Goal: Task Accomplishment & Management: Manage account settings

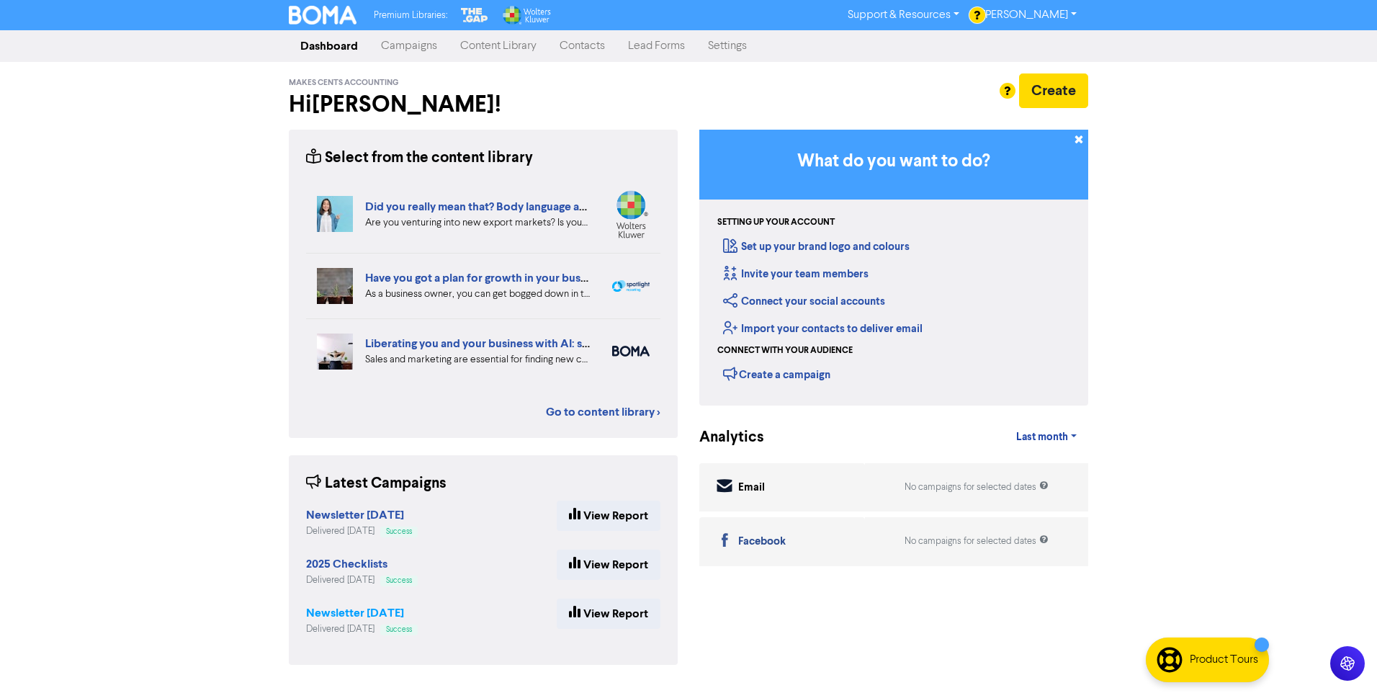
click at [355, 613] on strong "Newsletter [DATE]" at bounding box center [355, 612] width 98 height 14
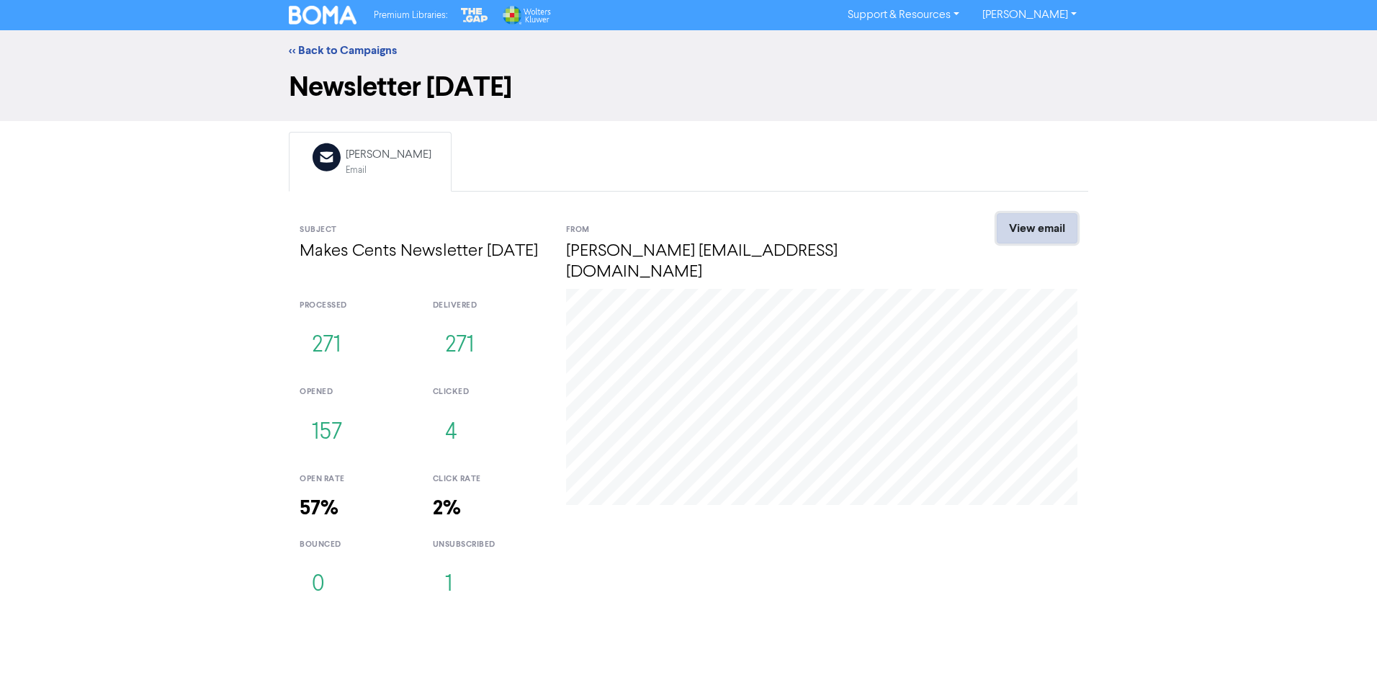
click at [1048, 219] on link "View email" at bounding box center [1036, 228] width 81 height 30
click at [364, 49] on link "<< Back to Campaigns" at bounding box center [343, 50] width 108 height 14
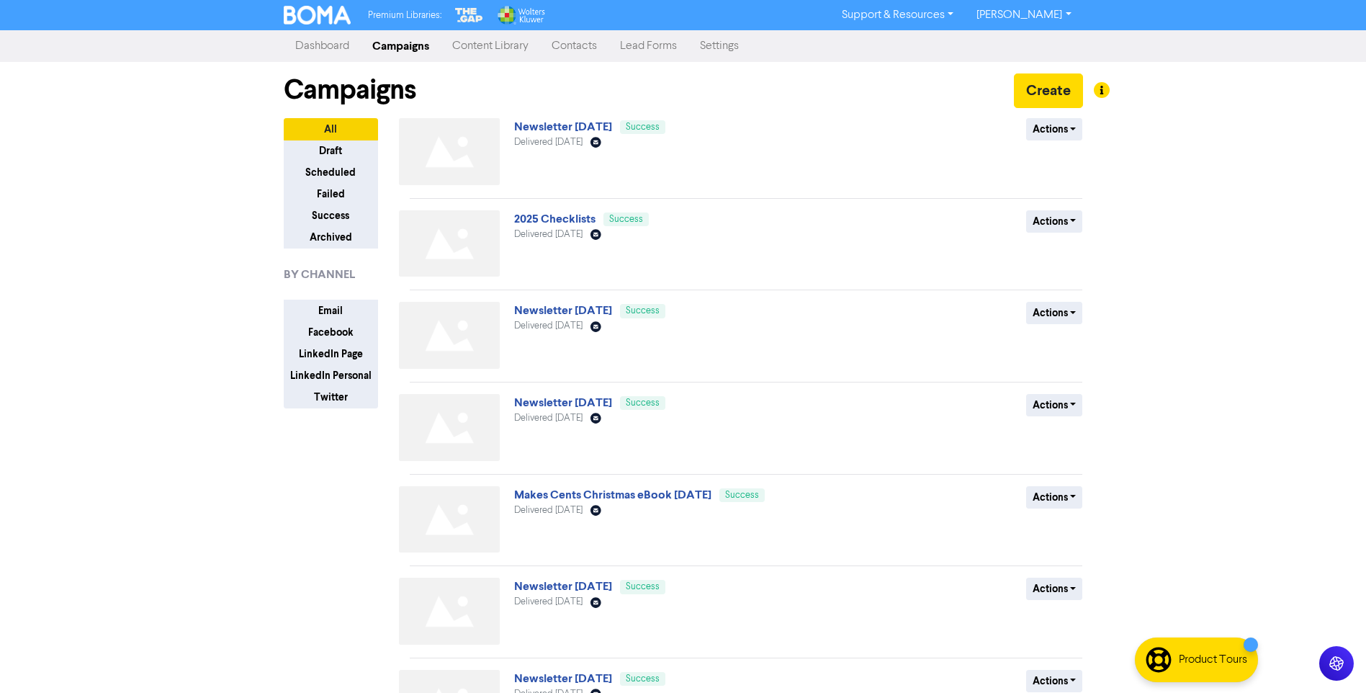
click at [333, 49] on link "Dashboard" at bounding box center [322, 46] width 77 height 29
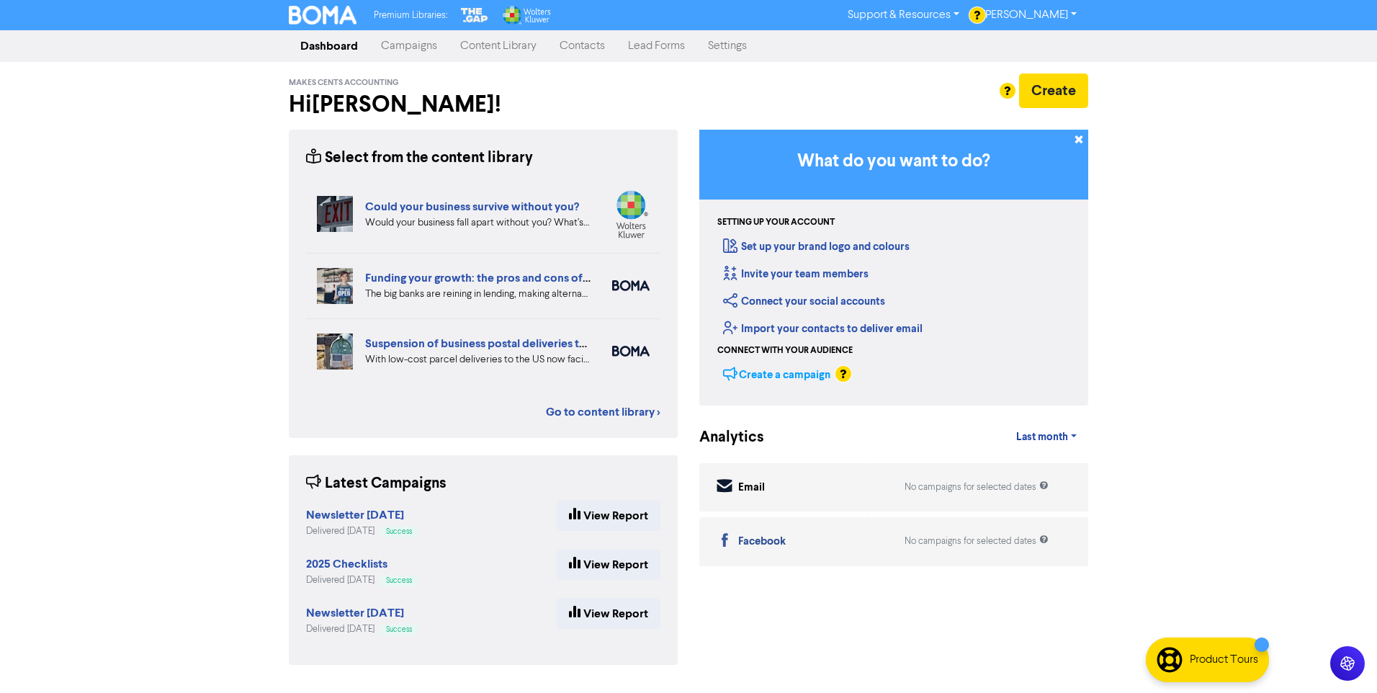
click at [811, 373] on div "Create a campaign" at bounding box center [776, 374] width 107 height 22
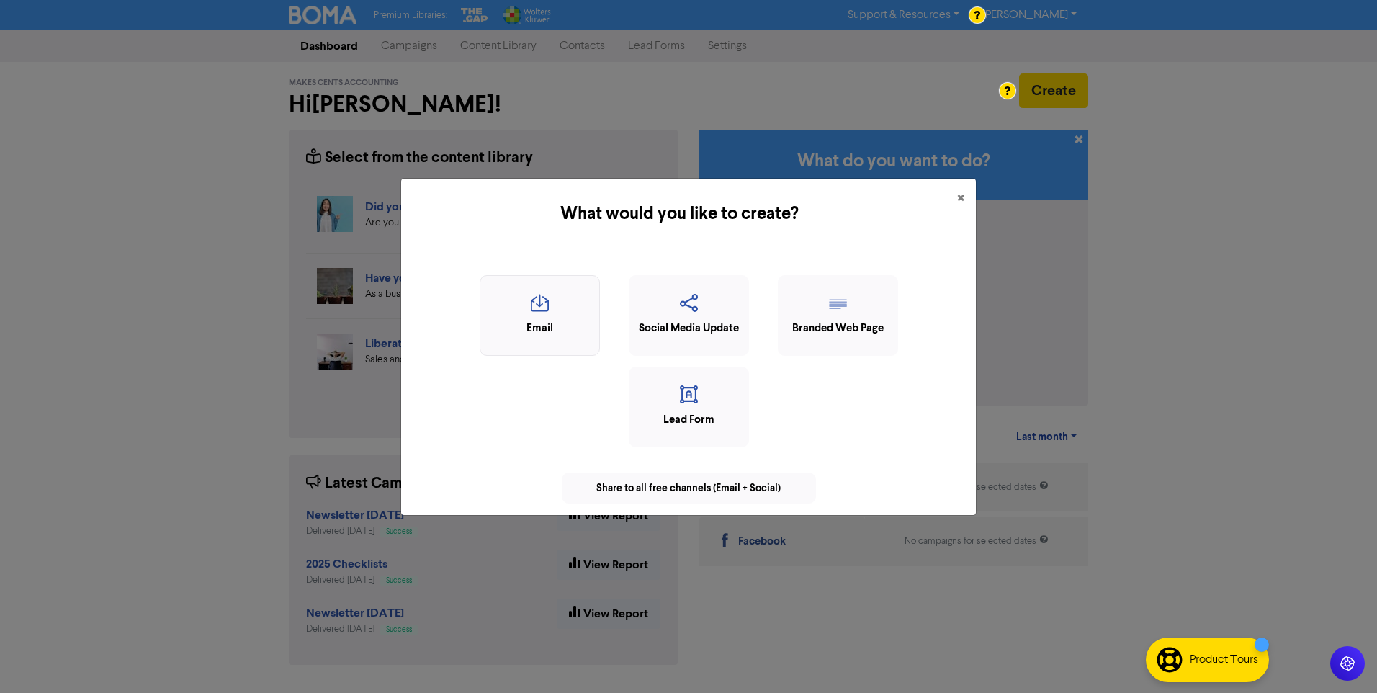
click at [539, 302] on icon "button" at bounding box center [539, 307] width 104 height 27
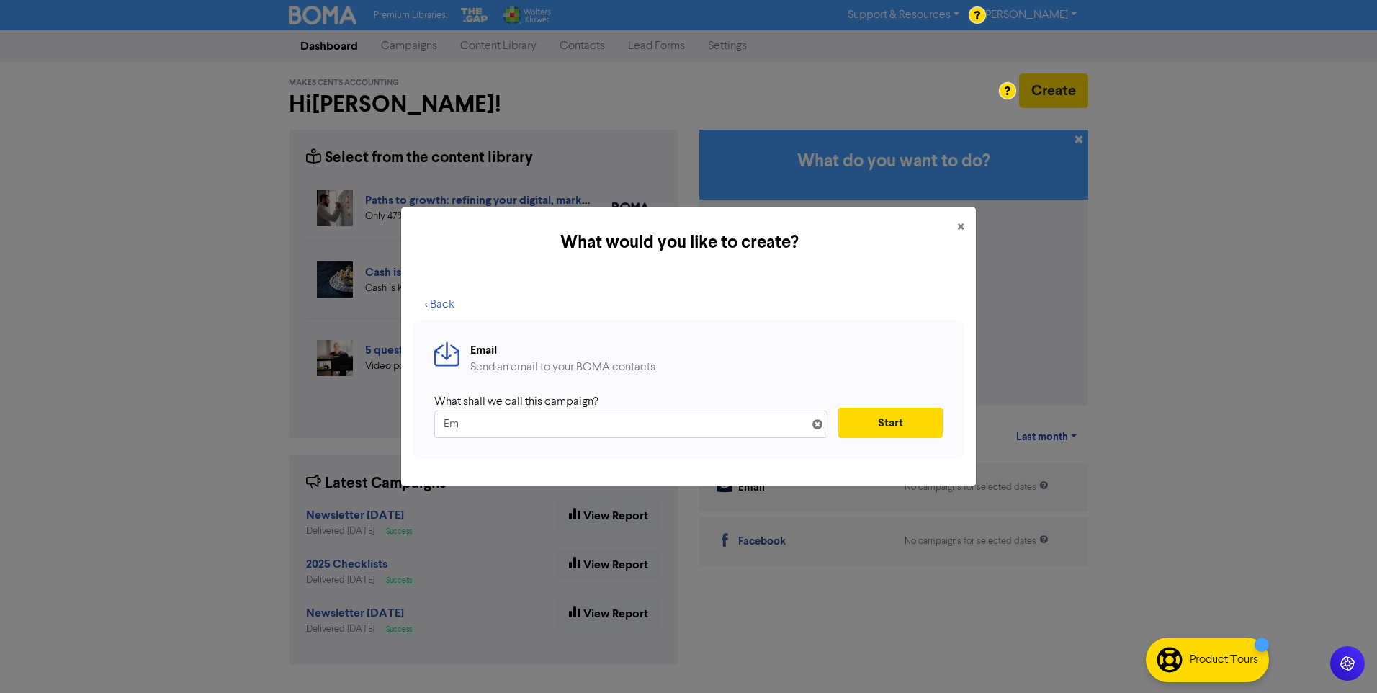
type input "E"
type input "Birthday Party"
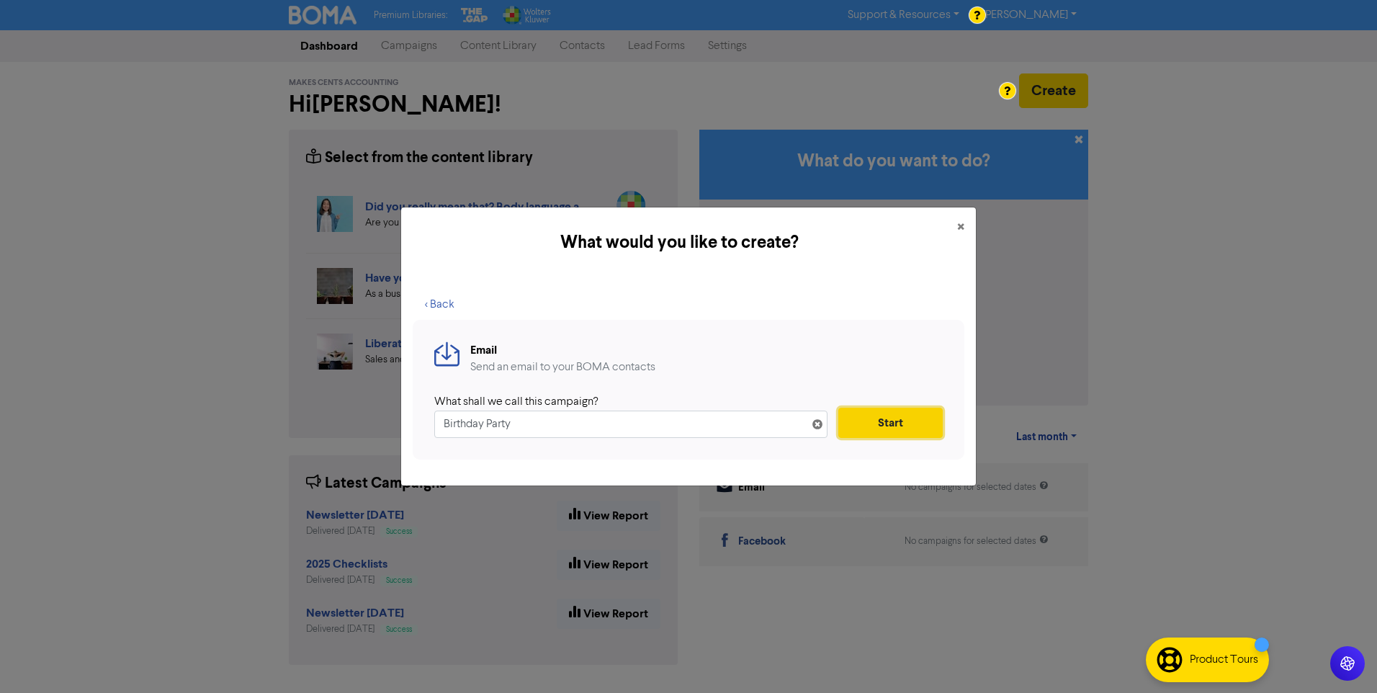
click at [902, 421] on button "Start" at bounding box center [890, 423] width 104 height 30
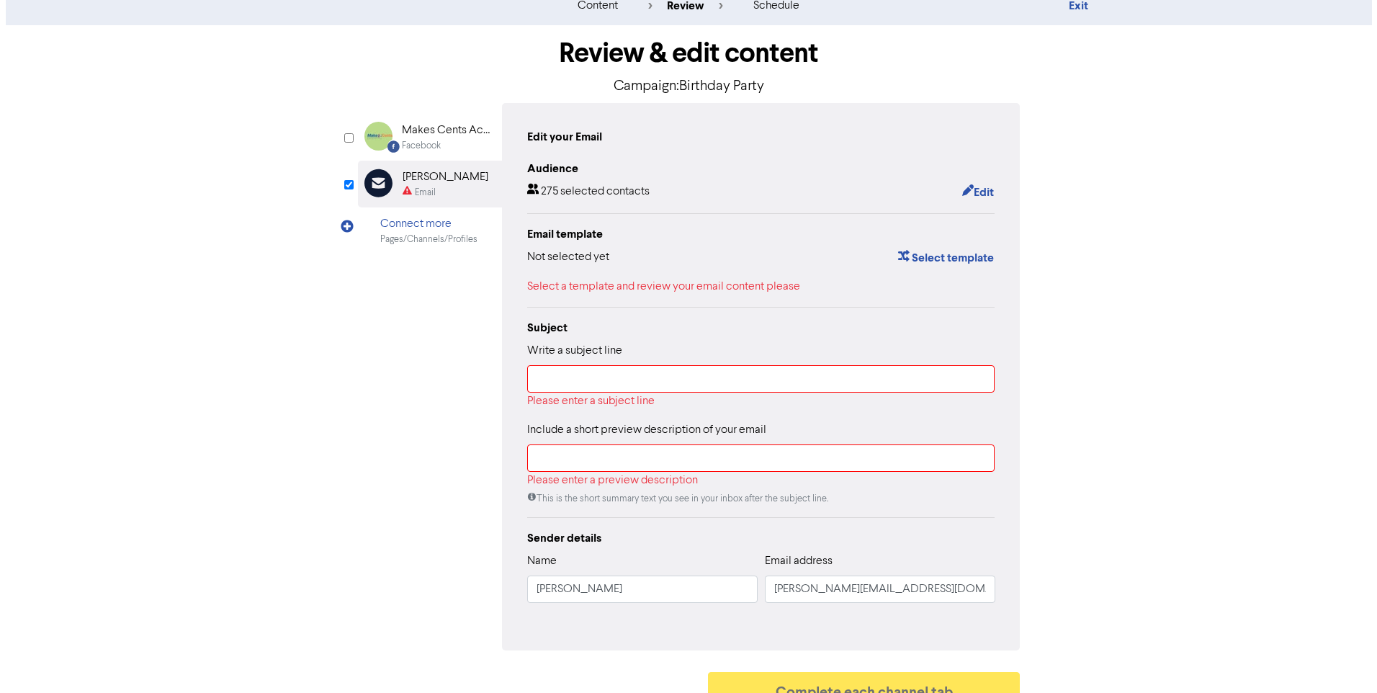
scroll to position [68, 0]
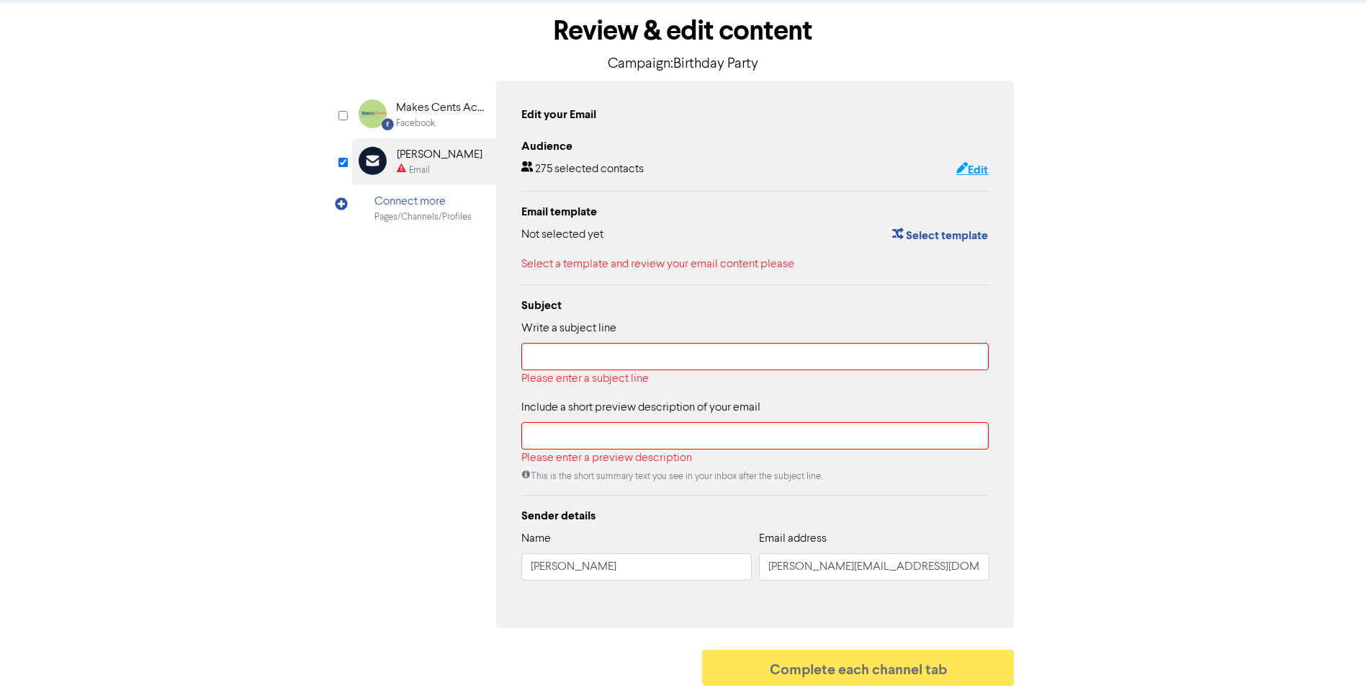
click at [979, 168] on button "Edit" at bounding box center [971, 170] width 33 height 19
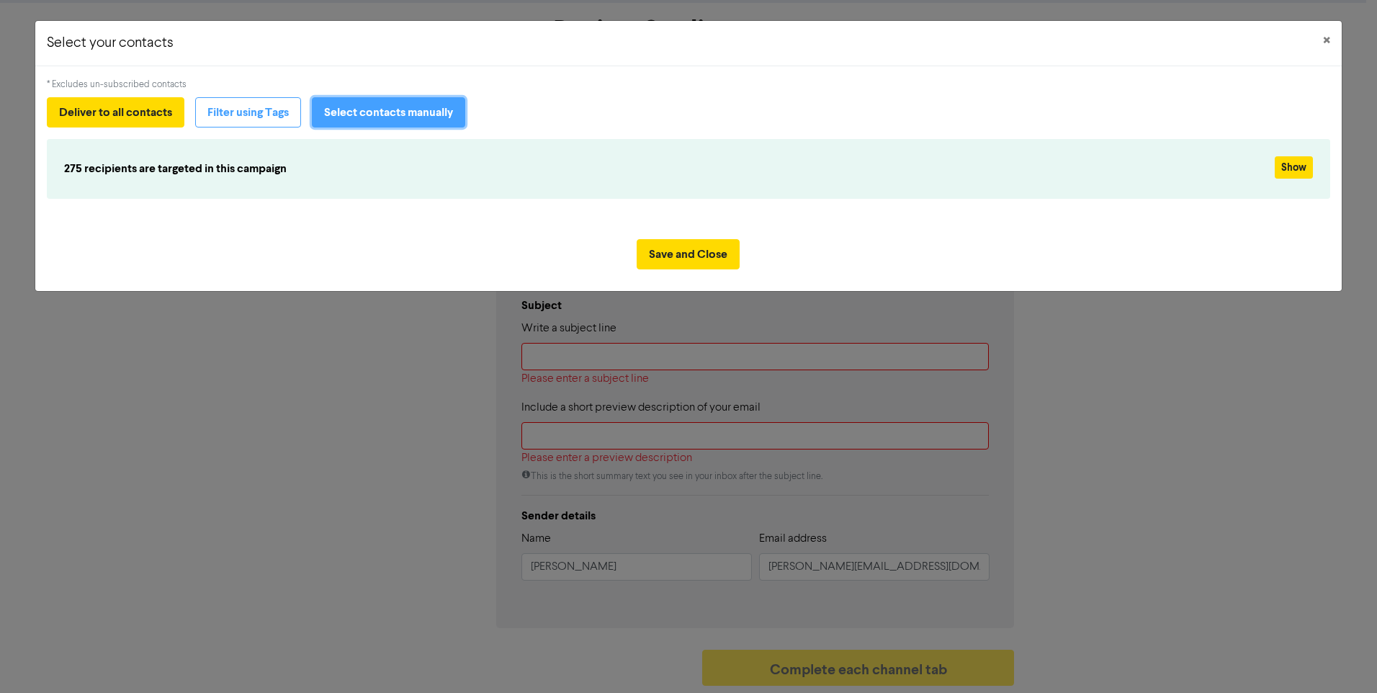
click at [395, 109] on button "Select contacts manually" at bounding box center [388, 112] width 153 height 30
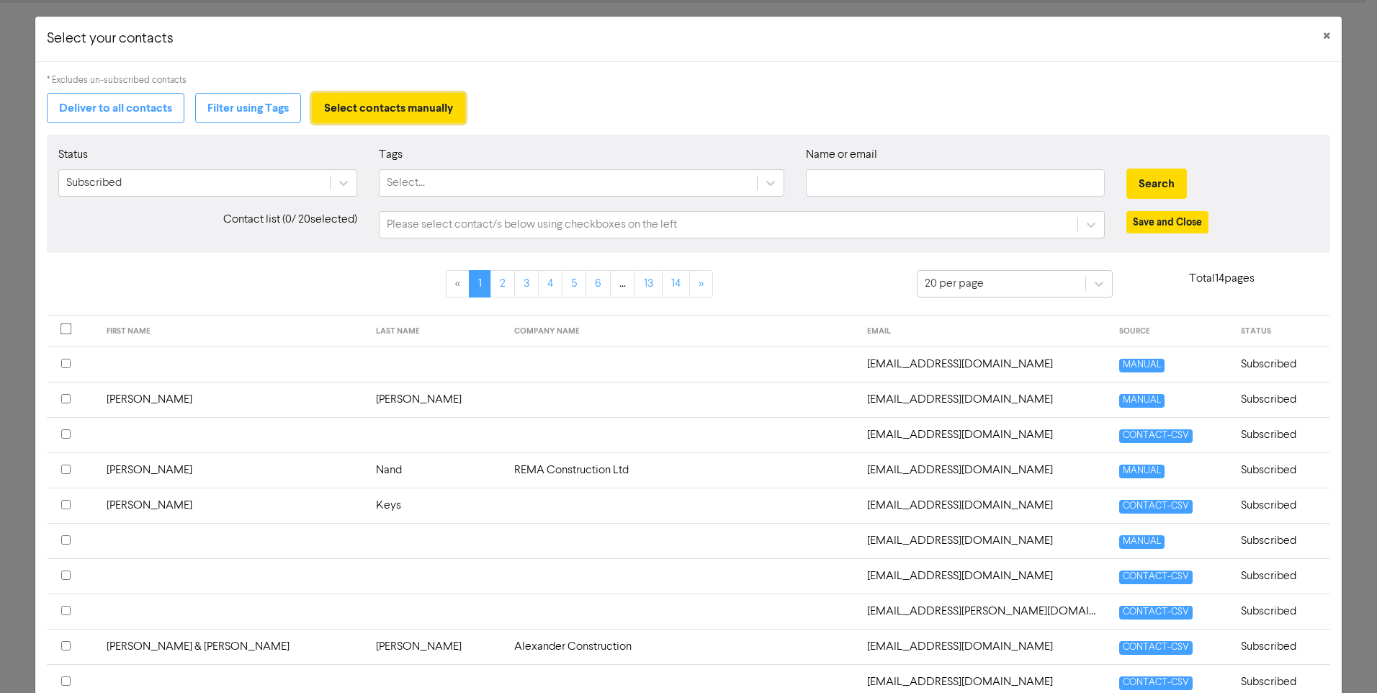
scroll to position [0, 0]
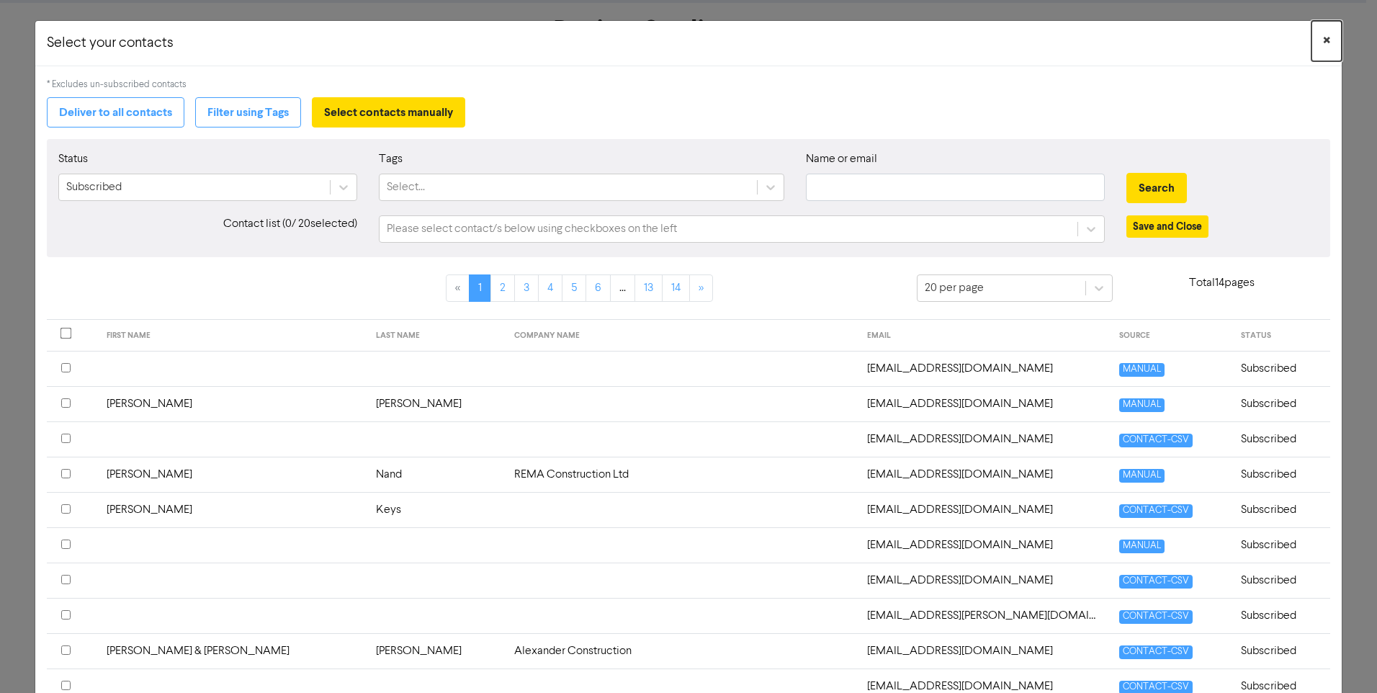
click at [1323, 37] on span "×" at bounding box center [1326, 41] width 7 height 22
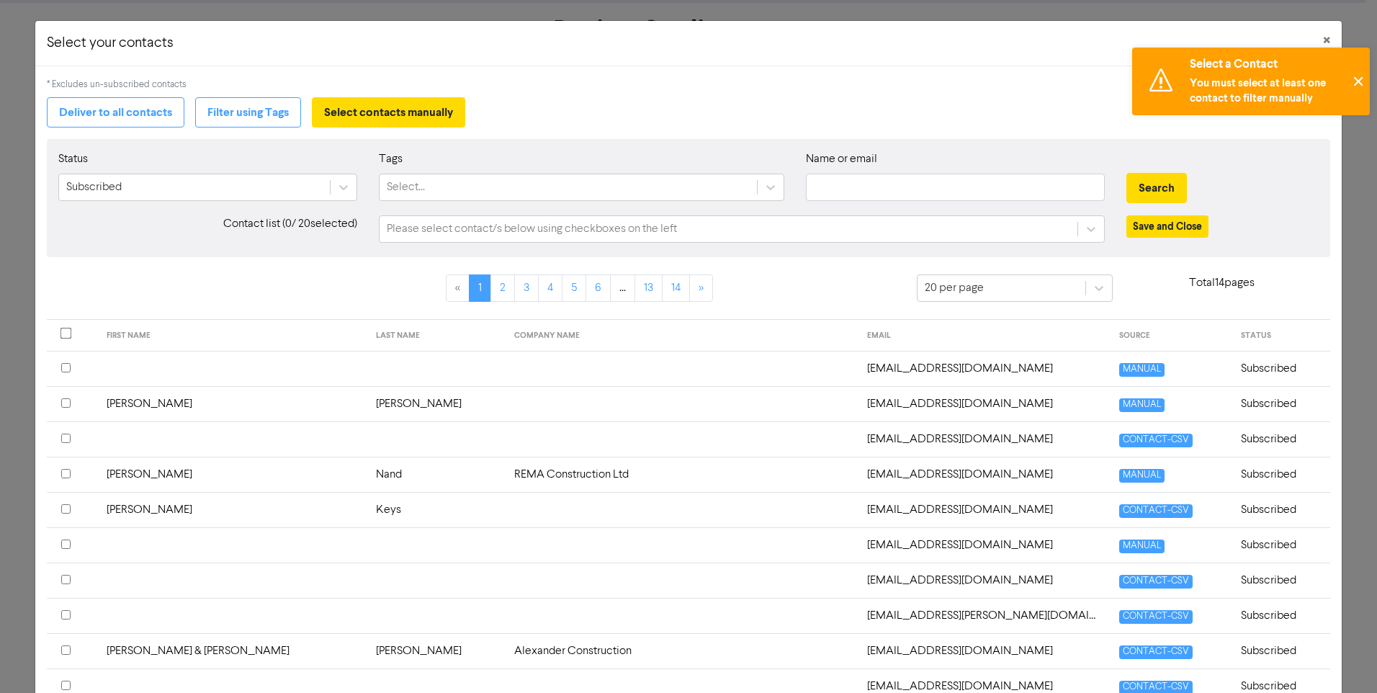
click at [1356, 83] on button "✕" at bounding box center [1358, 82] width 24 height 68
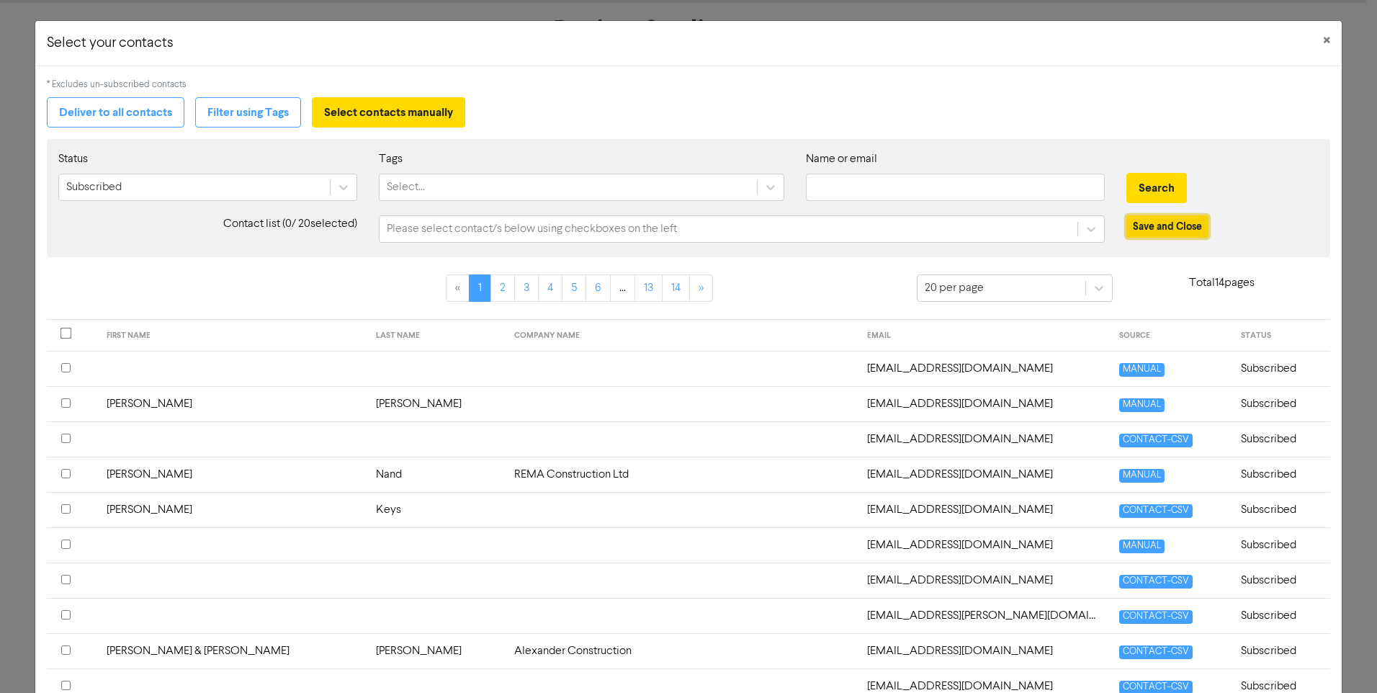
click at [1174, 228] on button "Save and Close" at bounding box center [1167, 226] width 82 height 22
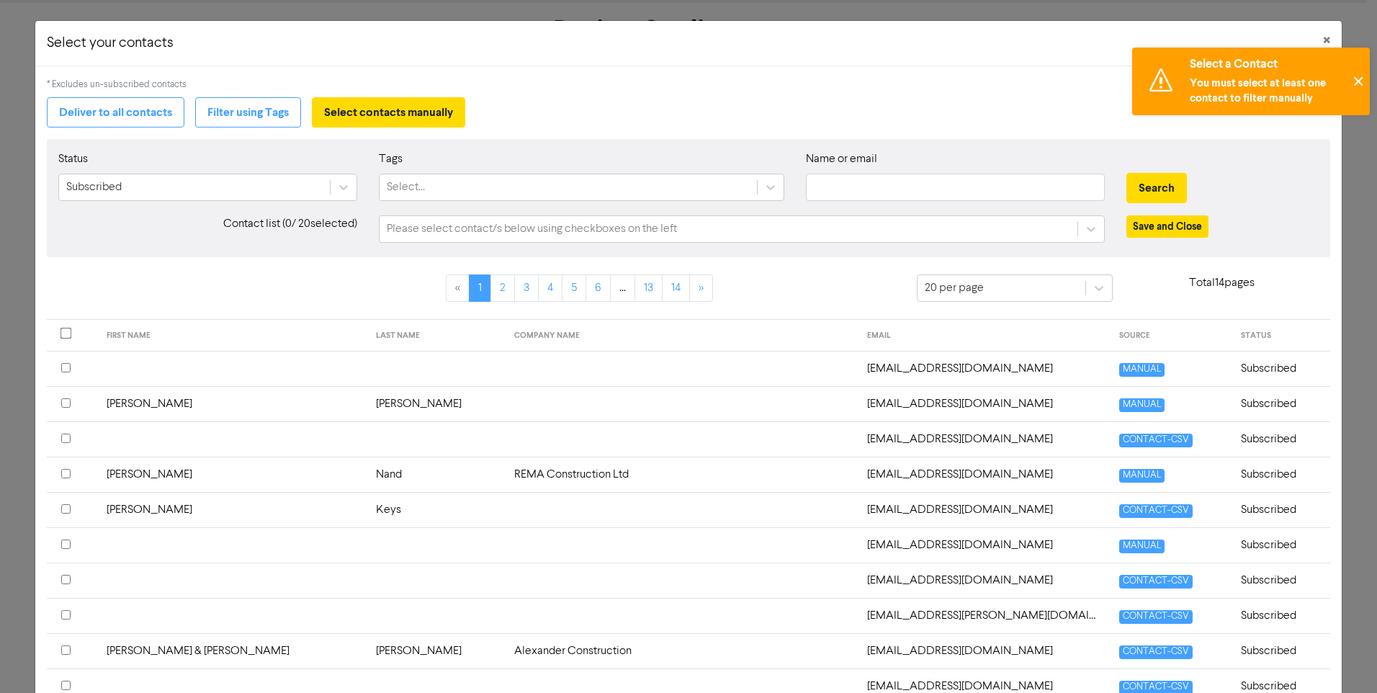
click at [1356, 77] on button "✕" at bounding box center [1358, 82] width 24 height 68
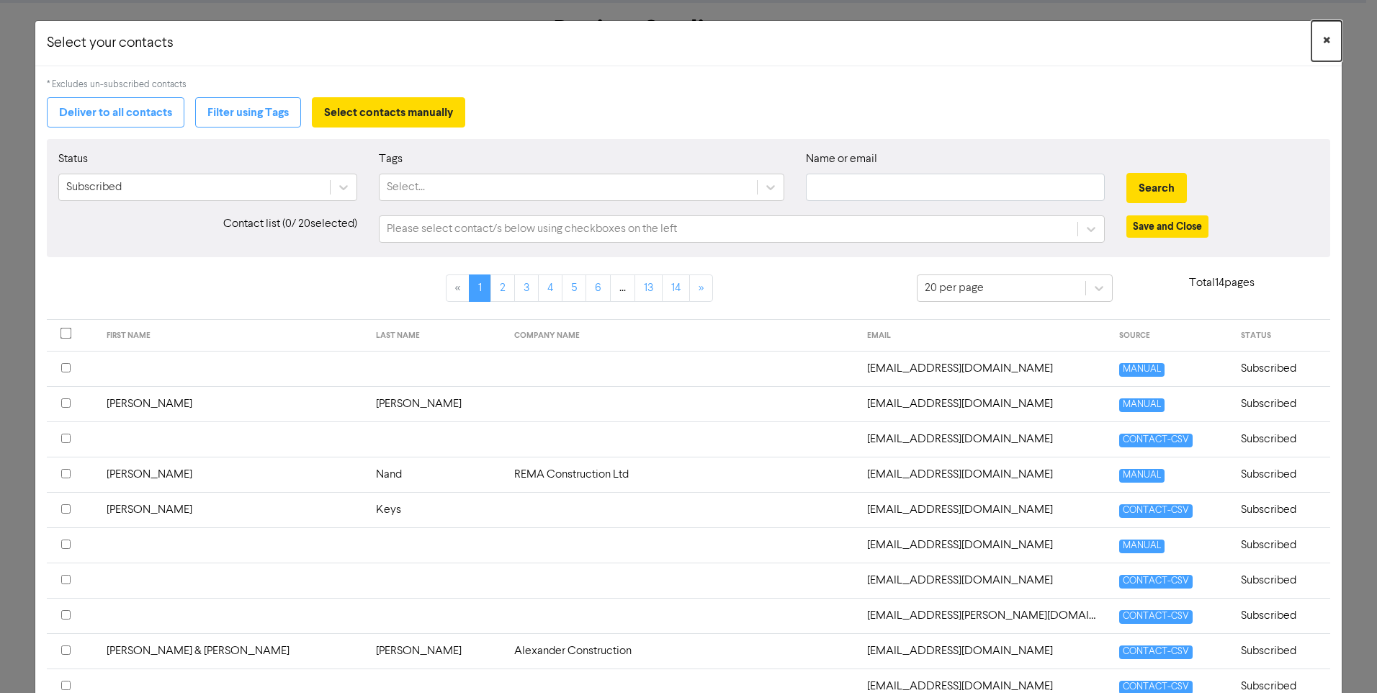
click at [1323, 40] on span "×" at bounding box center [1326, 41] width 7 height 22
click at [1345, 444] on div "Select your contacts × * Excludes un-subscribed contacts Deliver to all contact…" at bounding box center [688, 346] width 1377 height 693
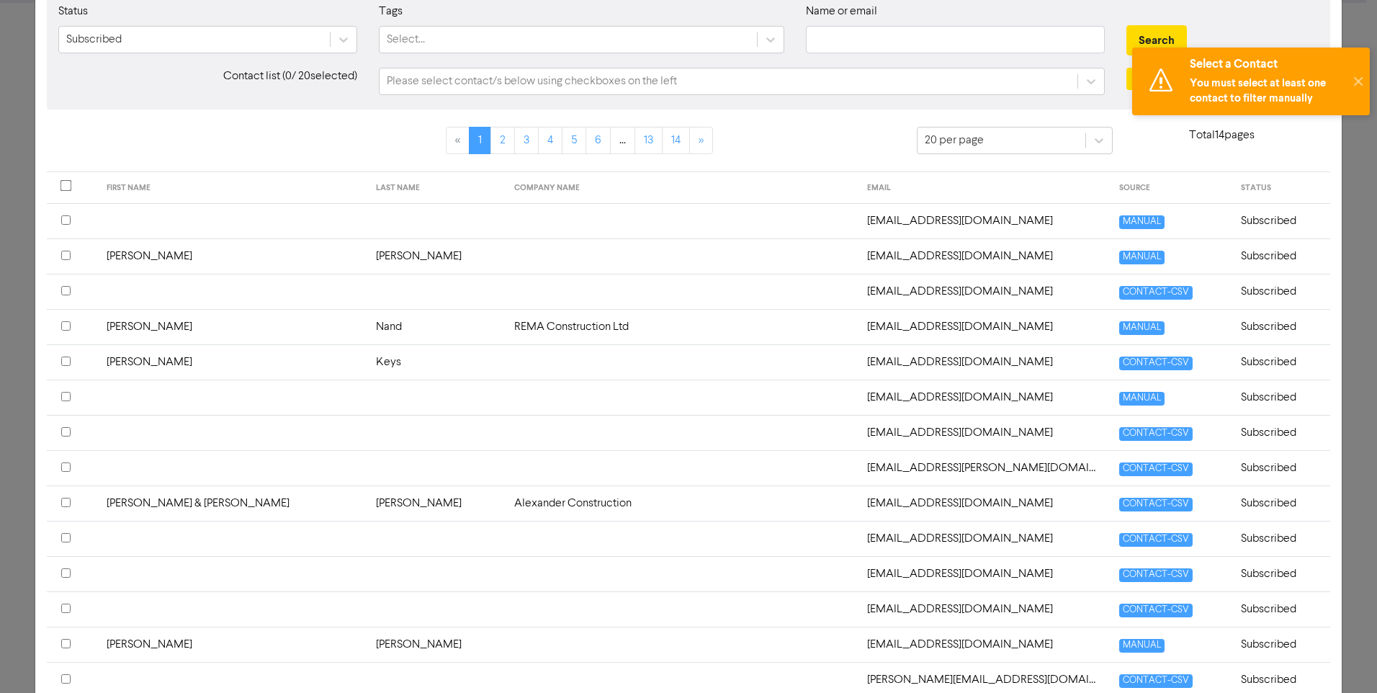
scroll to position [516, 0]
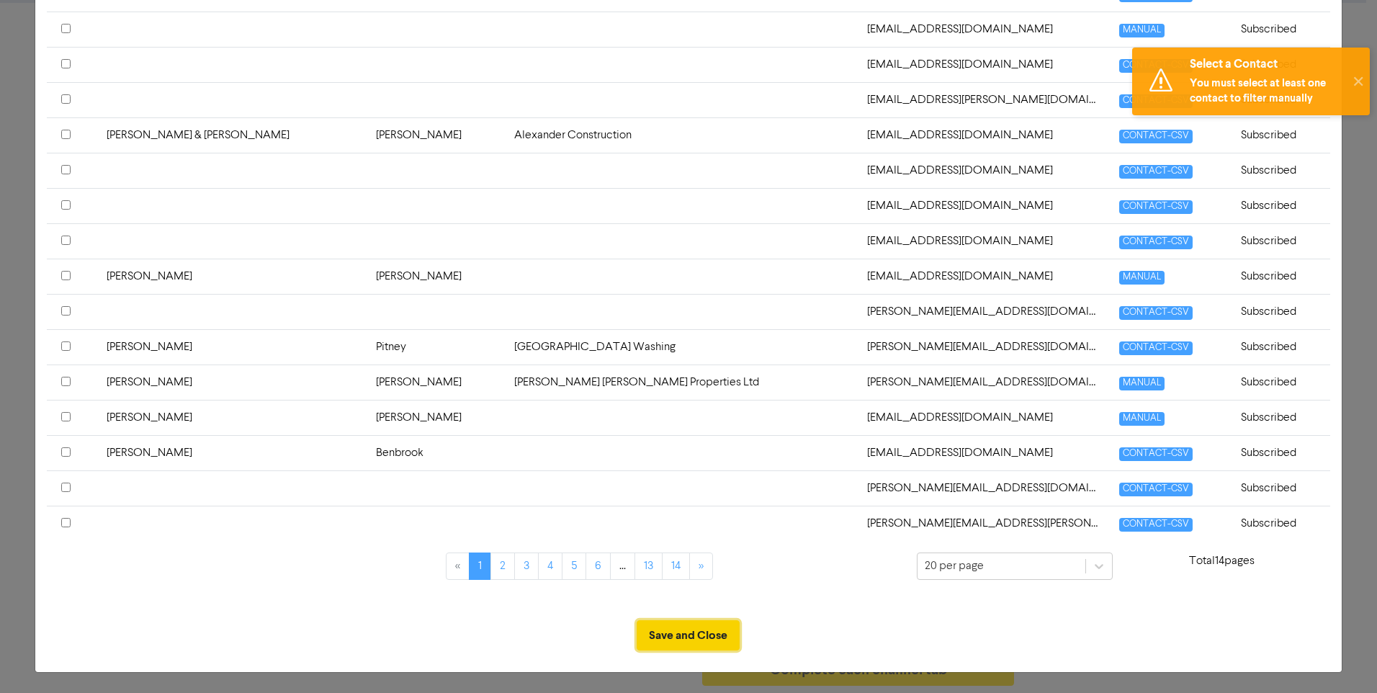
click at [706, 641] on button "Save and Close" at bounding box center [687, 635] width 103 height 30
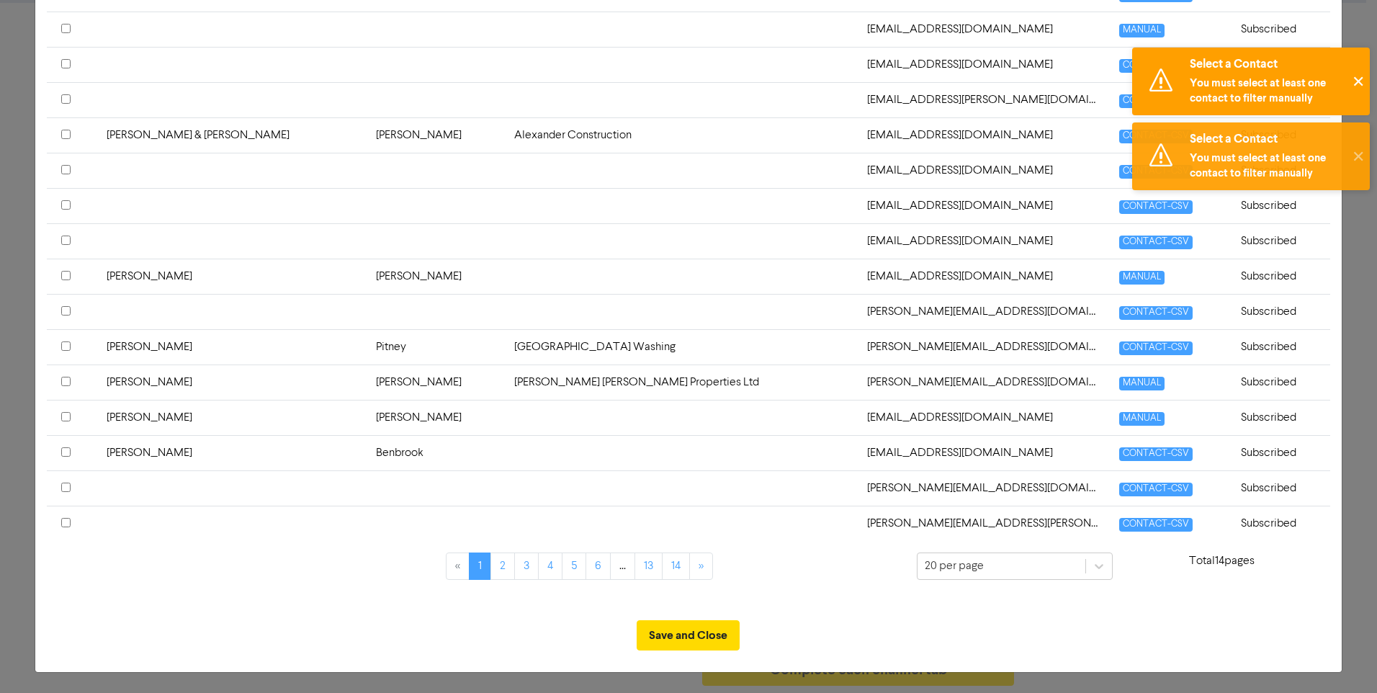
click at [1355, 80] on button "✕" at bounding box center [1358, 82] width 24 height 68
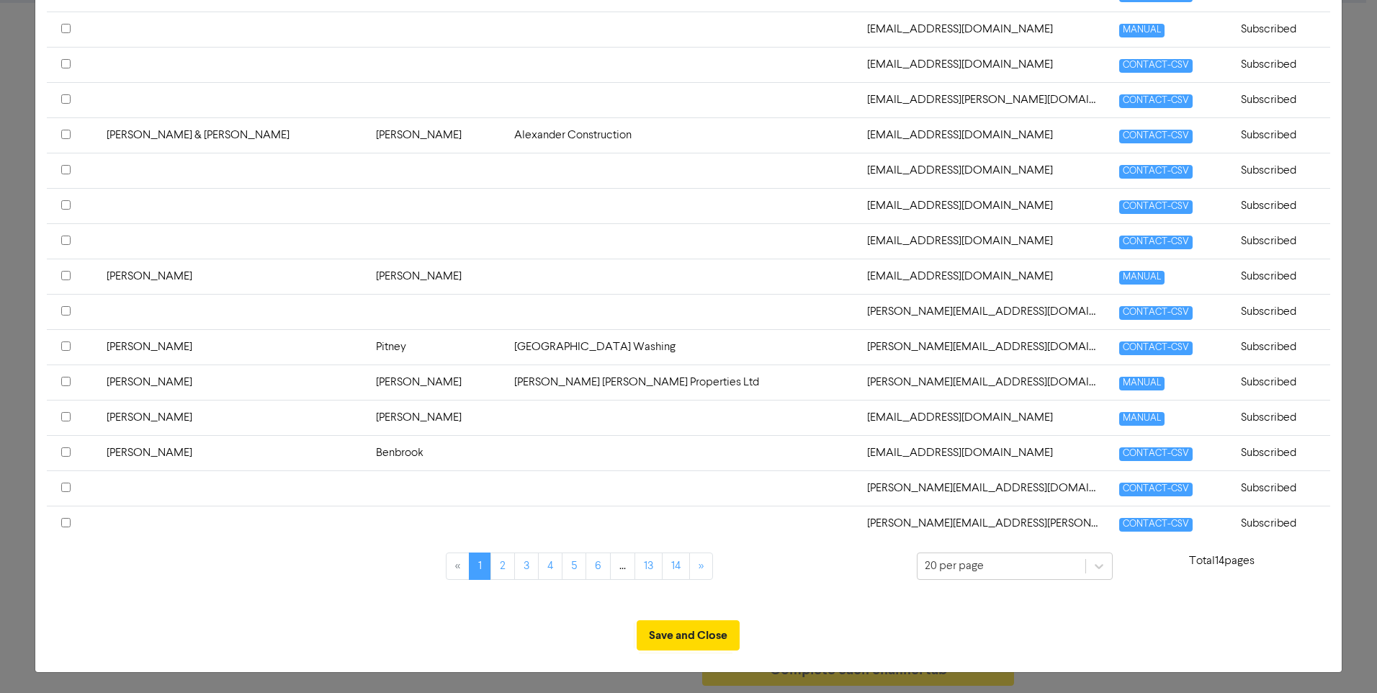
click at [1355, 80] on div "Select your contacts × * Excludes un-subscribed contacts Deliver to all contact…" at bounding box center [688, 346] width 1377 height 693
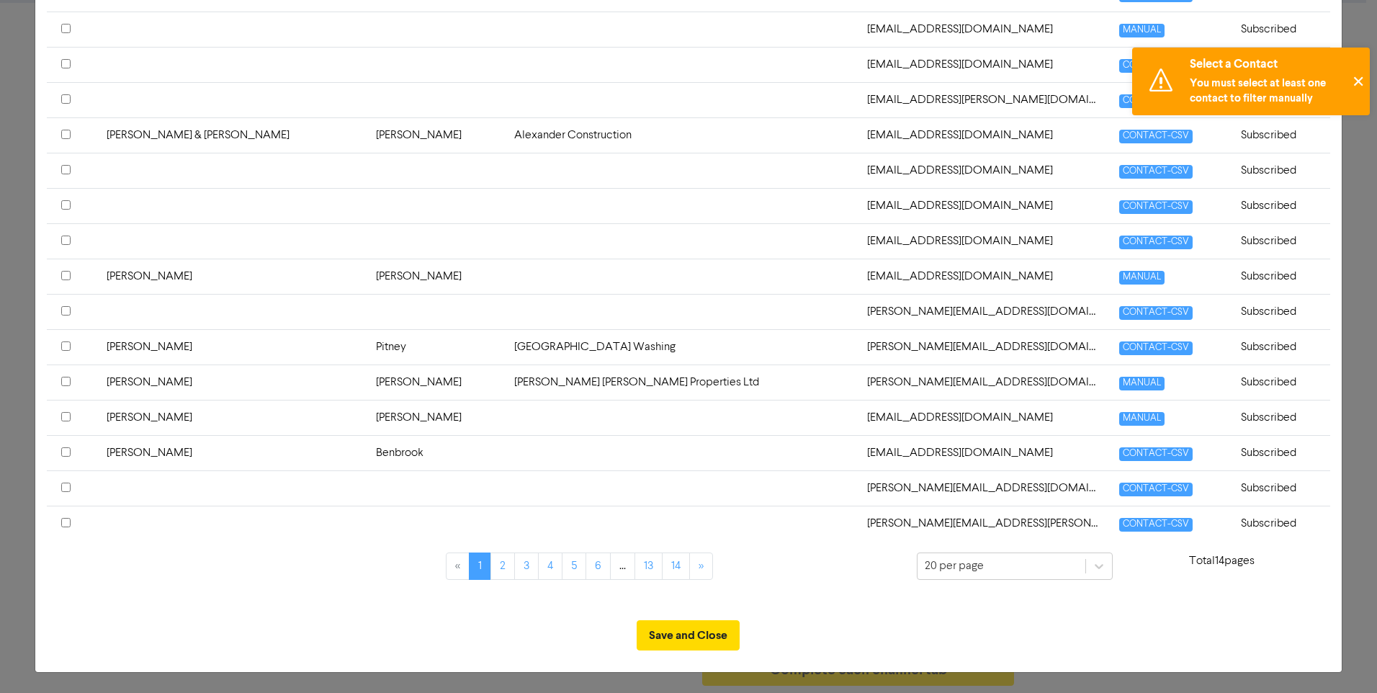
click at [1354, 75] on button "✕" at bounding box center [1358, 82] width 24 height 68
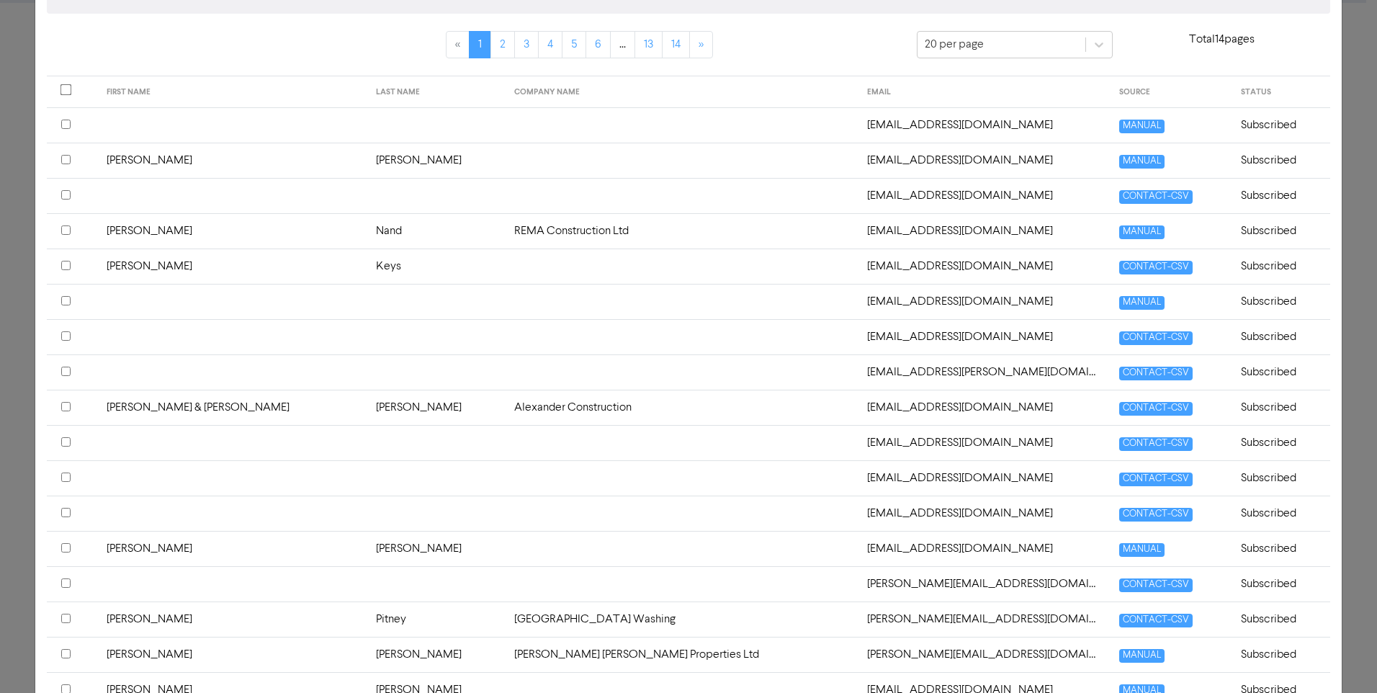
scroll to position [0, 0]
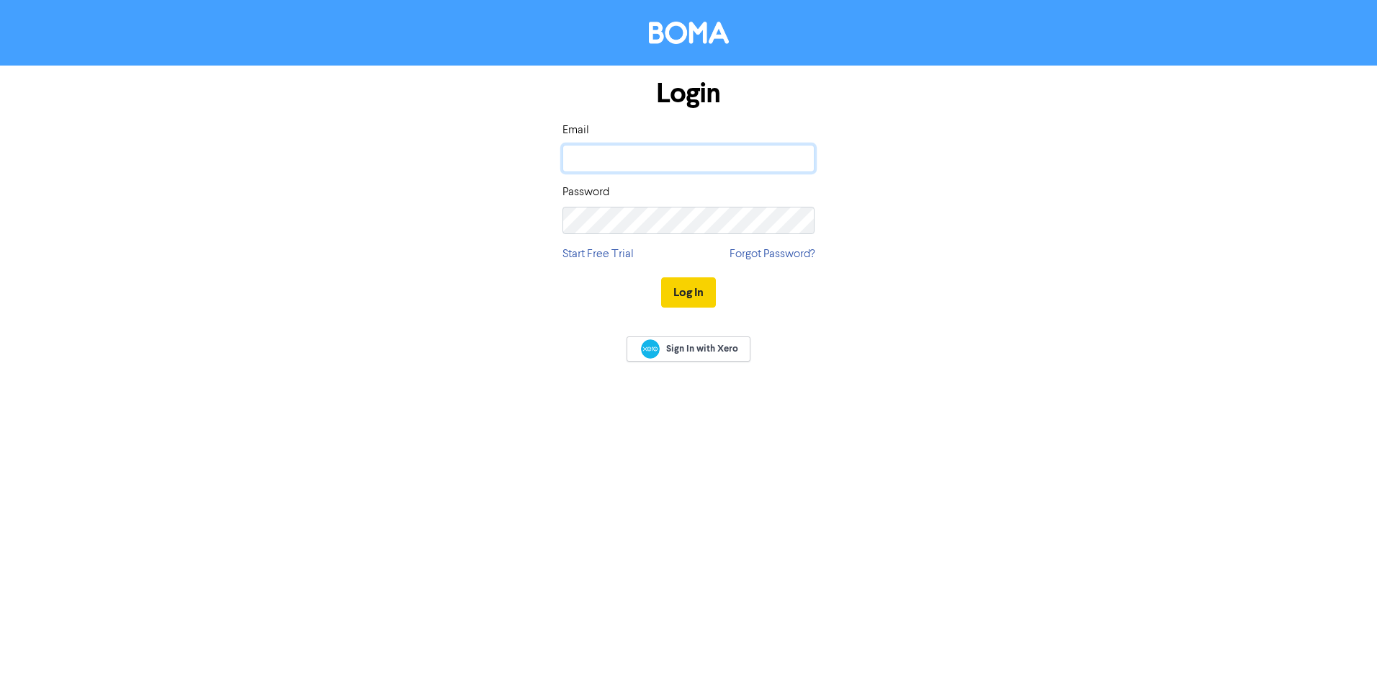
type input "[PERSON_NAME][EMAIL_ADDRESS][DOMAIN_NAME]"
click at [694, 290] on button "Log In" at bounding box center [688, 292] width 55 height 30
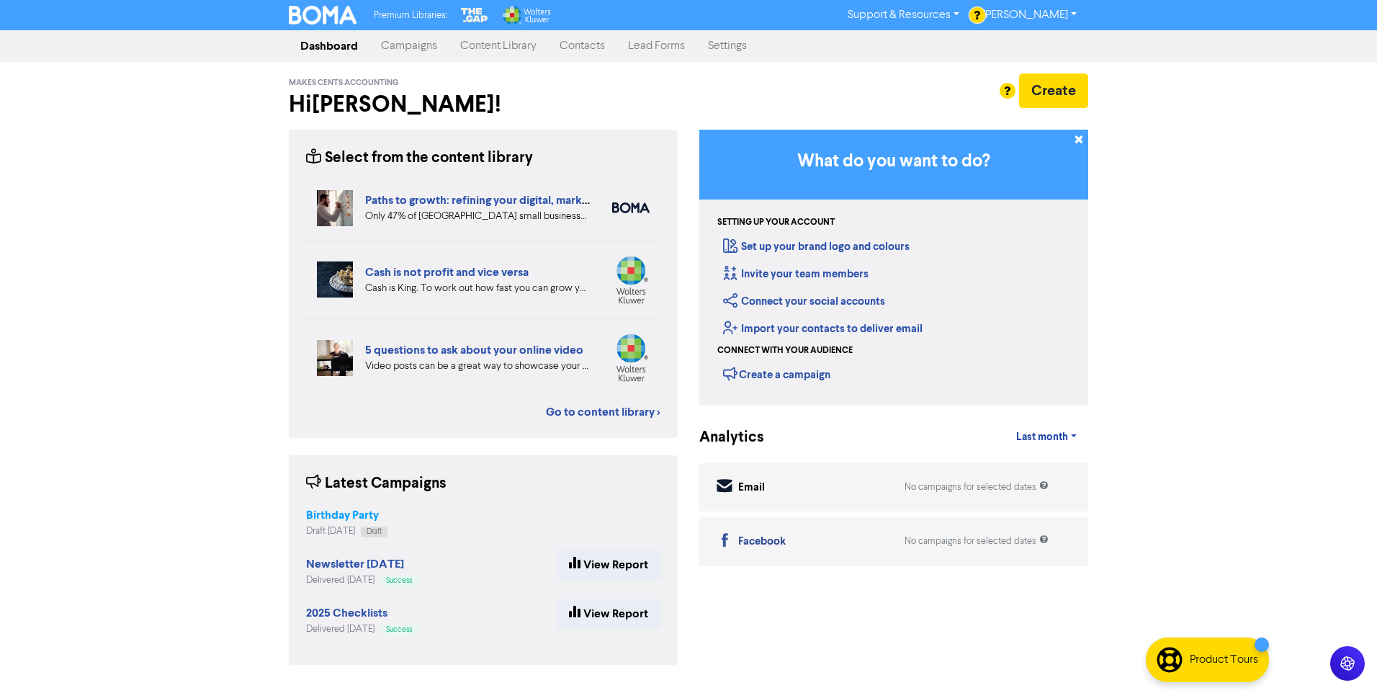
click at [367, 514] on strong "Birthday Party" at bounding box center [342, 515] width 73 height 14
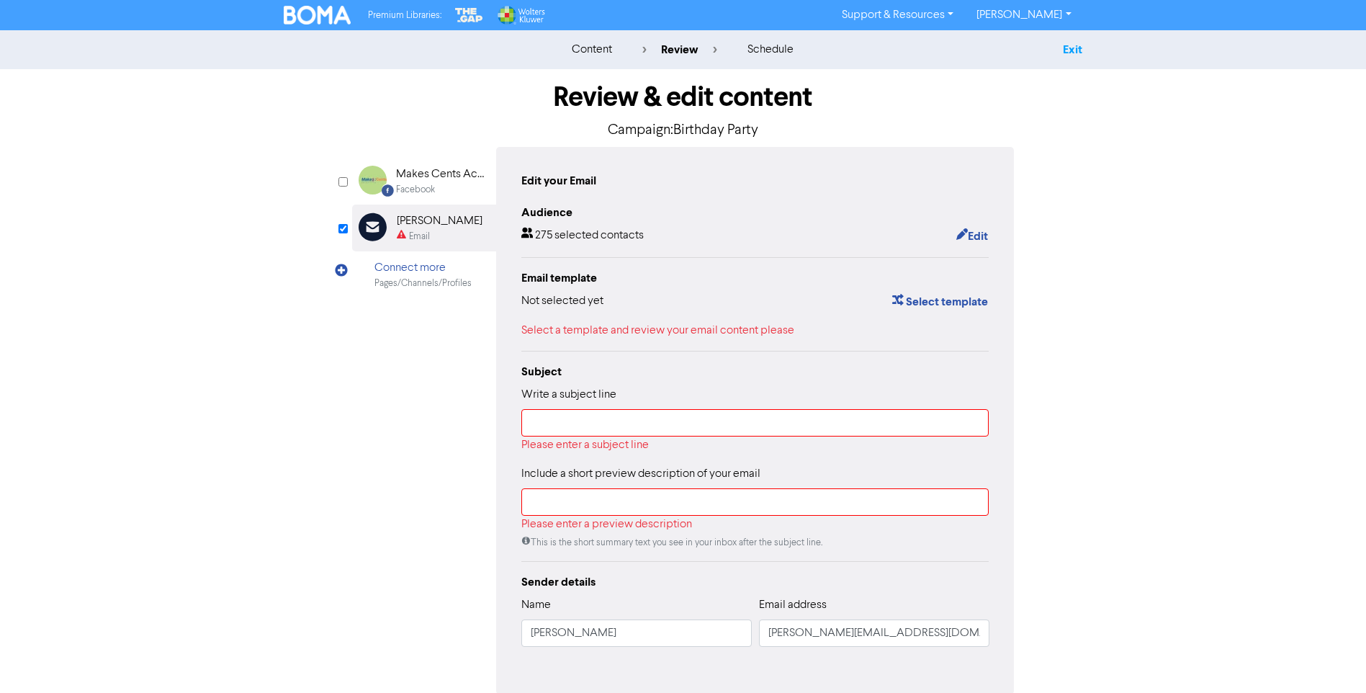
click at [1068, 48] on link "Exit" at bounding box center [1072, 49] width 19 height 14
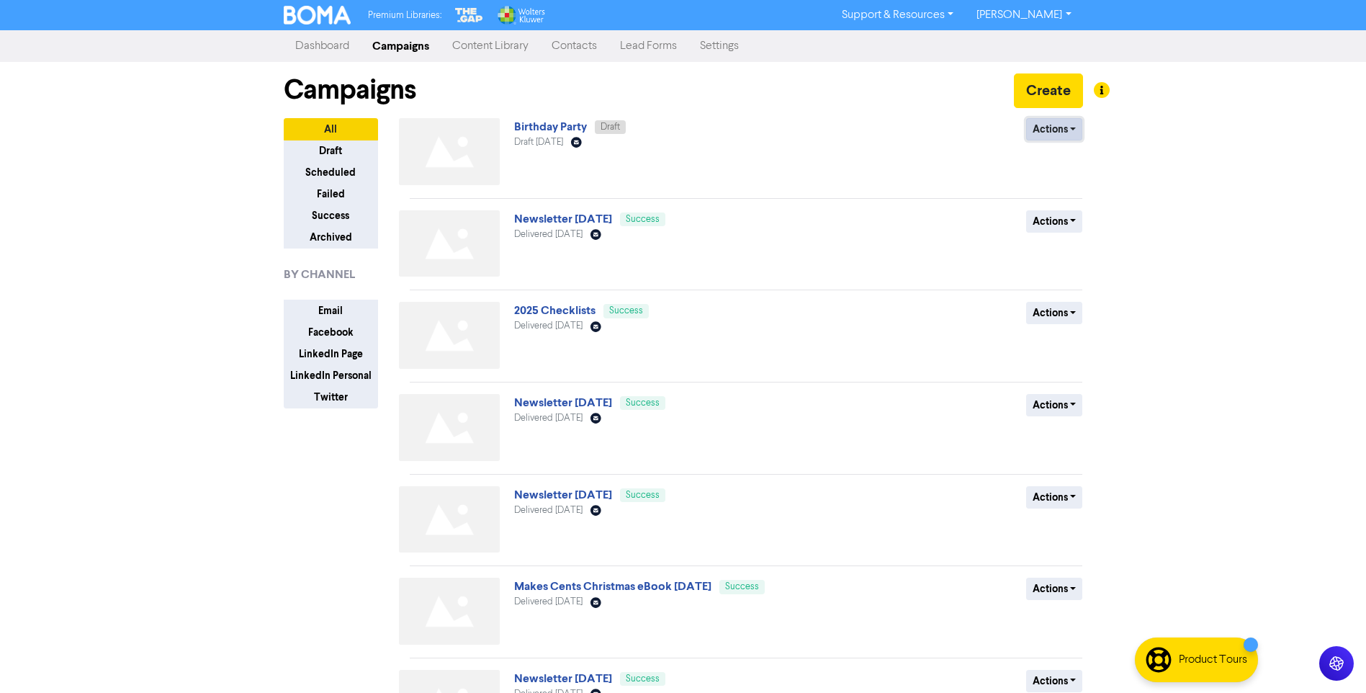
click at [1056, 131] on button "Actions" at bounding box center [1054, 129] width 57 height 22
click at [1060, 160] on button "Delete" at bounding box center [1084, 159] width 114 height 23
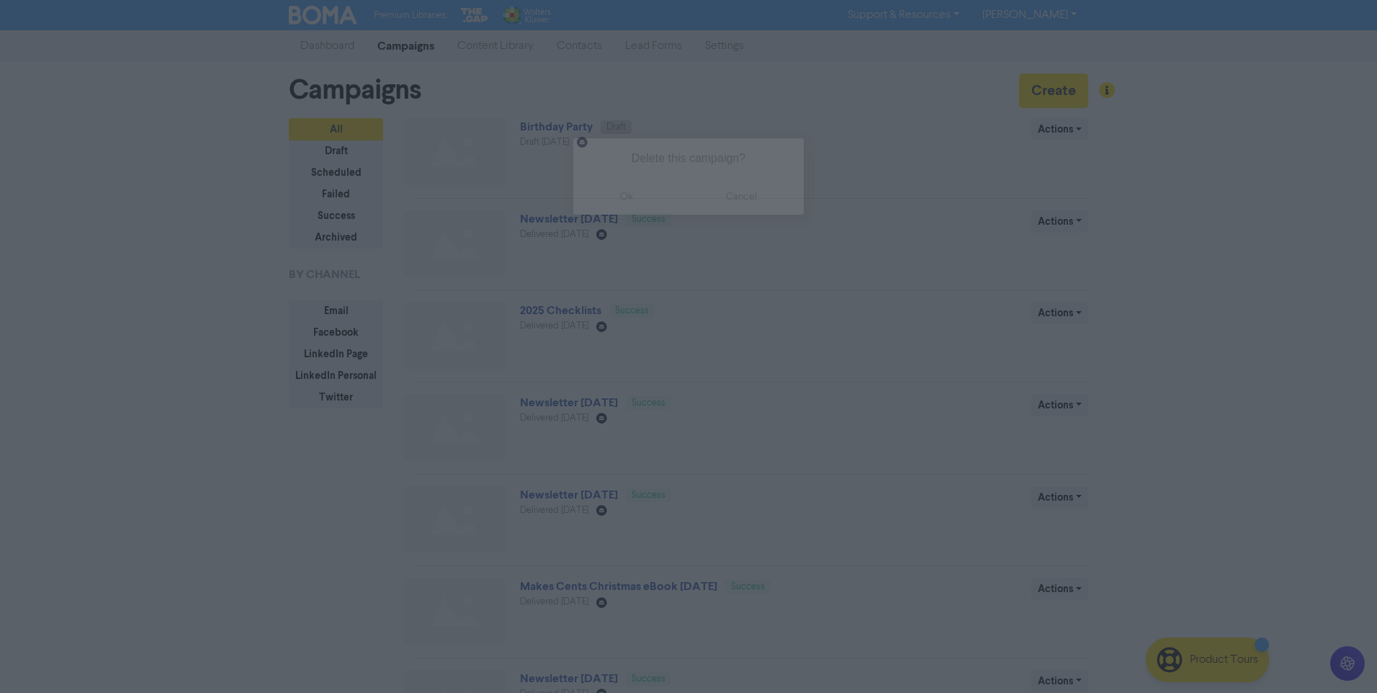
click at [618, 197] on button "ok" at bounding box center [626, 197] width 107 height 36
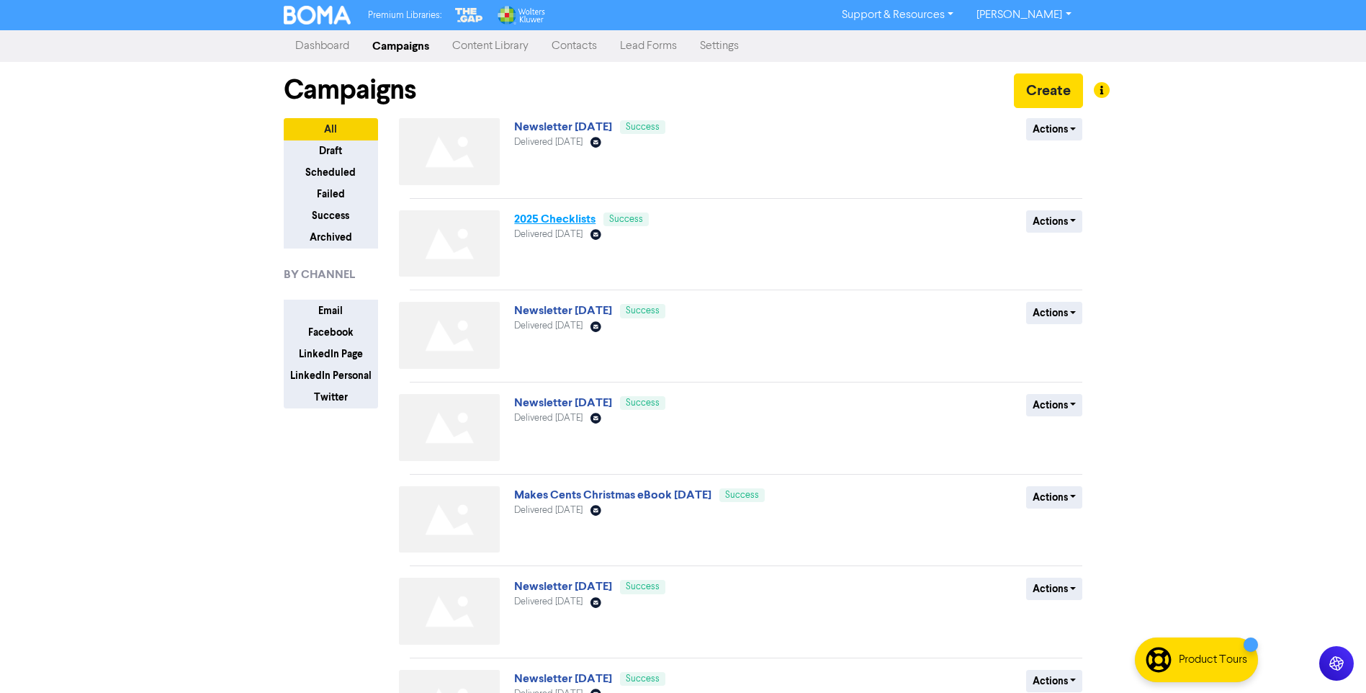
click at [572, 218] on link "2025 Checklists" at bounding box center [554, 219] width 81 height 14
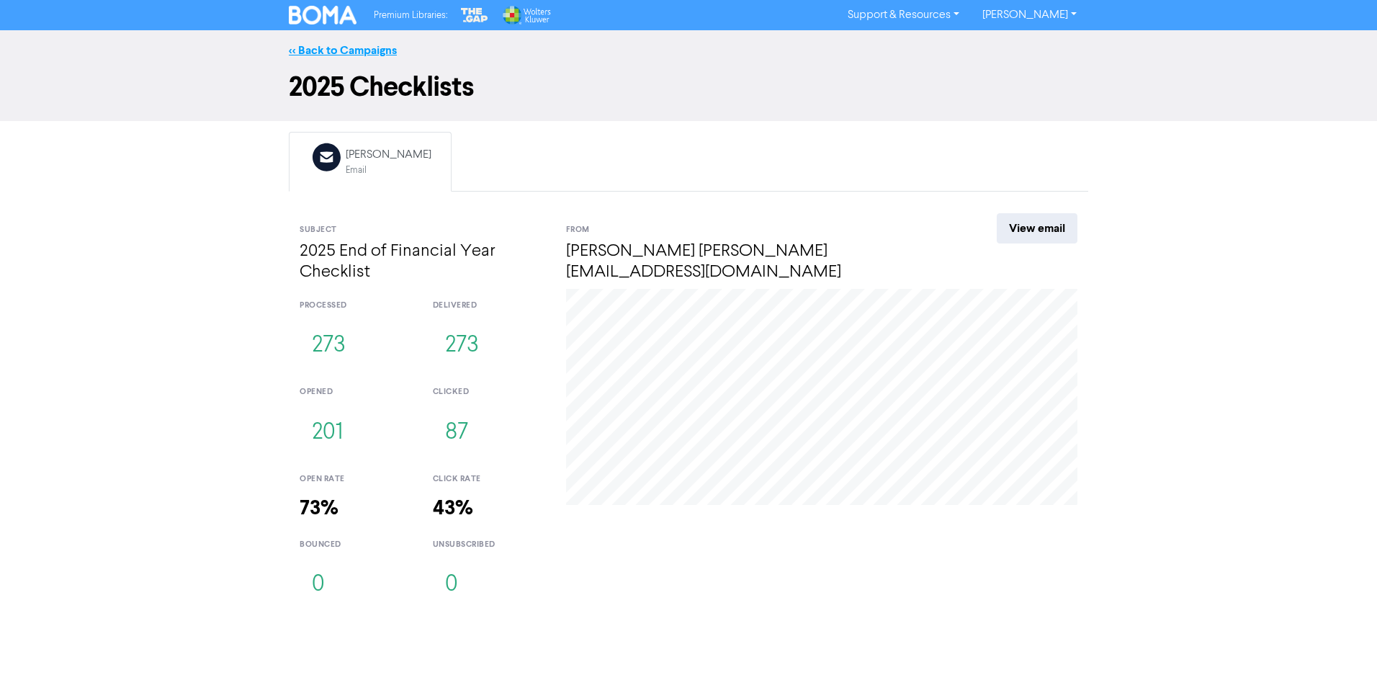
click at [364, 48] on link "<< Back to Campaigns" at bounding box center [343, 50] width 108 height 14
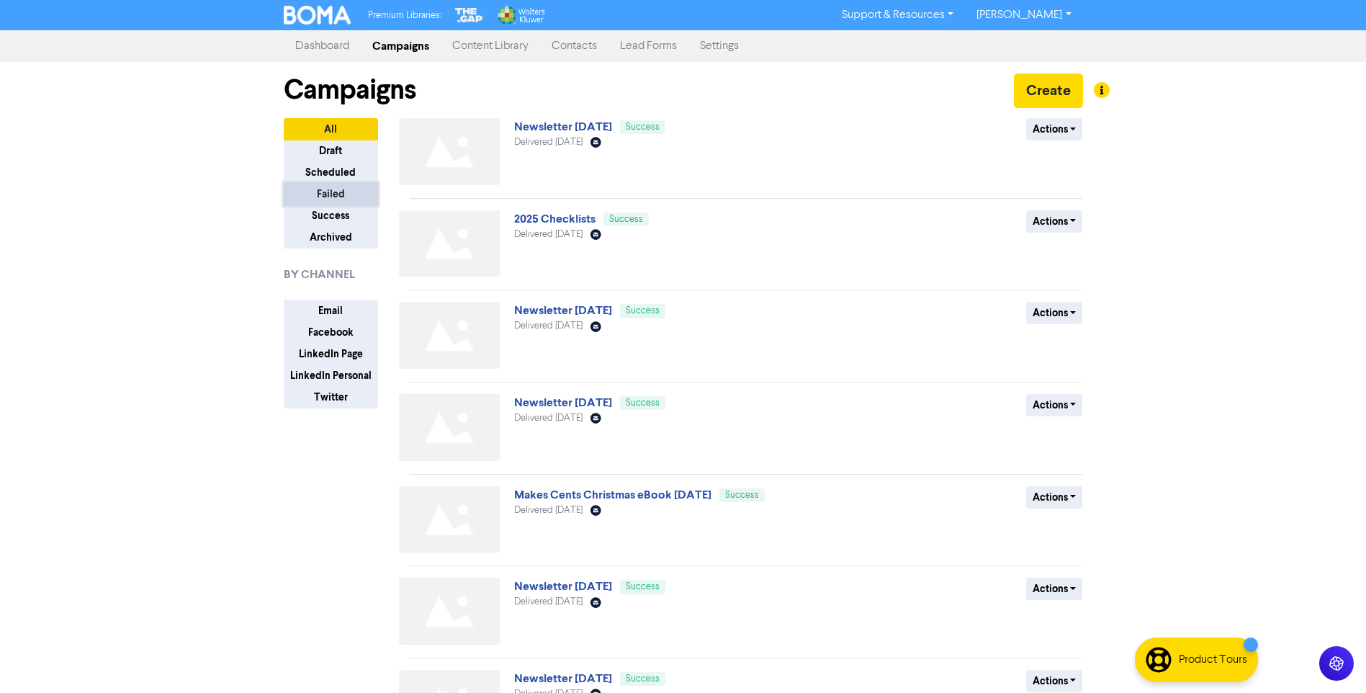
click at [335, 191] on button "Failed" at bounding box center [331, 194] width 94 height 22
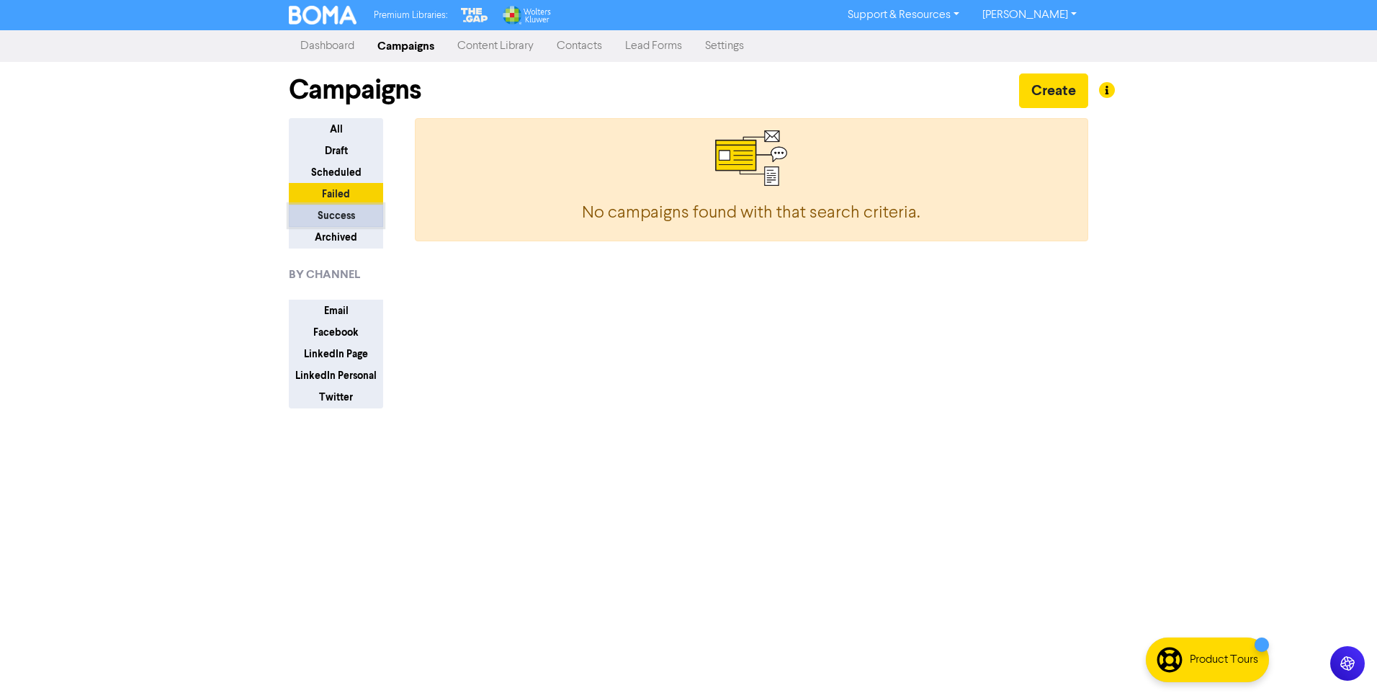
click at [341, 217] on button "Success" at bounding box center [336, 215] width 94 height 22
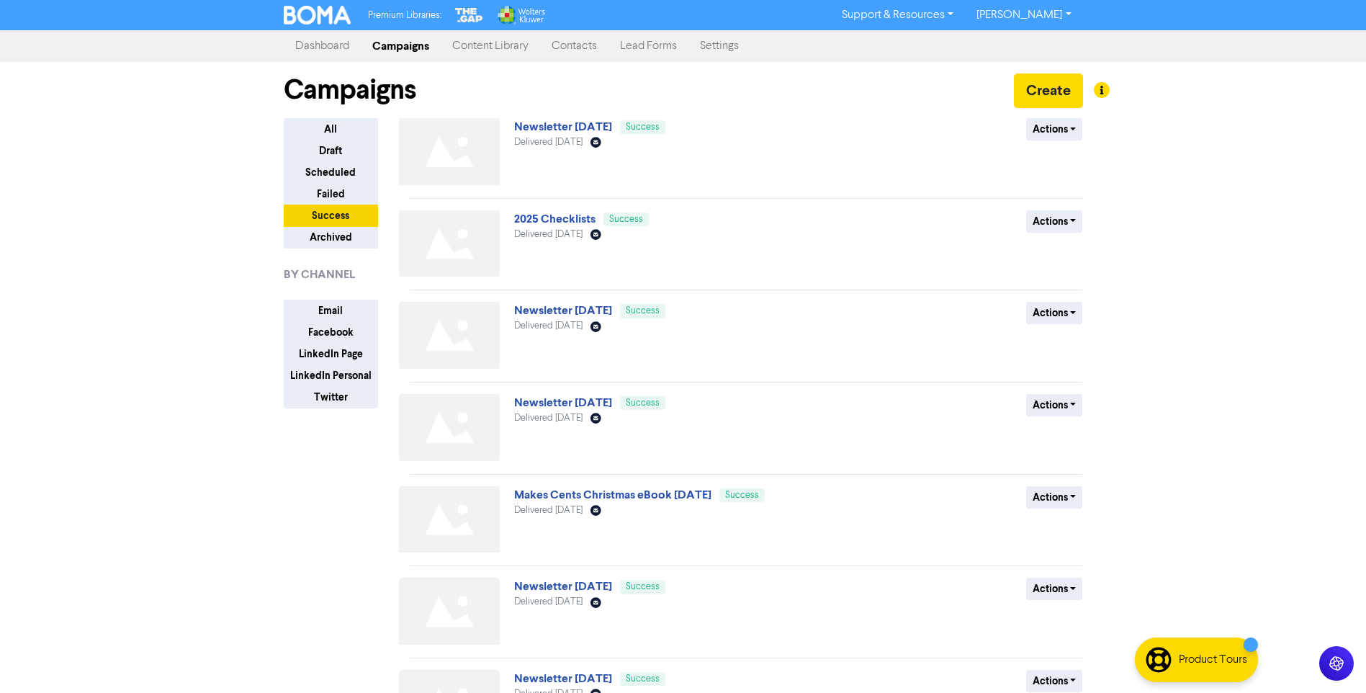
click at [1050, 7] on link "[PERSON_NAME]" at bounding box center [1023, 15] width 117 height 23
click at [1020, 45] on button "Log Out" at bounding box center [1022, 43] width 114 height 17
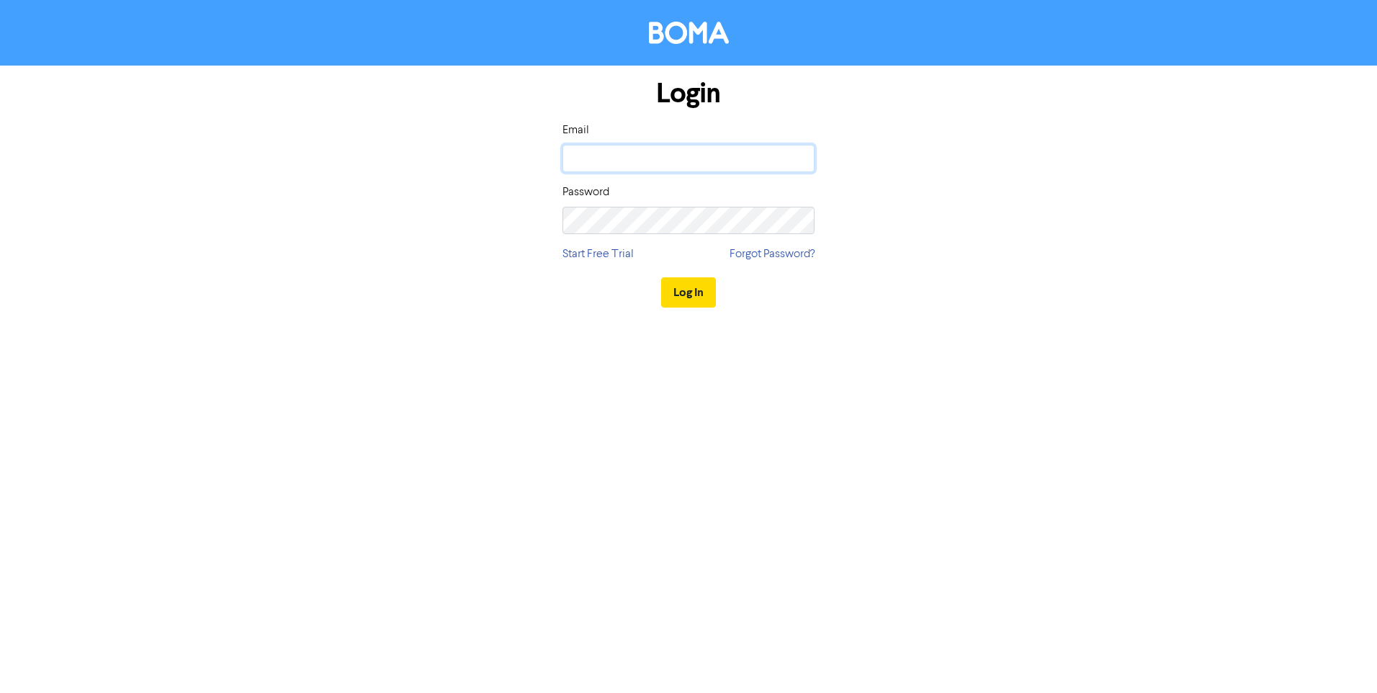
type input "[PERSON_NAME][EMAIL_ADDRESS][DOMAIN_NAME]"
click at [683, 297] on button "Log In" at bounding box center [688, 292] width 55 height 30
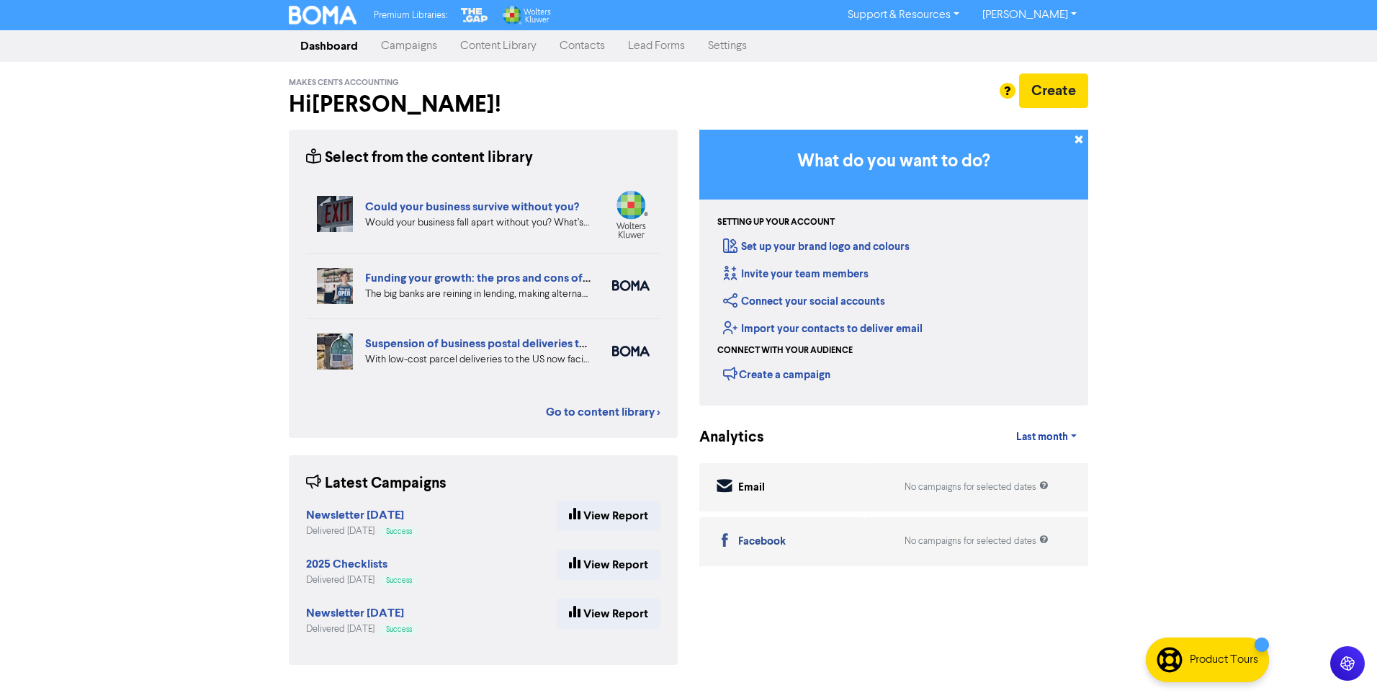
click at [587, 45] on link "Contacts" at bounding box center [582, 46] width 68 height 29
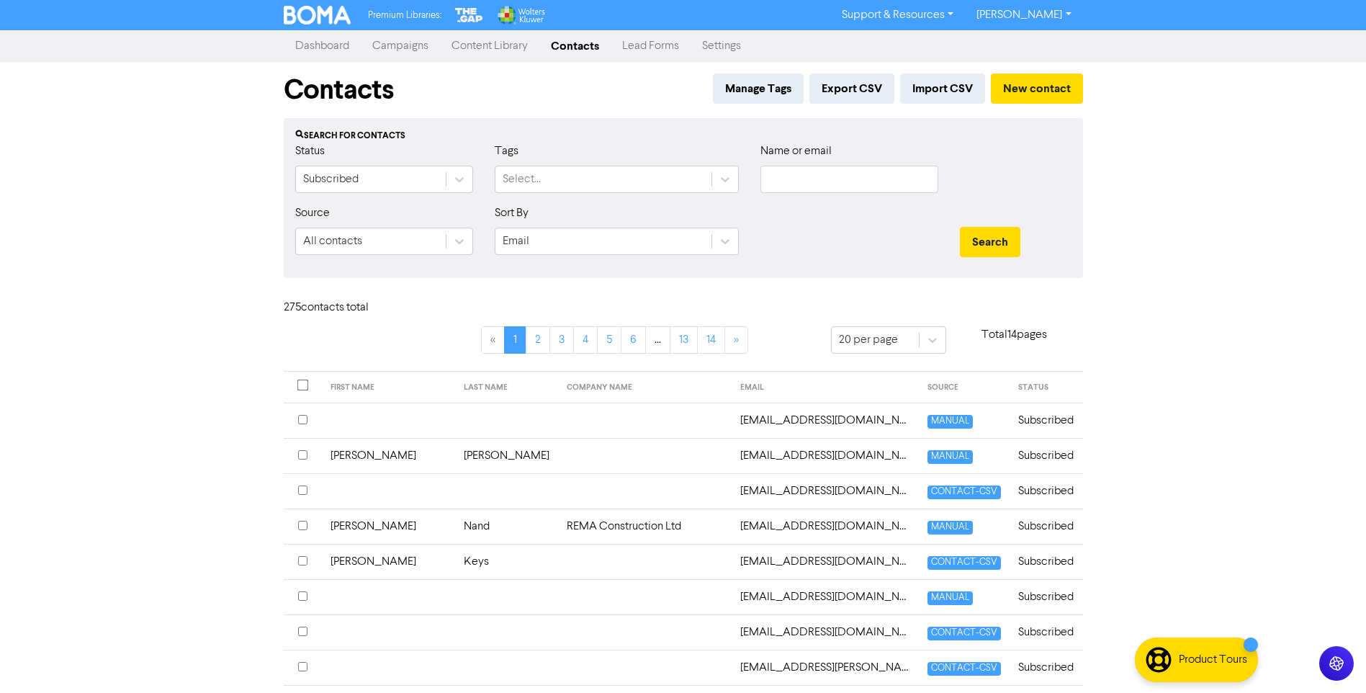
click at [356, 417] on td at bounding box center [388, 419] width 133 height 35
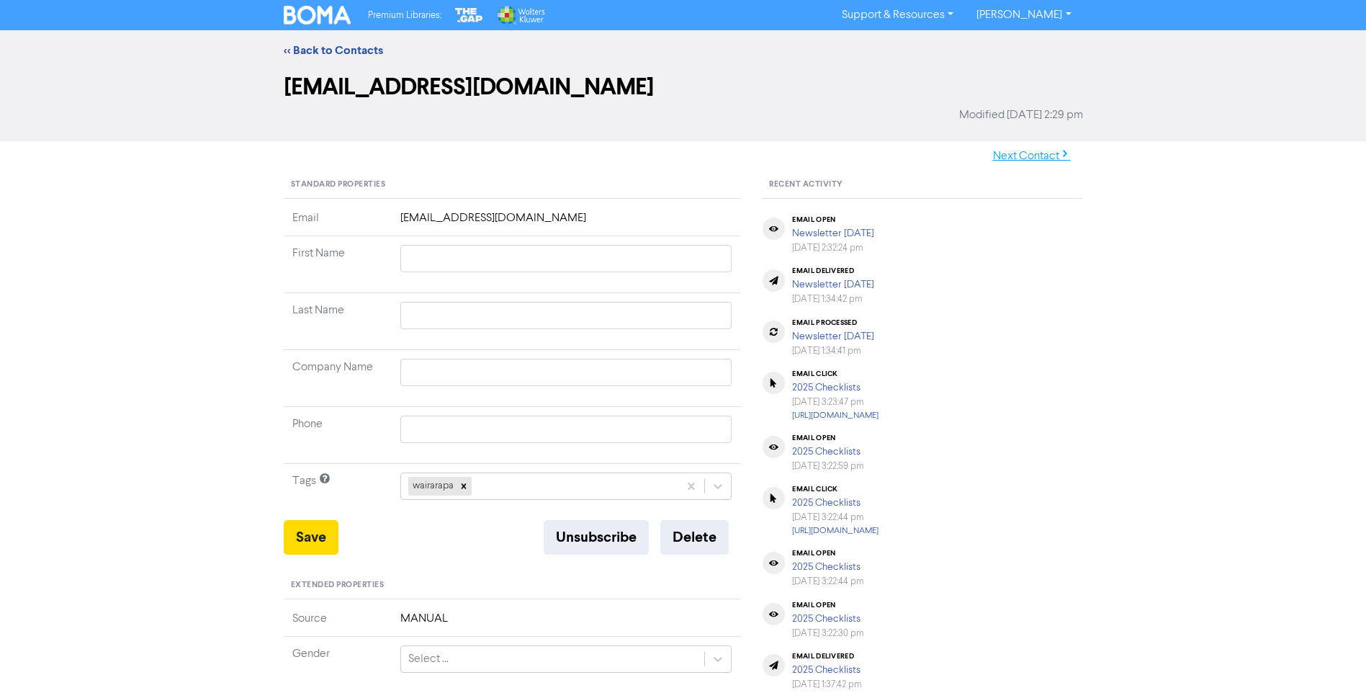
click at [1035, 156] on button "Next Contact" at bounding box center [1032, 156] width 102 height 30
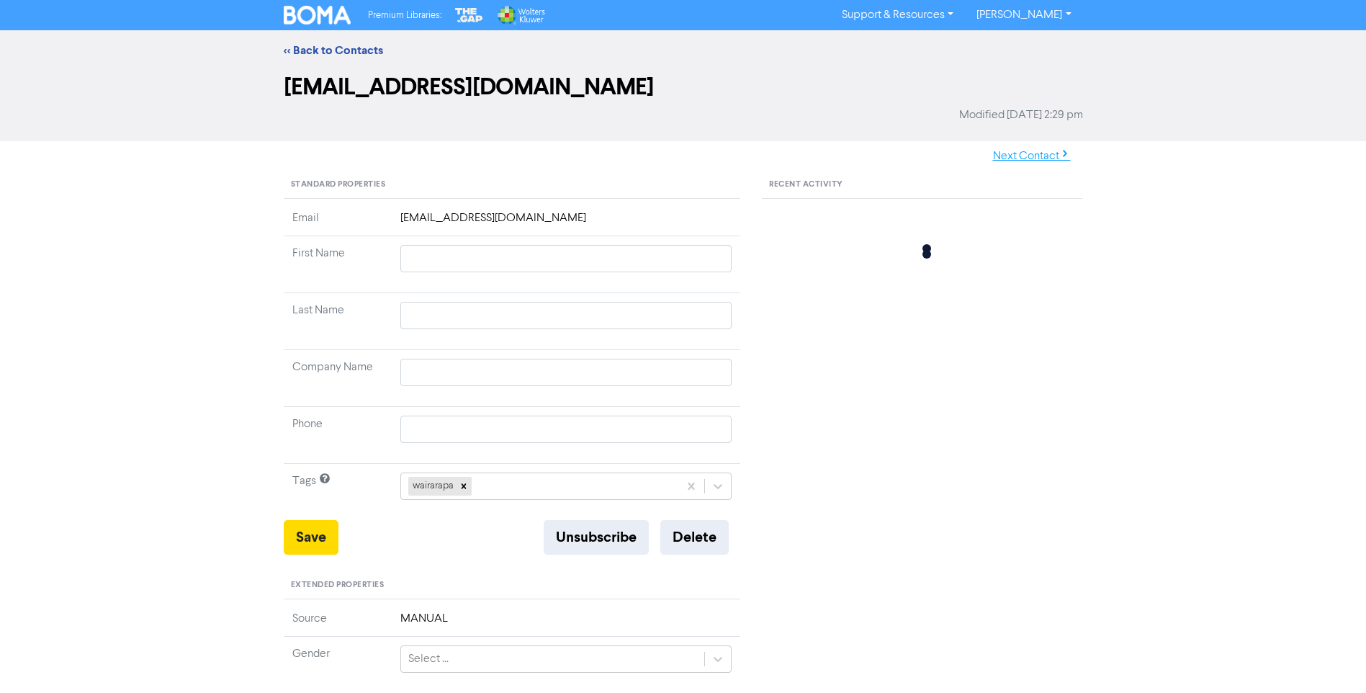
type input "[PERSON_NAME]"
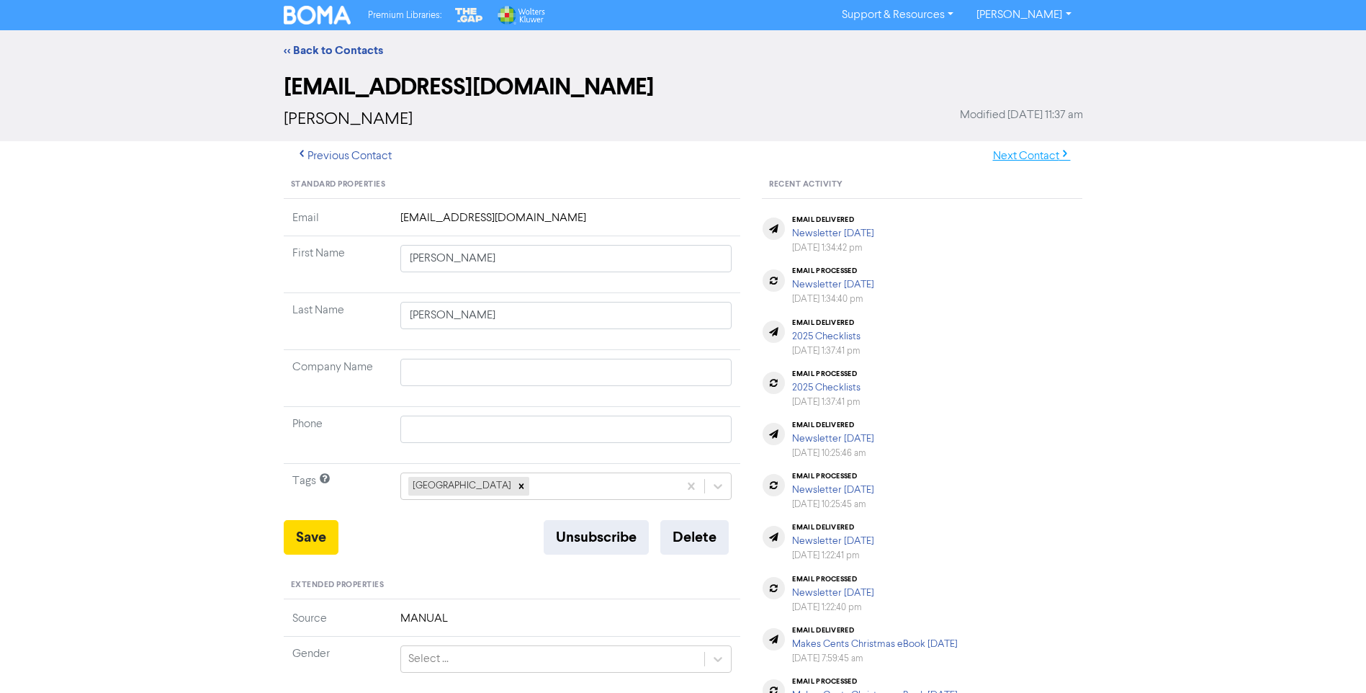
click at [1037, 156] on button "Next Contact" at bounding box center [1032, 156] width 102 height 30
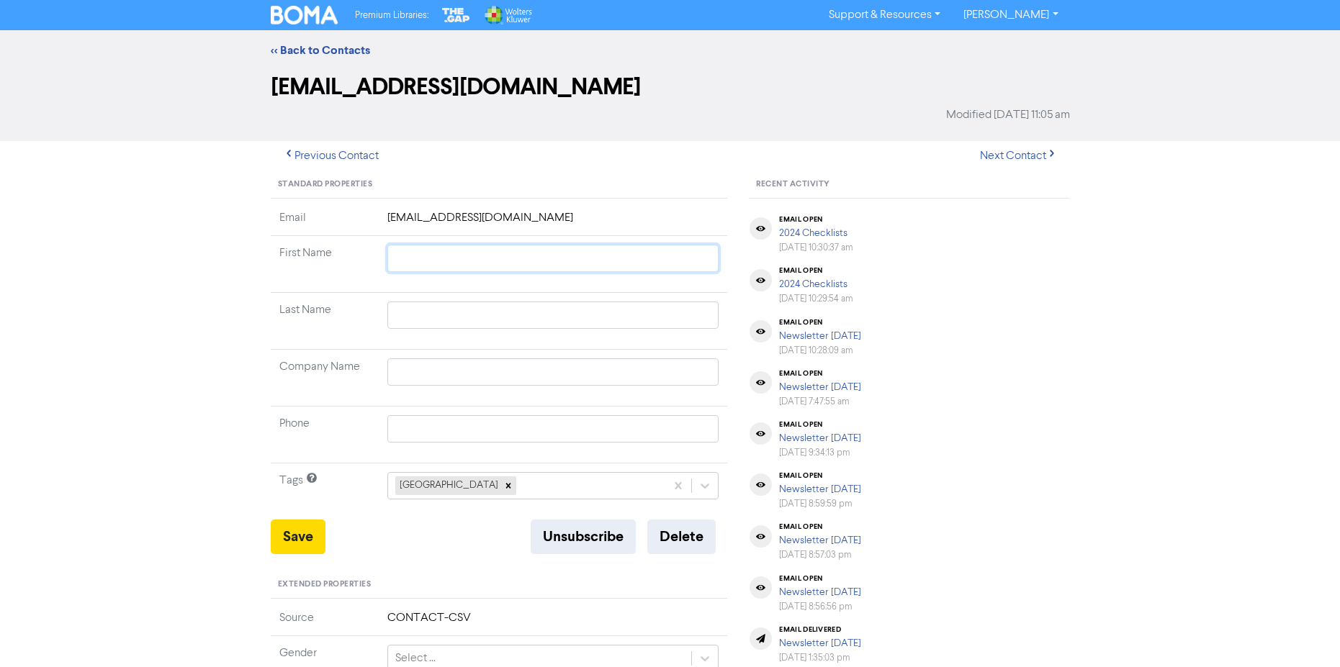
click at [420, 258] on input "text" at bounding box center [553, 258] width 332 height 27
type input "B"
type input "Br"
type input "[PERSON_NAME]"
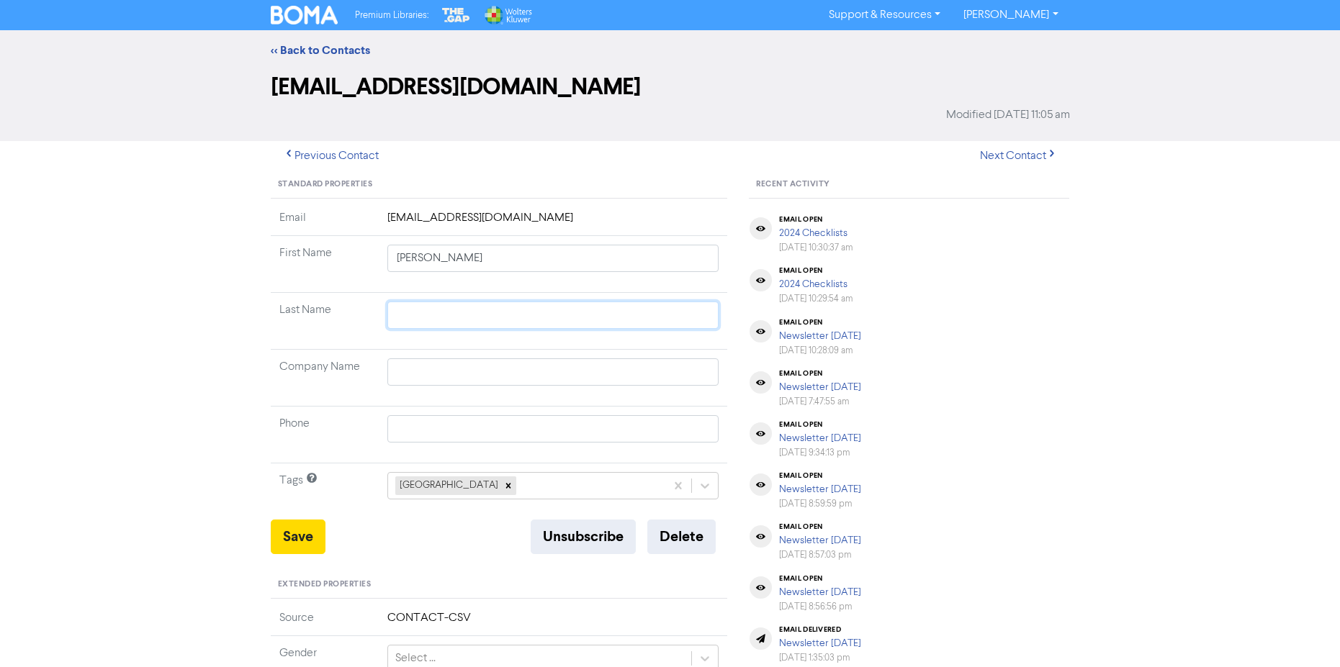
click at [423, 312] on input "text" at bounding box center [553, 315] width 332 height 27
type input "M"
type input "Mc"
type input "McP"
type input "McPha"
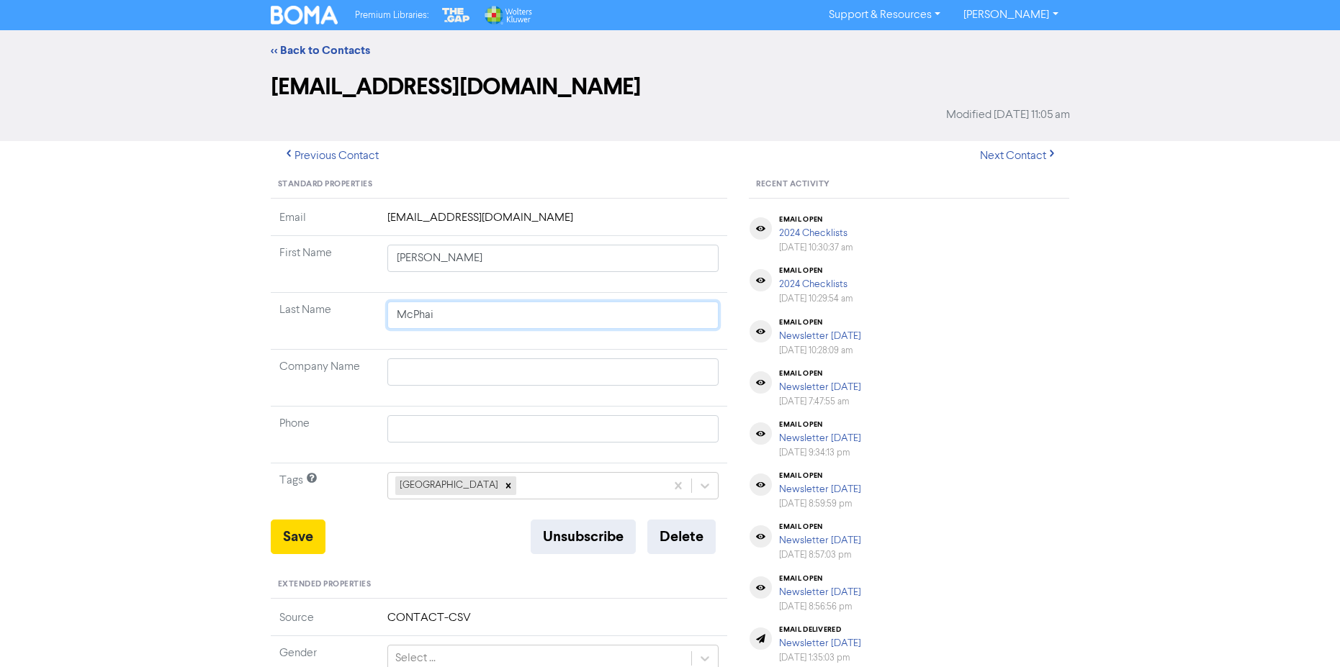
type input "[PERSON_NAME]"
click at [463, 258] on input "[PERSON_NAME]" at bounding box center [553, 258] width 332 height 27
type input "[PERSON_NAME]"
type input "[PERSON_NAME] and"
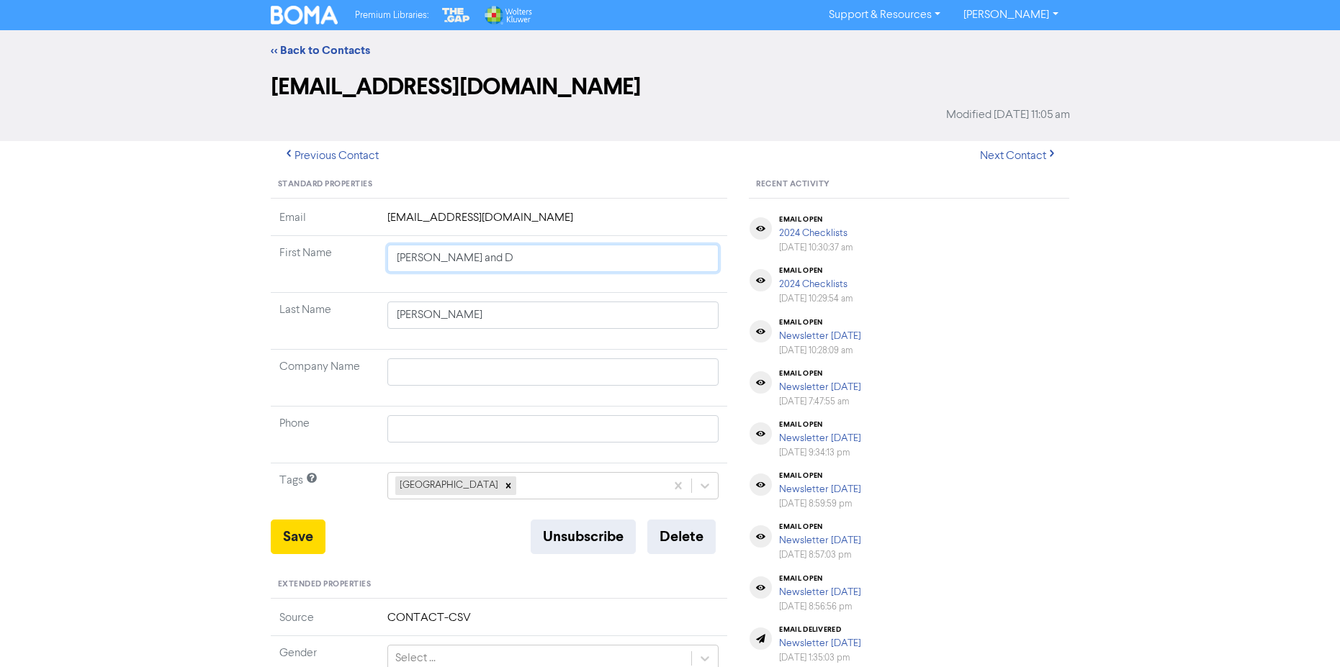
type input "[PERSON_NAME] and Di"
type input "[PERSON_NAME] and [PERSON_NAME]"
click at [441, 374] on input "text" at bounding box center [553, 372] width 332 height 27
type input "I"
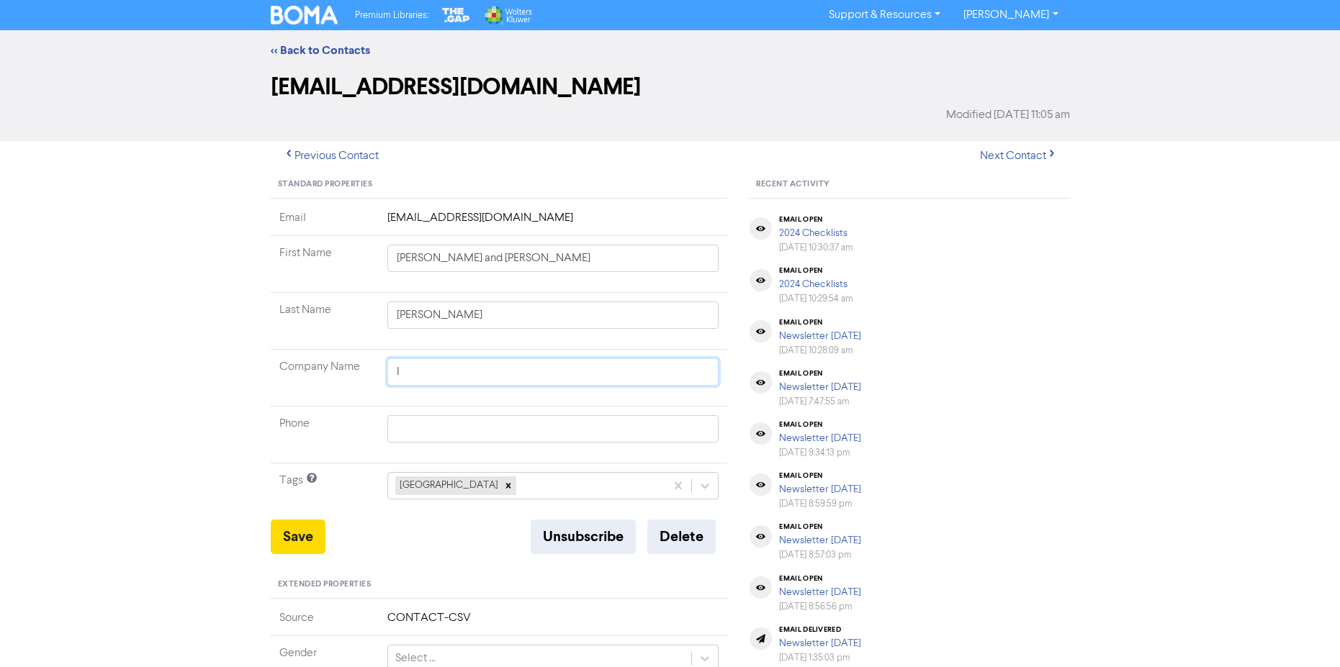
type input "Ir"
type input "Iron H"
type input "Iron Horse"
type input "Iron Horse Hol"
type input "Iron Horse Holdings L"
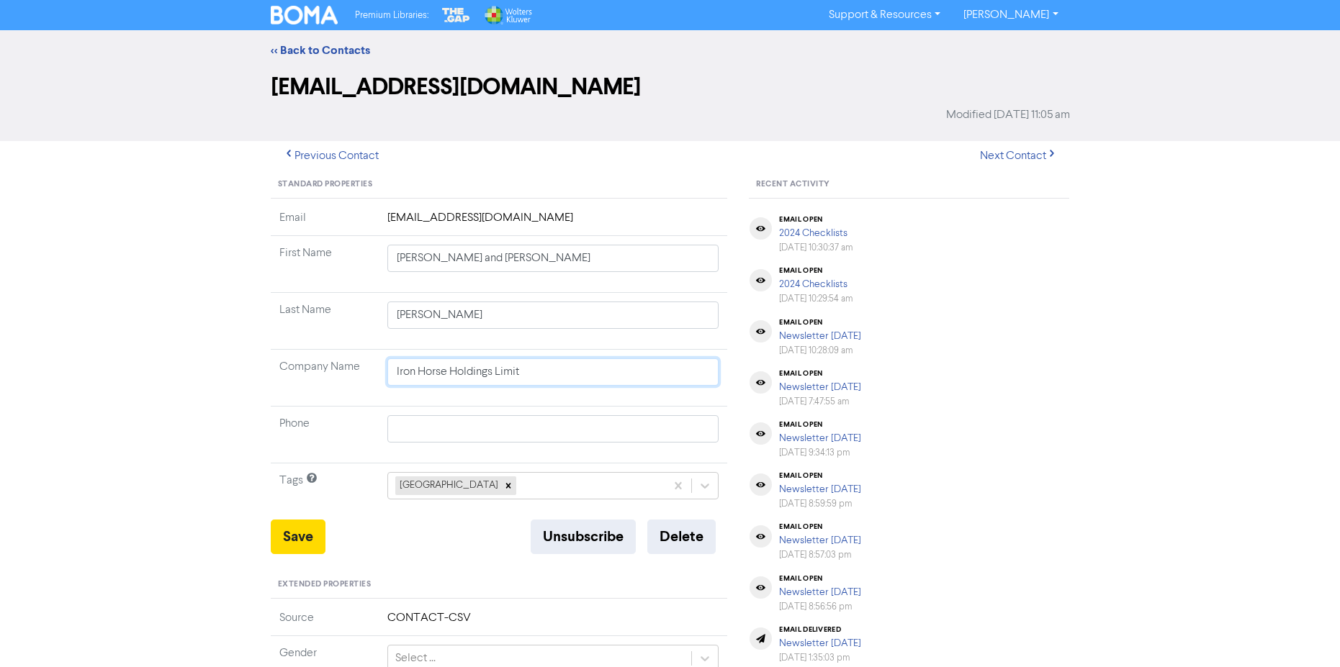
type input "Iron Horse Holdings Limite"
click at [179, 447] on div "<< Back to Contacts [EMAIL_ADDRESS][DOMAIN_NAME] Modified [DATE] 11:05 am Previ…" at bounding box center [670, 567] width 1340 height 1075
click at [294, 533] on button "Save" at bounding box center [298, 537] width 55 height 35
click at [372, 156] on button "Previous Contact" at bounding box center [331, 156] width 120 height 30
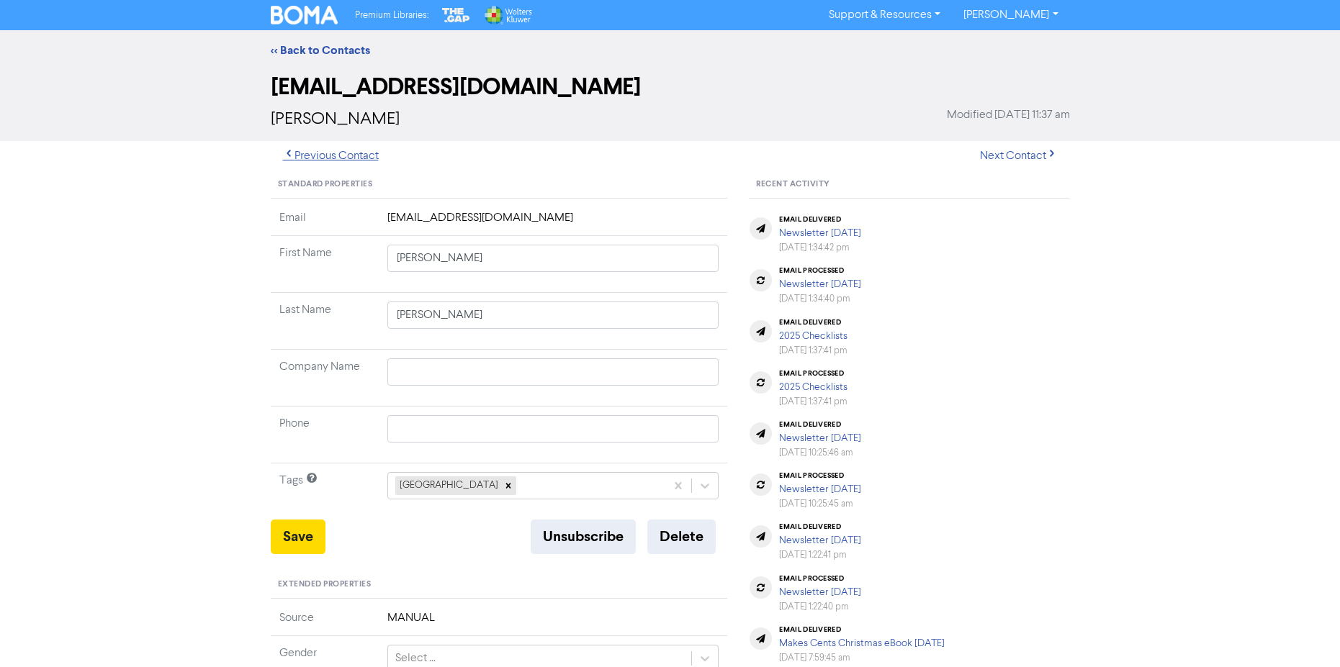
click at [372, 156] on button "Previous Contact" at bounding box center [331, 156] width 120 height 30
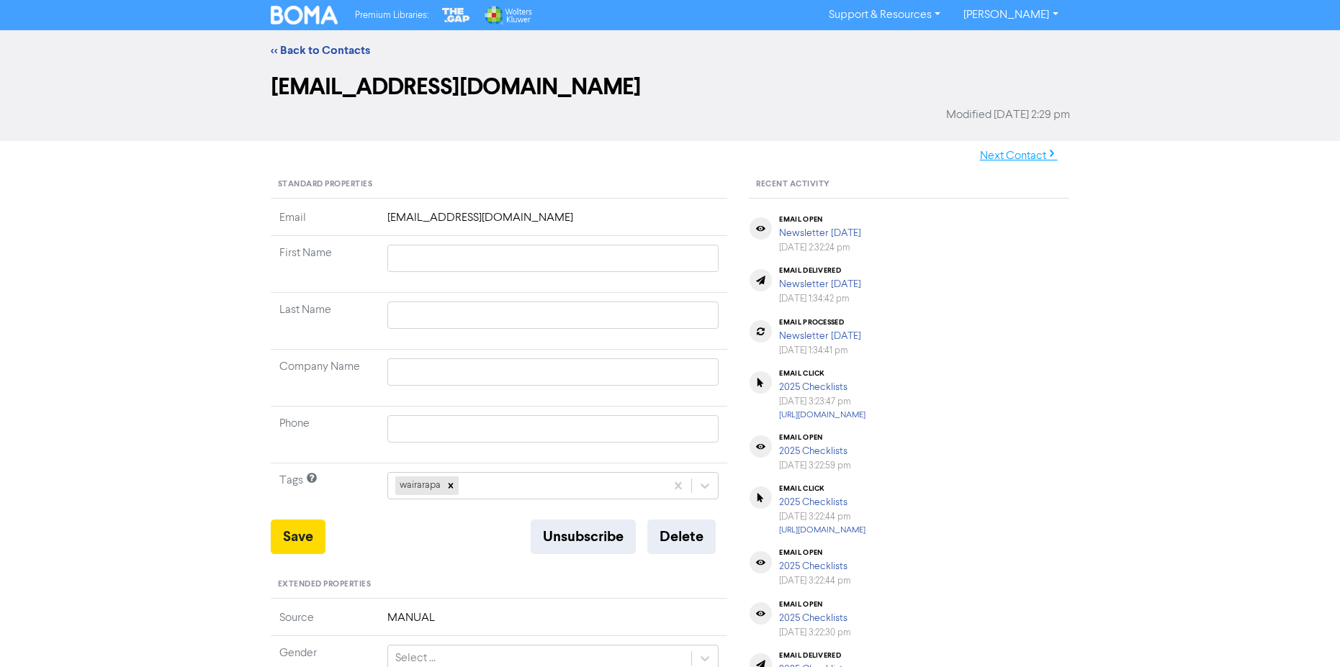
click at [1017, 157] on button "Next Contact" at bounding box center [1019, 156] width 102 height 30
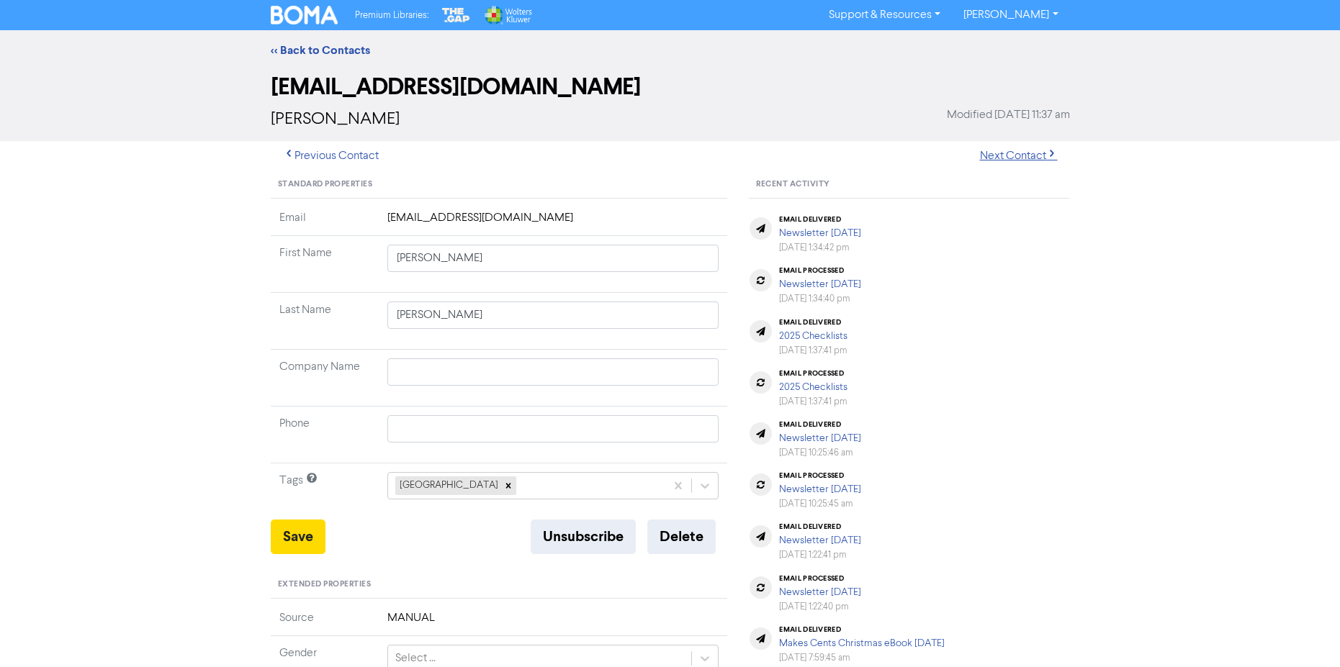
click at [1018, 156] on button "Next Contact" at bounding box center [1019, 156] width 102 height 30
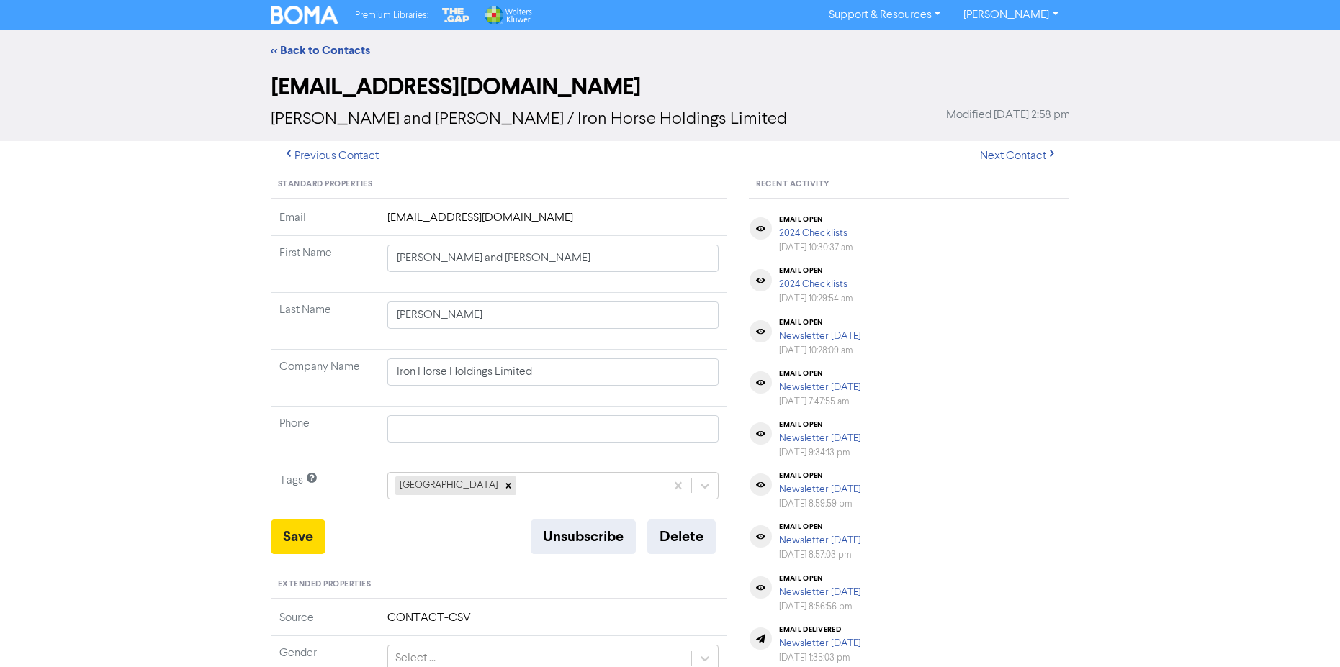
click at [1018, 156] on button "Next Contact" at bounding box center [1019, 156] width 102 height 30
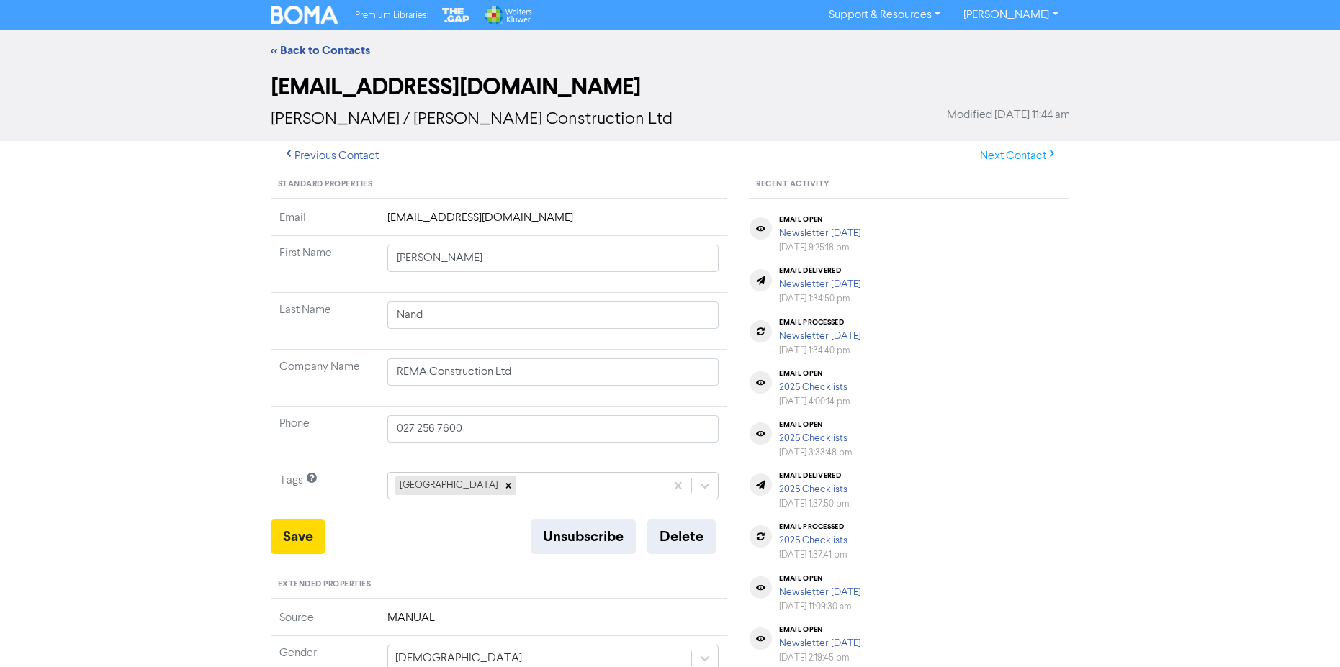
click at [1026, 153] on button "Next Contact" at bounding box center [1019, 156] width 102 height 30
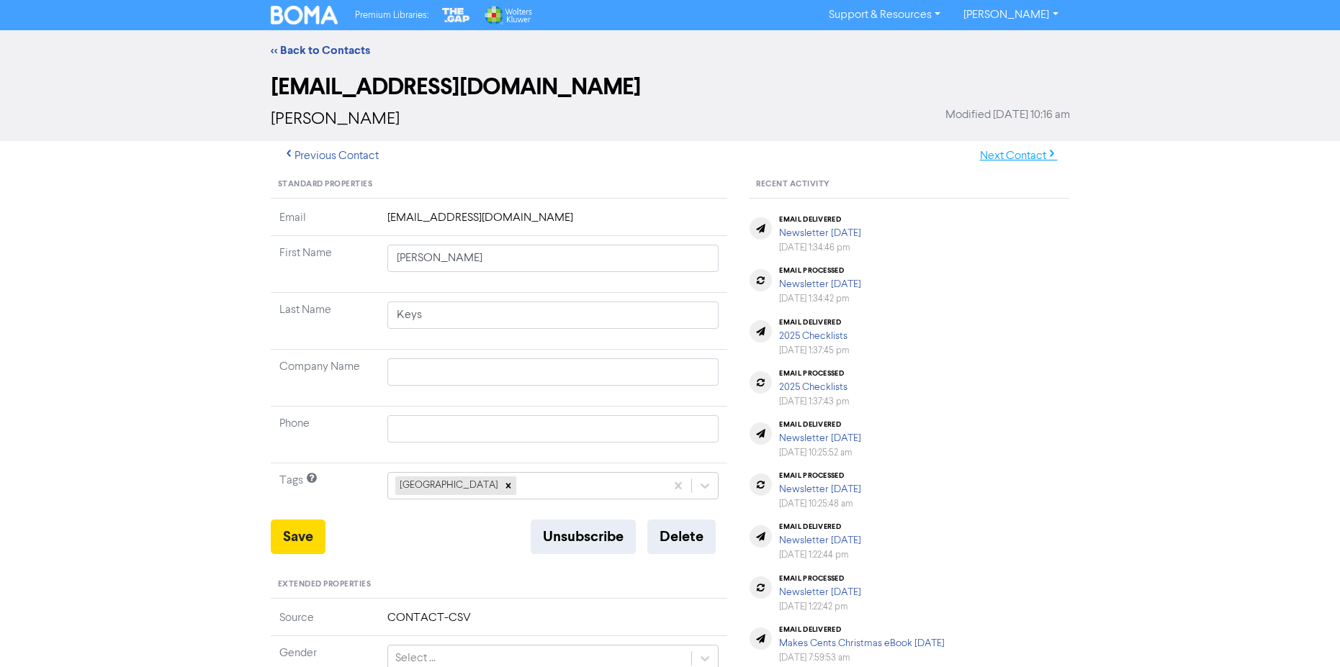
click at [1019, 155] on button "Next Contact" at bounding box center [1019, 156] width 102 height 30
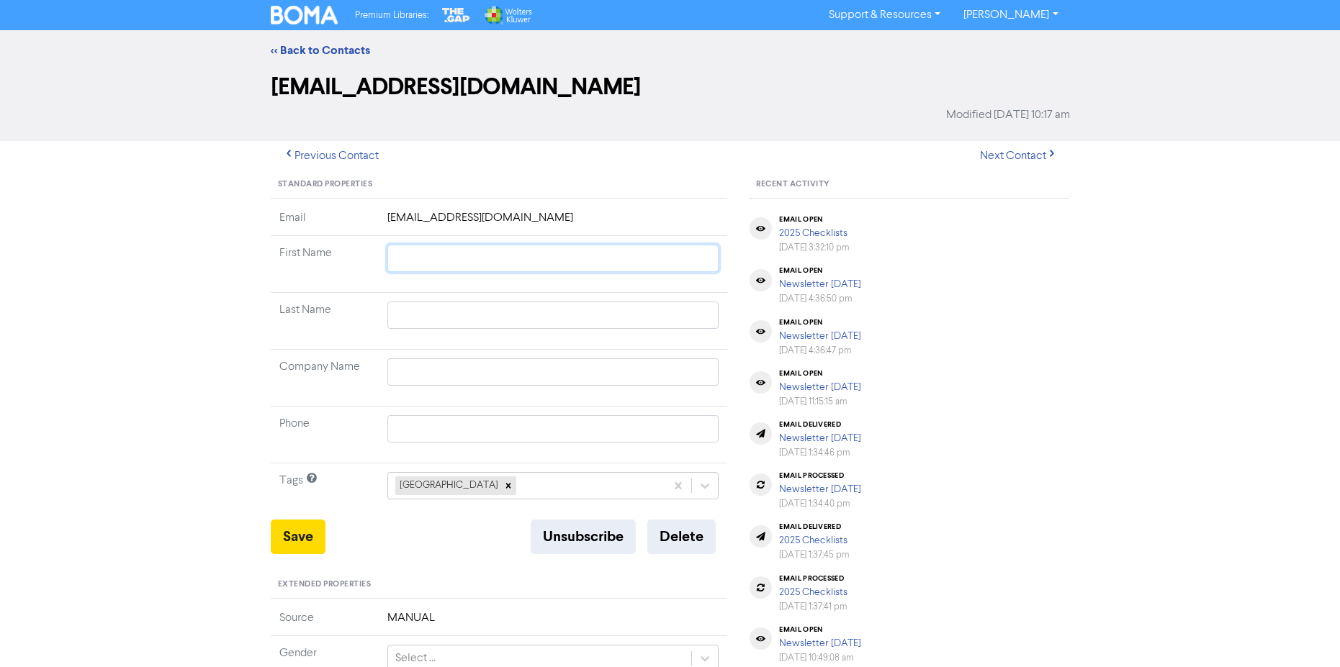
click at [402, 259] on input "text" at bounding box center [553, 258] width 332 height 27
click at [415, 318] on input "text" at bounding box center [553, 315] width 332 height 27
click at [417, 373] on input "text" at bounding box center [553, 372] width 332 height 27
click at [305, 531] on button "Save" at bounding box center [298, 537] width 55 height 35
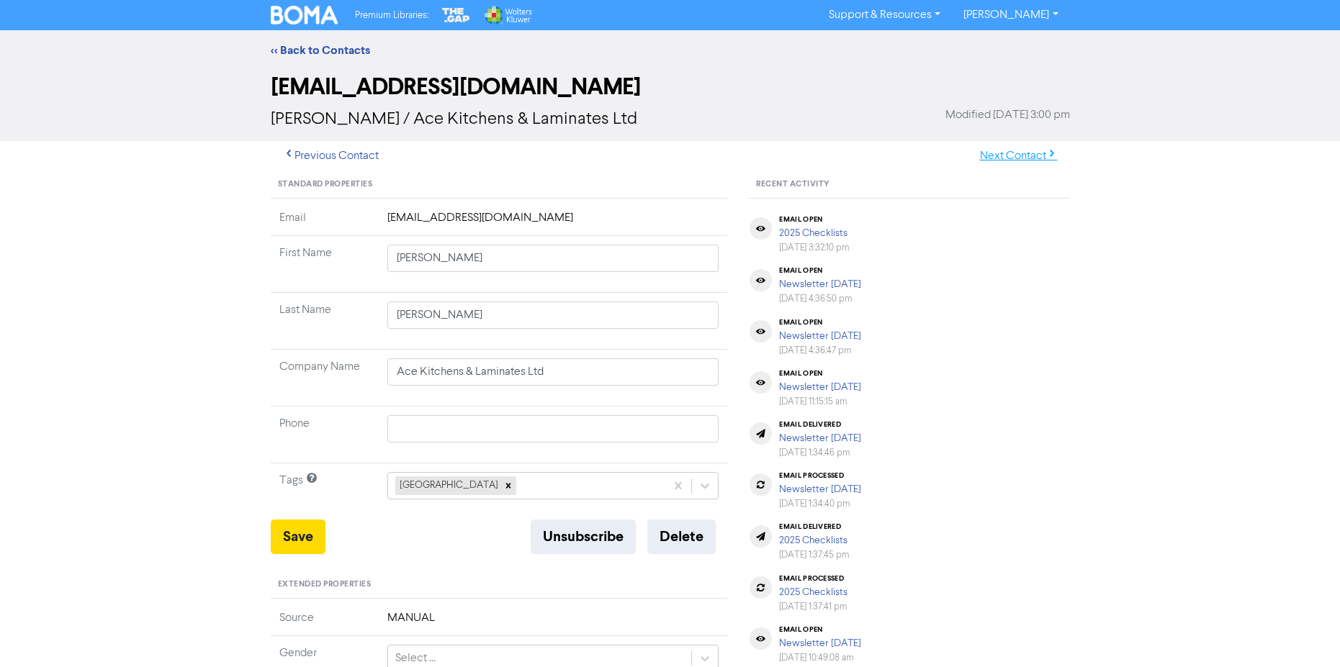
click at [1036, 156] on button "Next Contact" at bounding box center [1019, 156] width 102 height 30
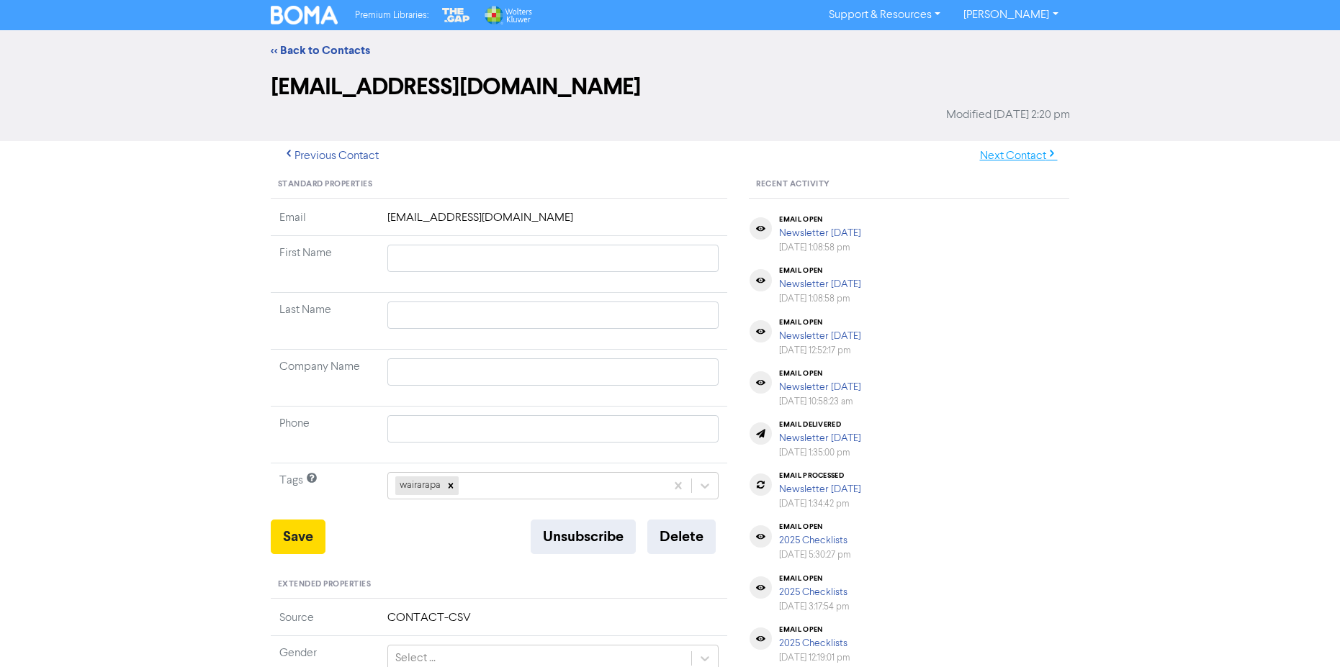
click at [1014, 158] on button "Next Contact" at bounding box center [1019, 156] width 102 height 30
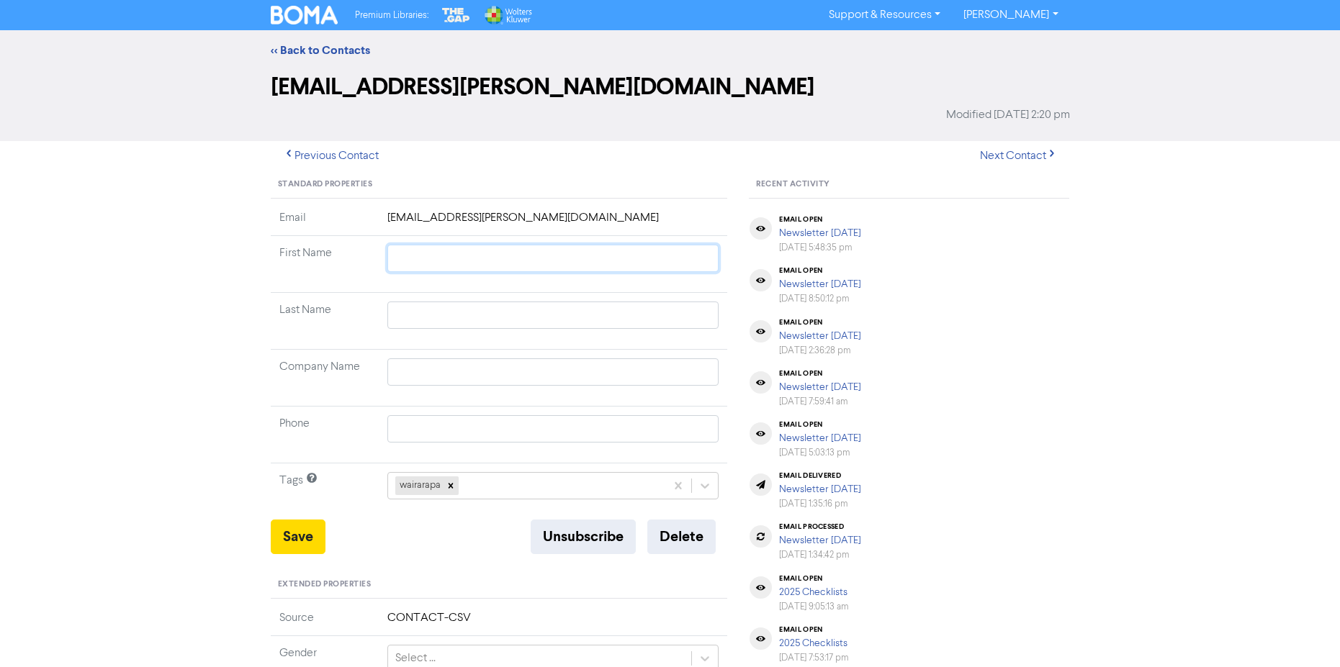
click at [417, 258] on input "text" at bounding box center [553, 258] width 332 height 27
drag, startPoint x: 285, startPoint y: 529, endPoint x: 352, endPoint y: 516, distance: 68.3
click at [285, 529] on button "Save" at bounding box center [298, 537] width 55 height 35
click at [1025, 156] on button "Next Contact" at bounding box center [1019, 156] width 102 height 30
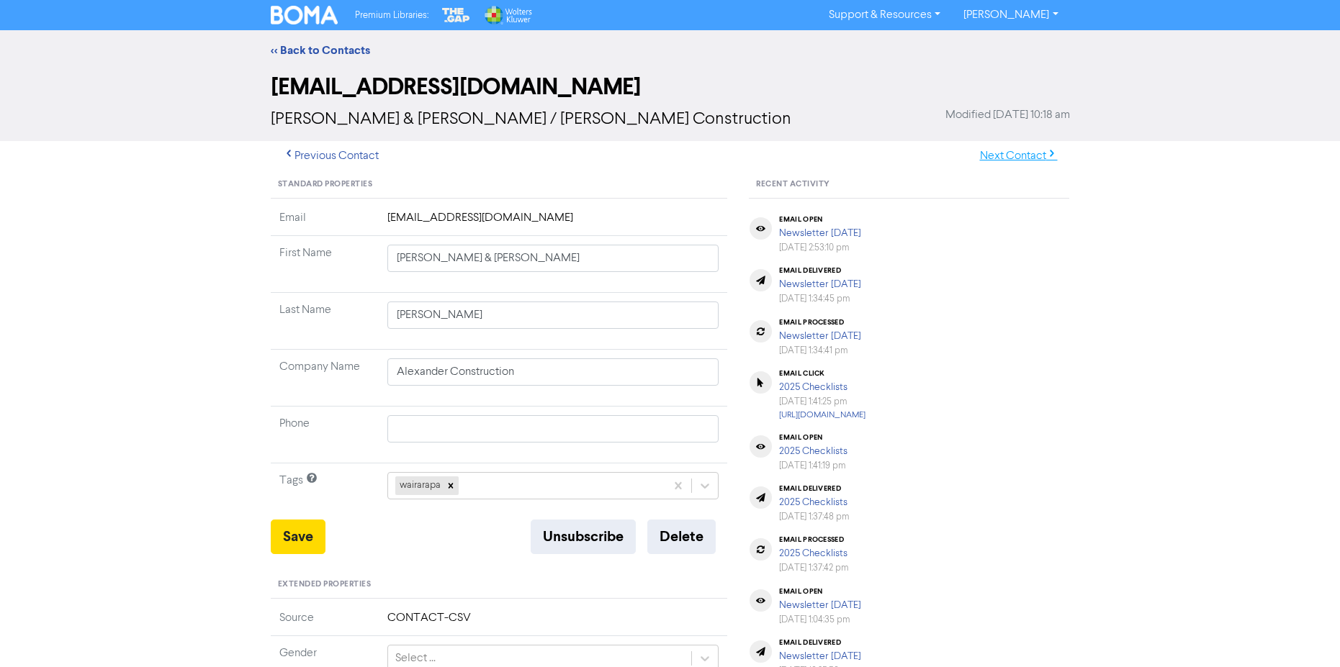
click at [1019, 156] on button "Next Contact" at bounding box center [1019, 156] width 102 height 30
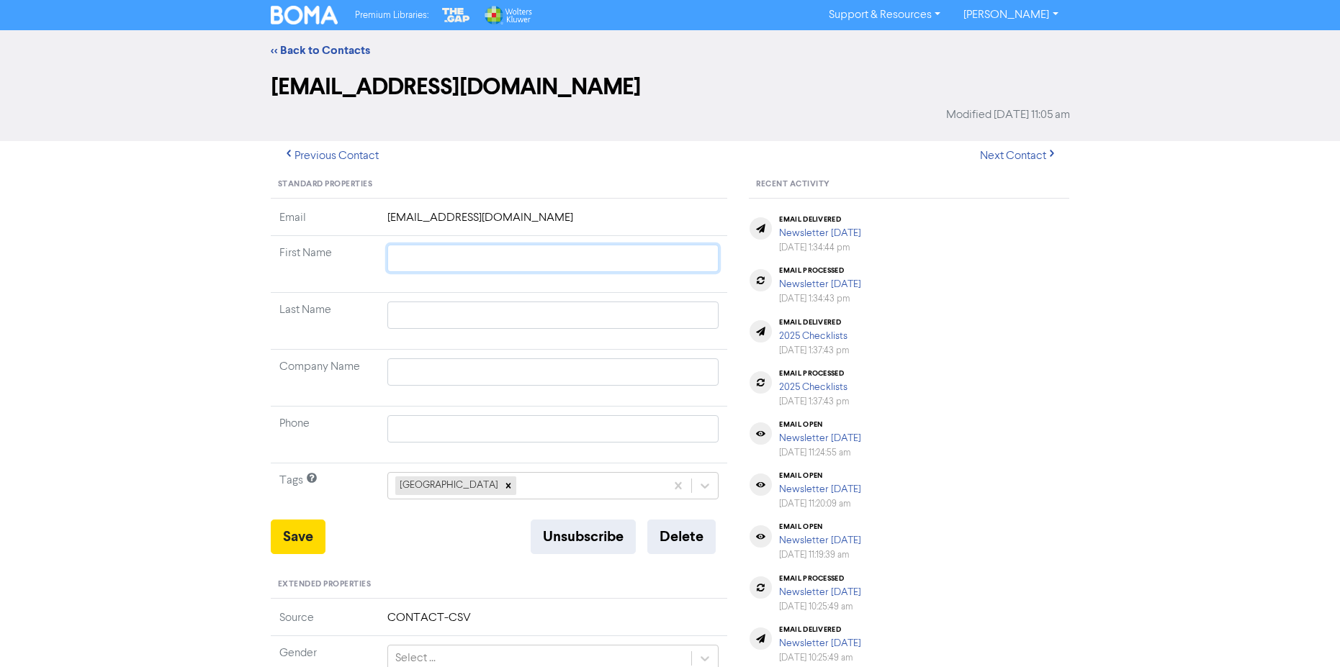
click at [413, 259] on input "text" at bounding box center [553, 258] width 332 height 27
click at [397, 262] on input "text" at bounding box center [553, 258] width 332 height 27
click at [438, 315] on input "text" at bounding box center [553, 315] width 332 height 27
click at [418, 374] on input "text" at bounding box center [553, 372] width 332 height 27
click at [294, 531] on button "Save" at bounding box center [298, 537] width 55 height 35
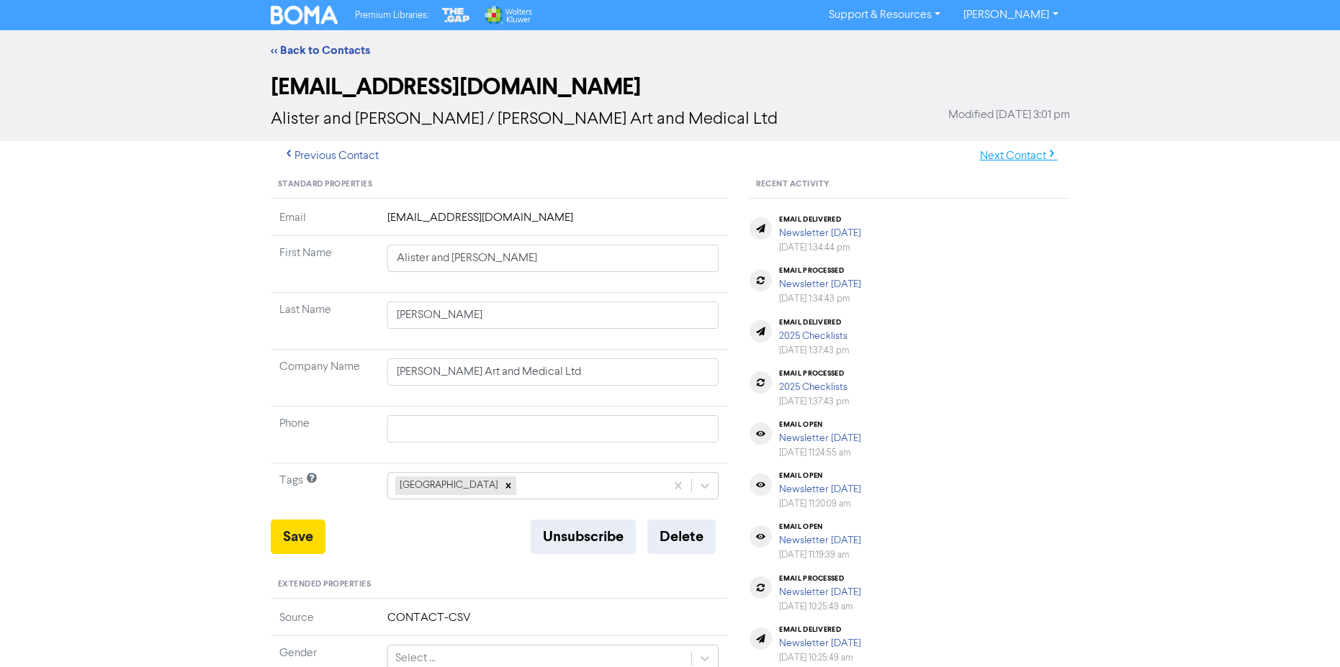
click at [1027, 156] on button "Next Contact" at bounding box center [1019, 156] width 102 height 30
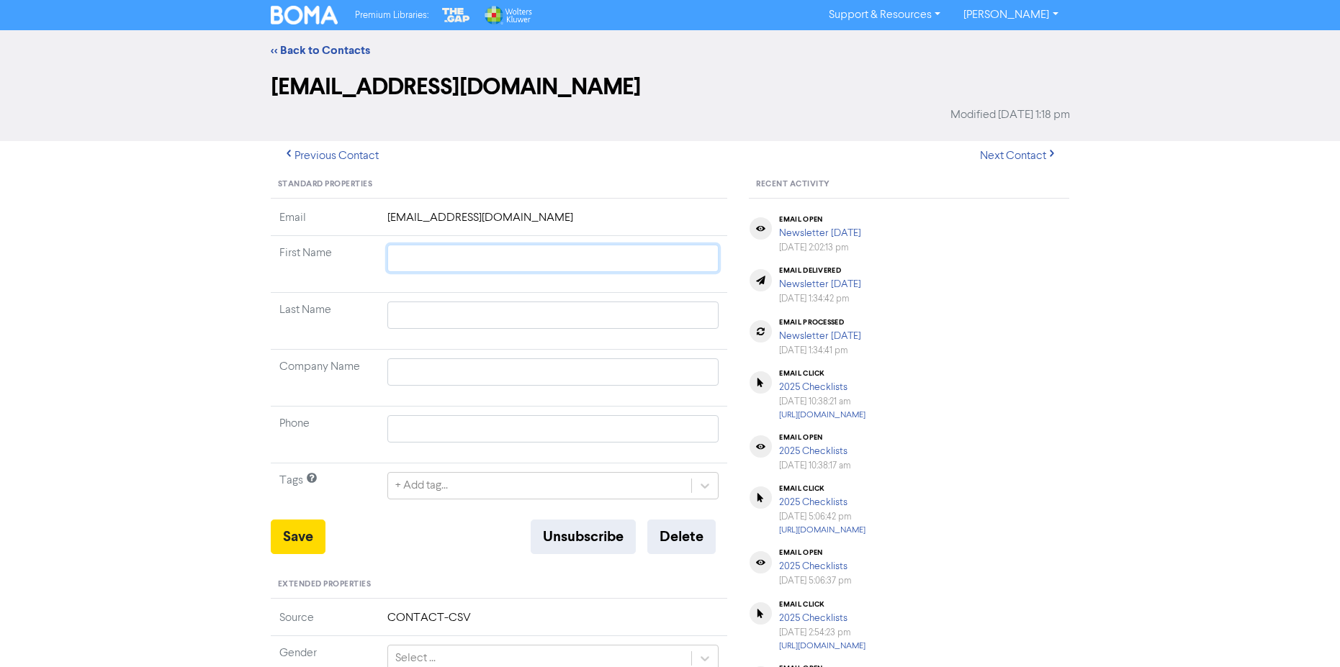
click at [413, 264] on input "text" at bounding box center [553, 258] width 332 height 27
click at [421, 311] on input "text" at bounding box center [553, 315] width 332 height 27
click at [302, 541] on button "Save" at bounding box center [298, 537] width 55 height 35
click at [1031, 158] on button "Next Contact" at bounding box center [1019, 156] width 102 height 30
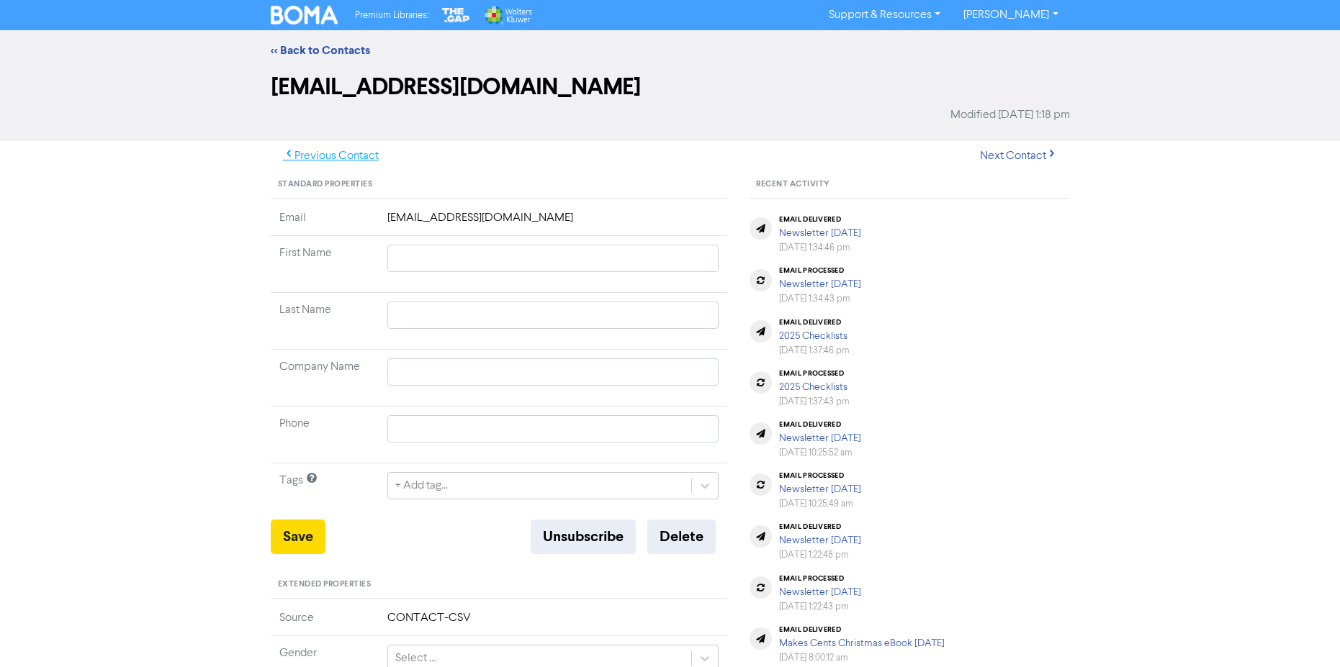
click at [350, 153] on button "Previous Contact" at bounding box center [331, 156] width 120 height 30
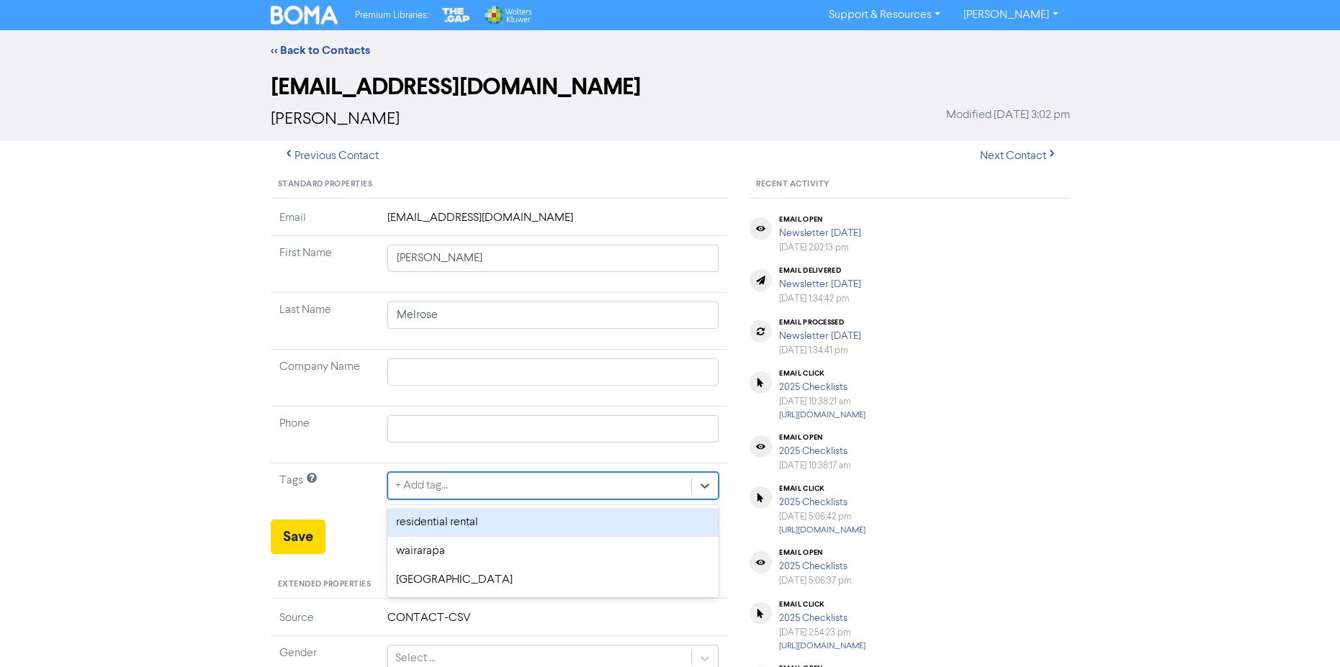
click at [453, 484] on div "+ Add tag..." at bounding box center [540, 486] width 304 height 26
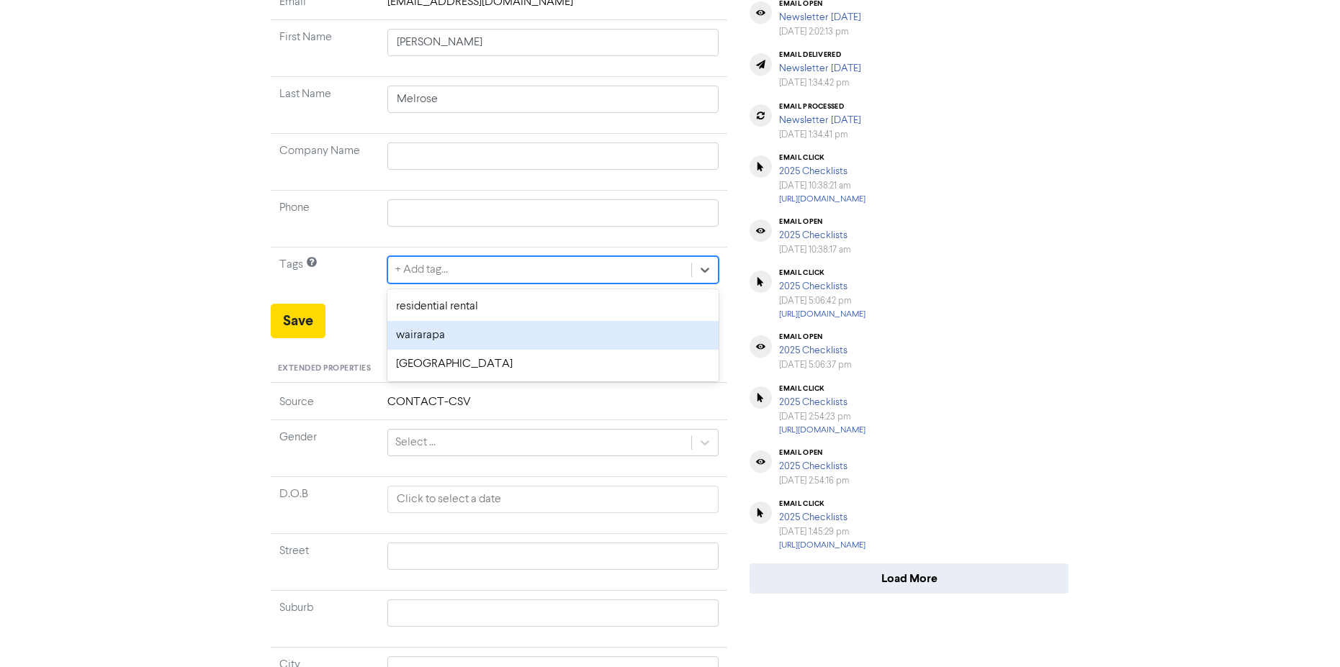
scroll to position [144, 0]
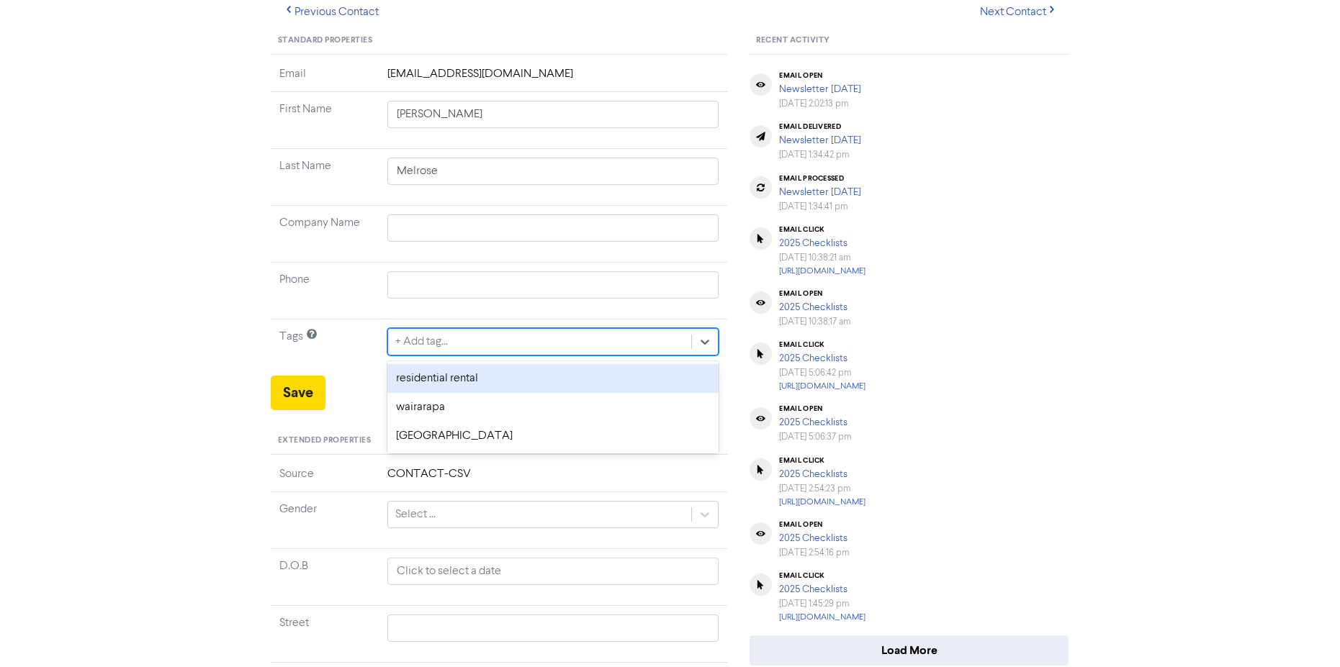
click at [448, 336] on div "+ Add tag..." at bounding box center [421, 341] width 53 height 17
click at [475, 379] on b "other" at bounding box center [462, 379] width 29 height 14
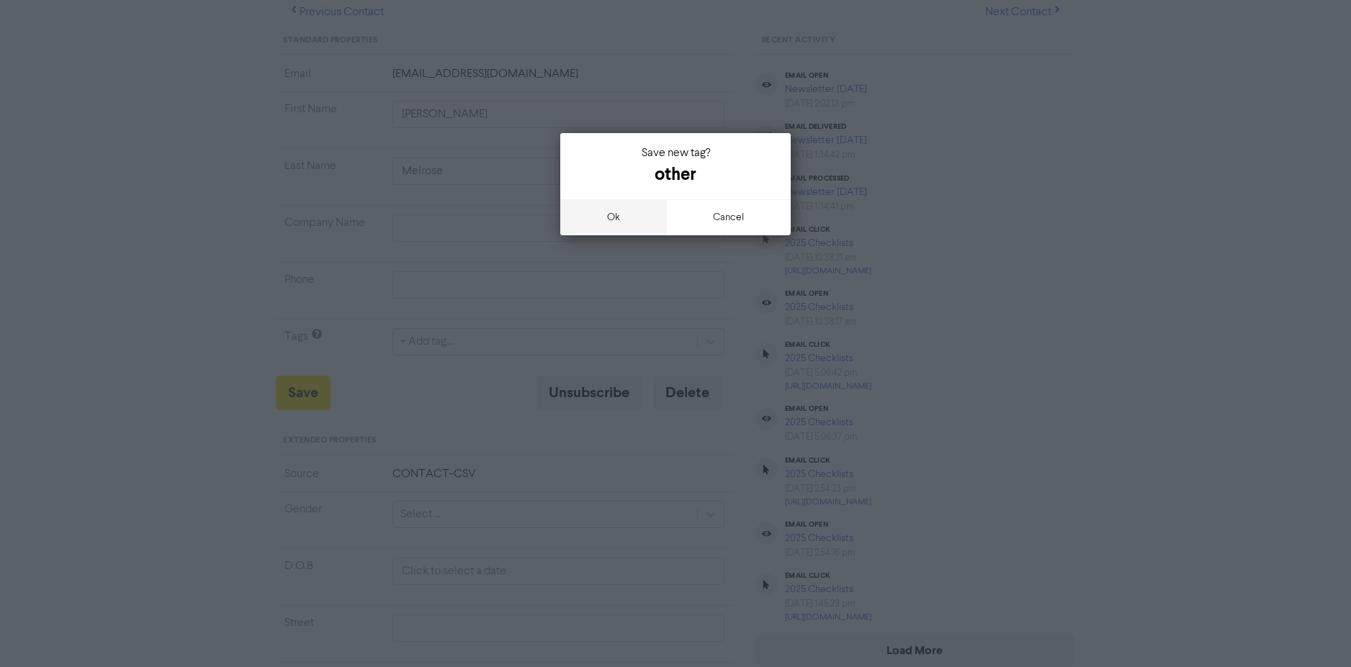
click at [618, 215] on button "ok" at bounding box center [613, 217] width 107 height 36
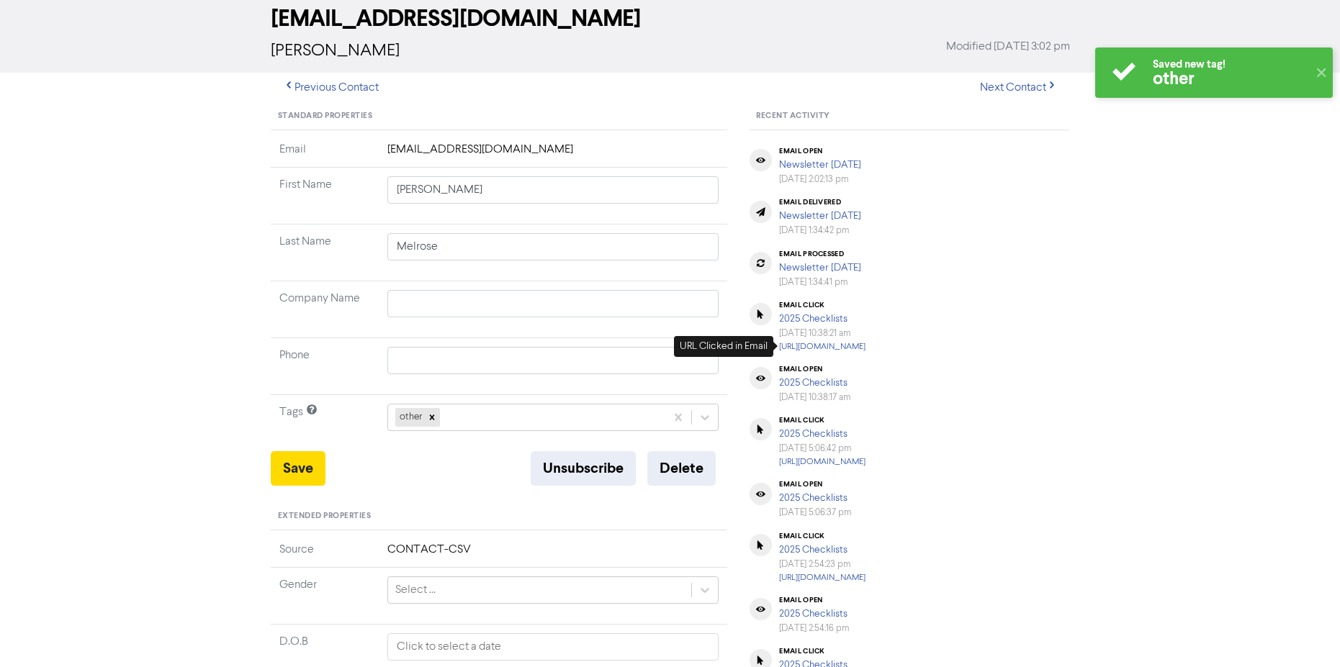
scroll to position [0, 0]
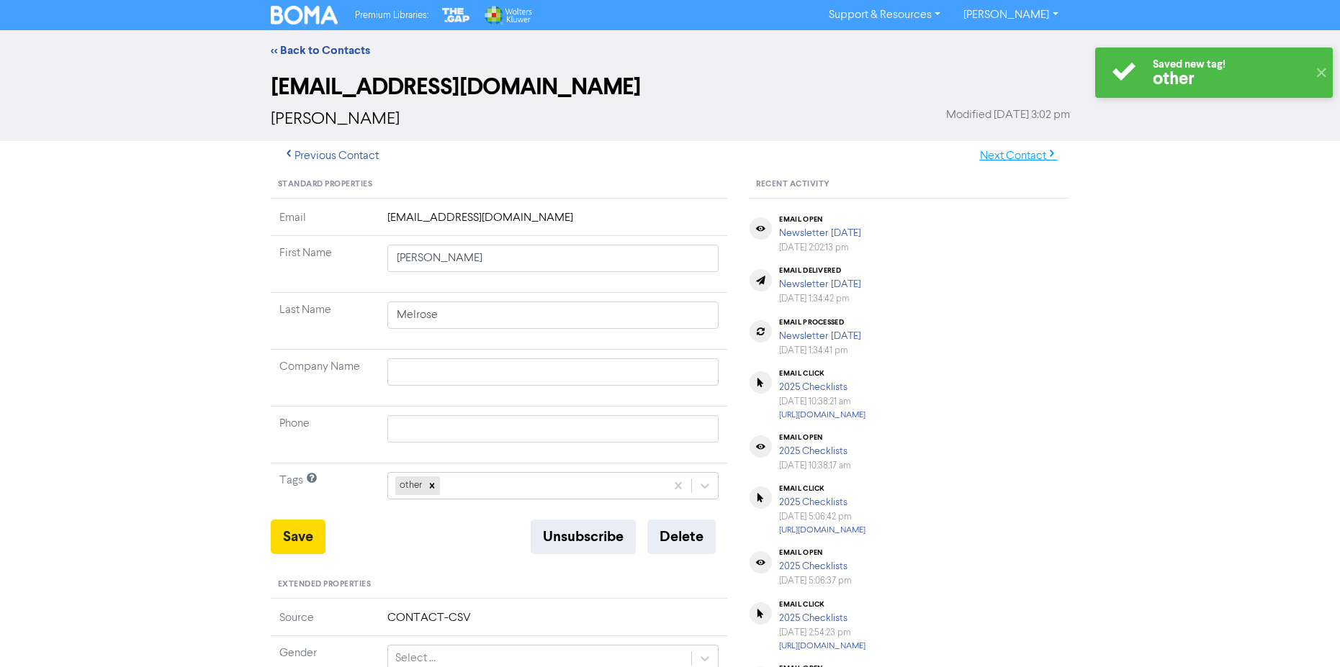
click at [1017, 154] on button "Next Contact" at bounding box center [1019, 156] width 102 height 30
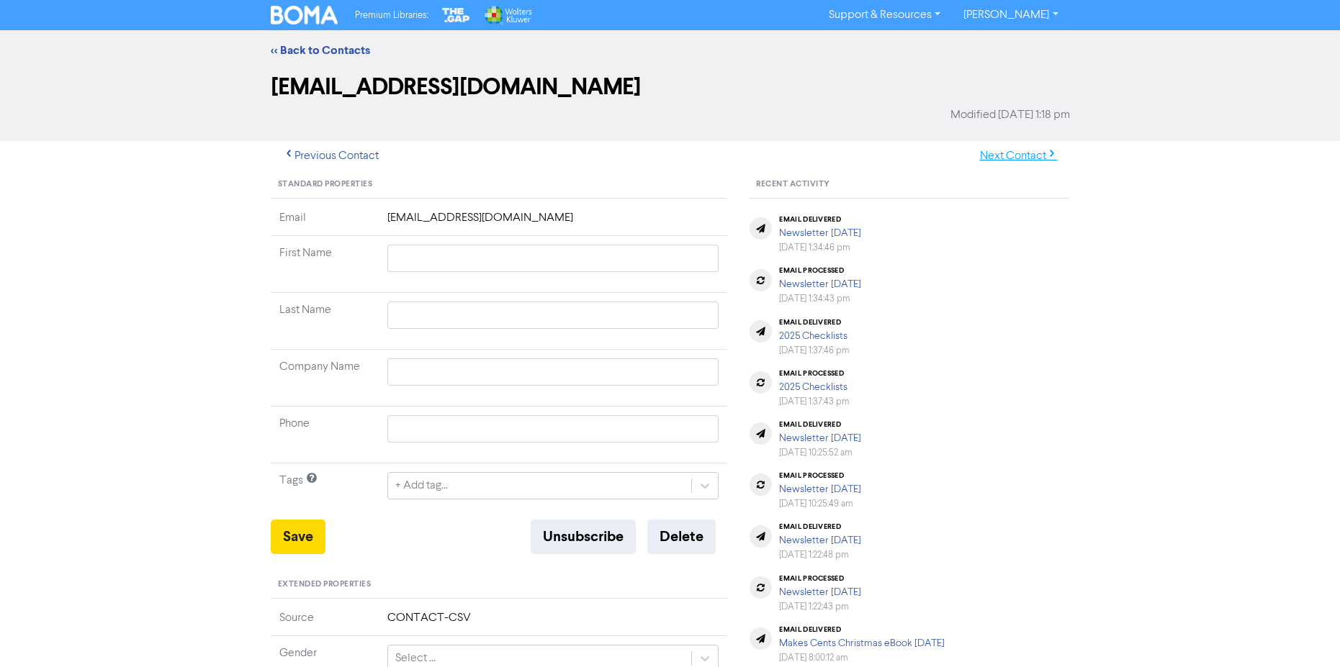
click at [1019, 158] on button "Next Contact" at bounding box center [1019, 156] width 102 height 30
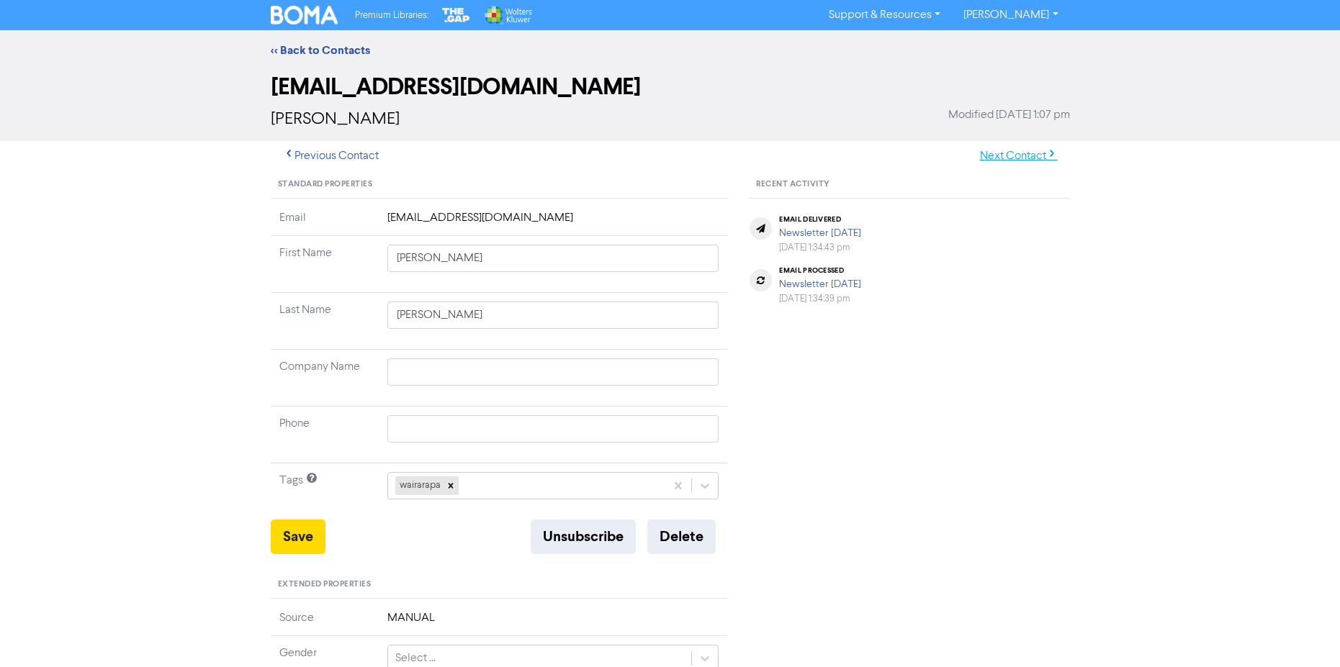
click at [1014, 156] on button "Next Contact" at bounding box center [1019, 156] width 102 height 30
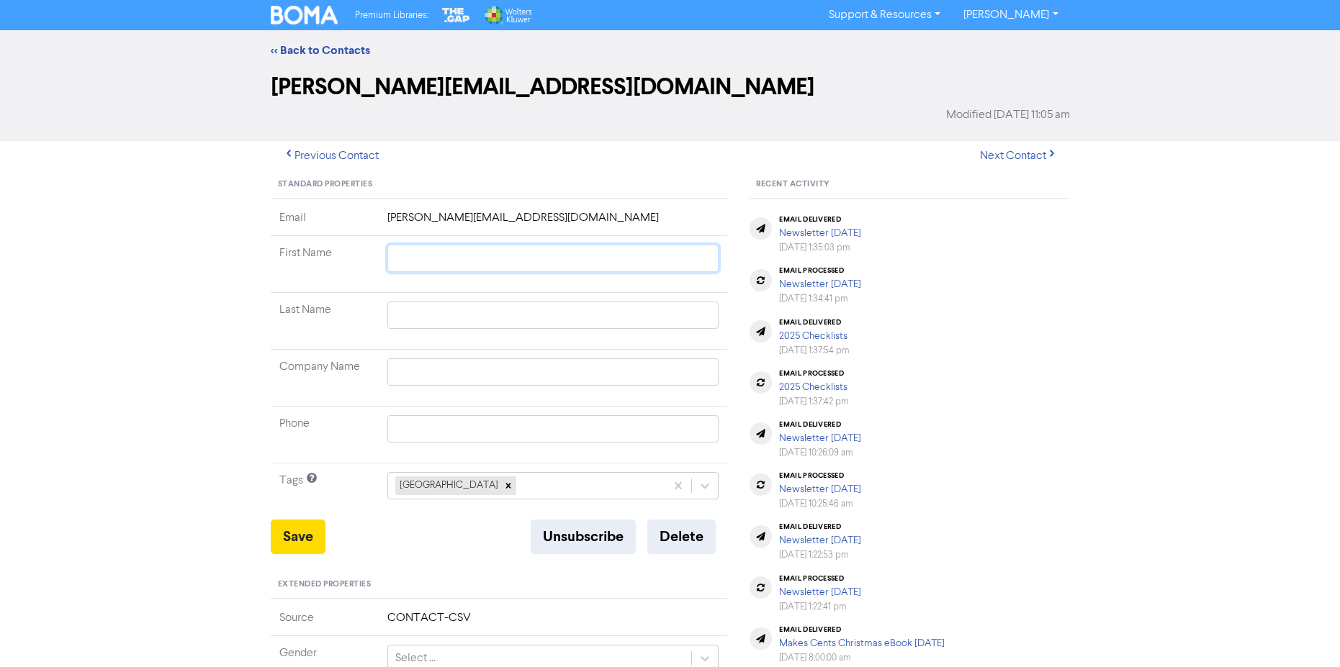
click at [415, 260] on input "text" at bounding box center [553, 258] width 332 height 27
click at [421, 305] on input "text" at bounding box center [553, 315] width 332 height 27
click at [423, 373] on input "text" at bounding box center [553, 372] width 332 height 27
click at [308, 534] on button "Save" at bounding box center [298, 537] width 55 height 35
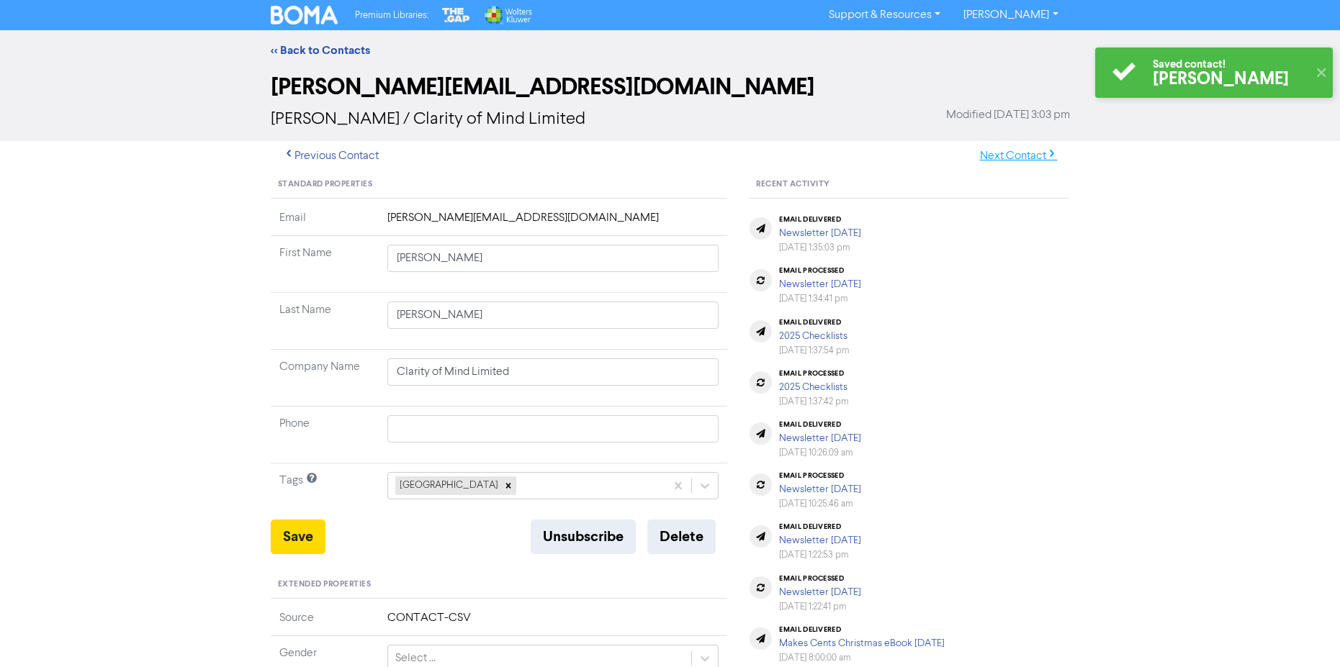
click at [1019, 156] on button "Next Contact" at bounding box center [1019, 156] width 102 height 30
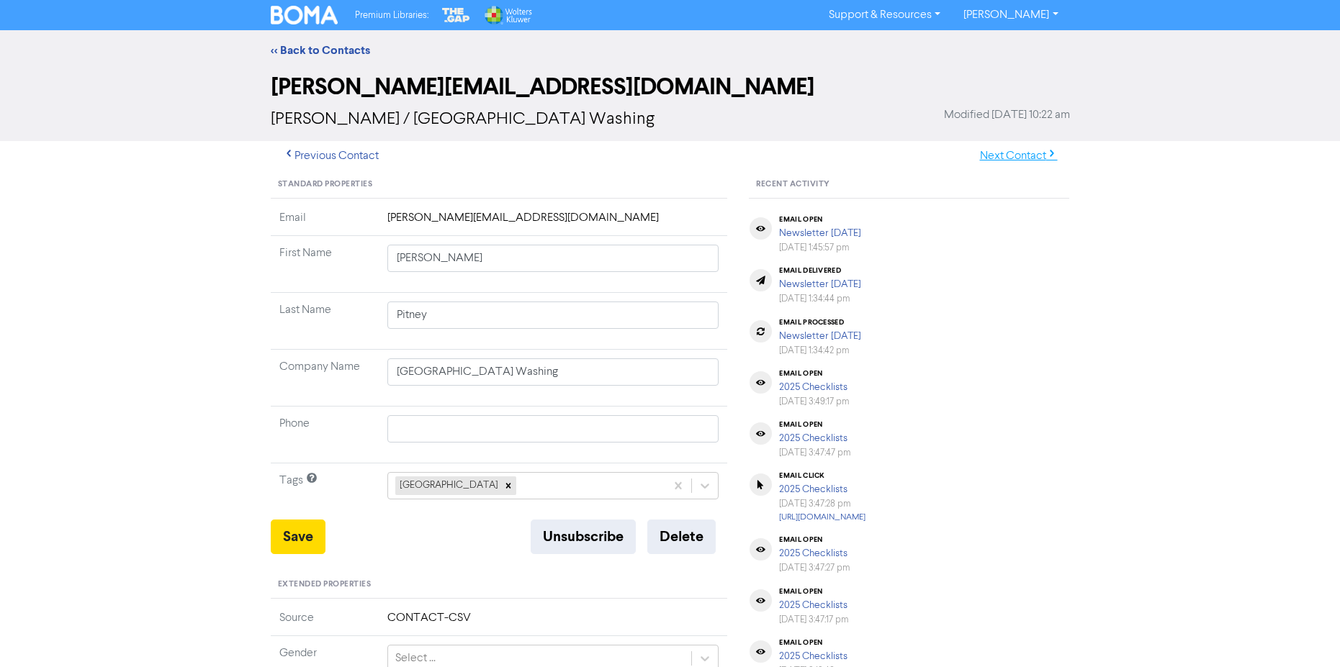
click at [1018, 158] on button "Next Contact" at bounding box center [1019, 156] width 102 height 30
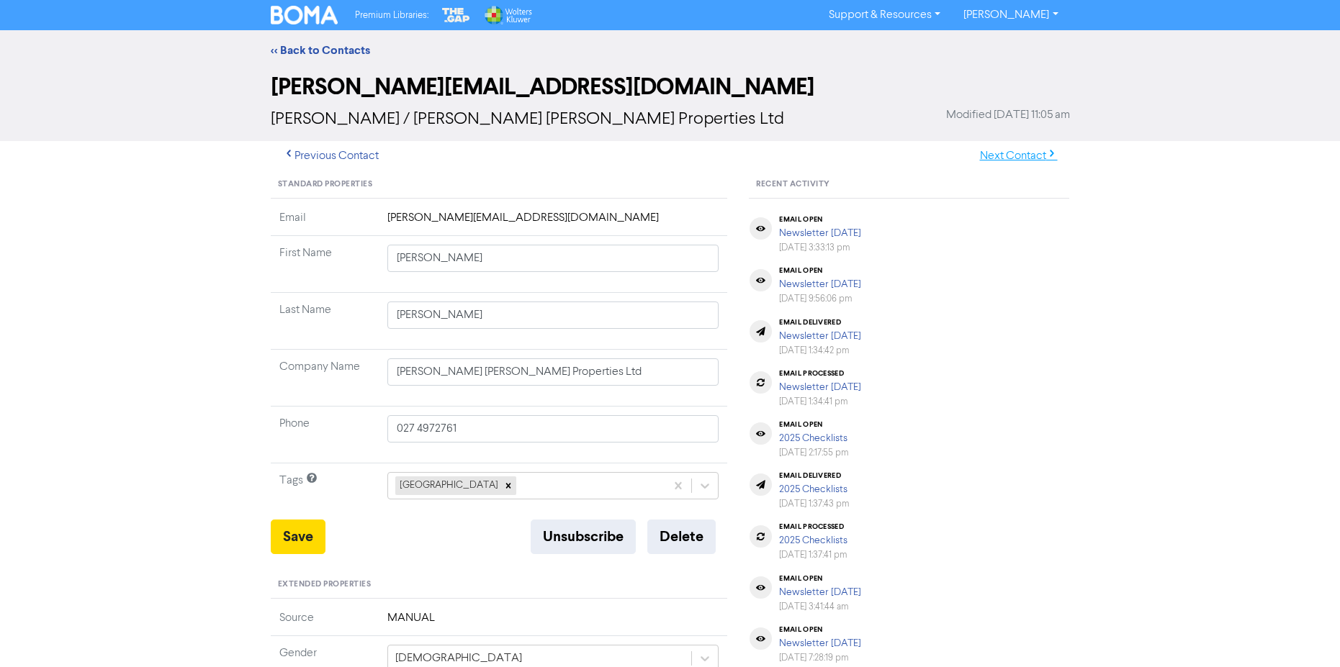
click at [1030, 157] on button "Next Contact" at bounding box center [1019, 156] width 102 height 30
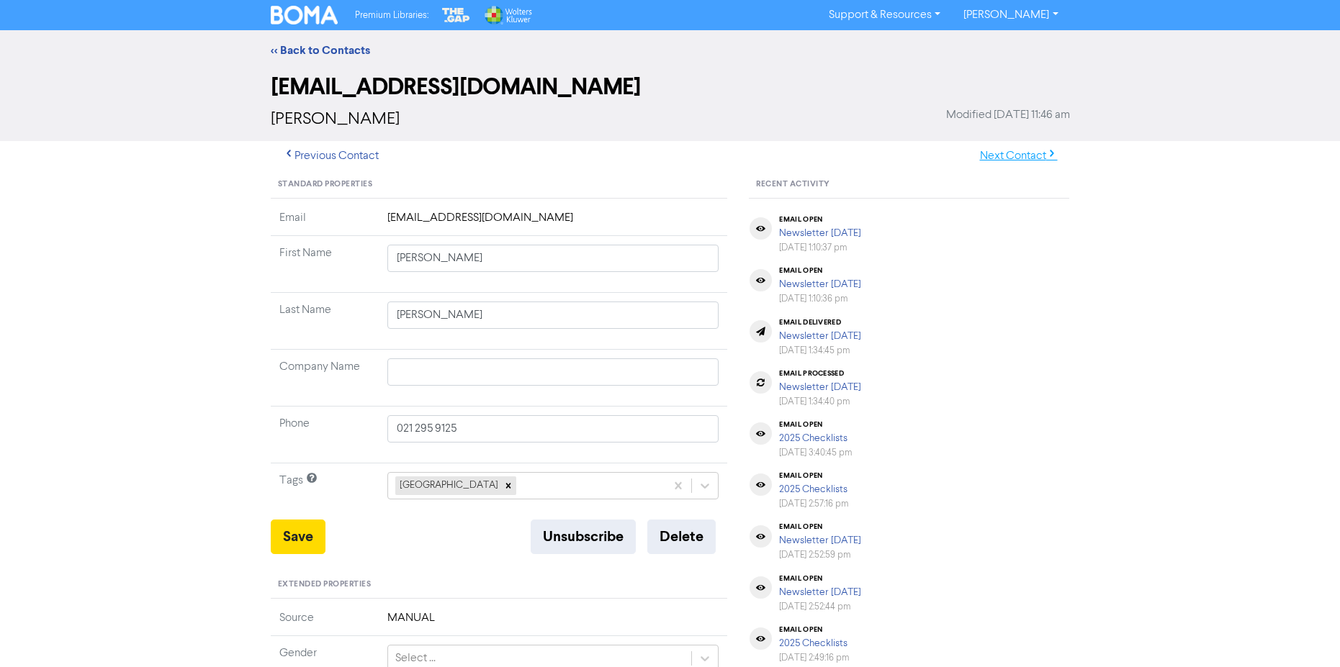
click at [1030, 158] on button "Next Contact" at bounding box center [1019, 156] width 102 height 30
click at [1030, 157] on button "Next Contact" at bounding box center [1019, 156] width 102 height 30
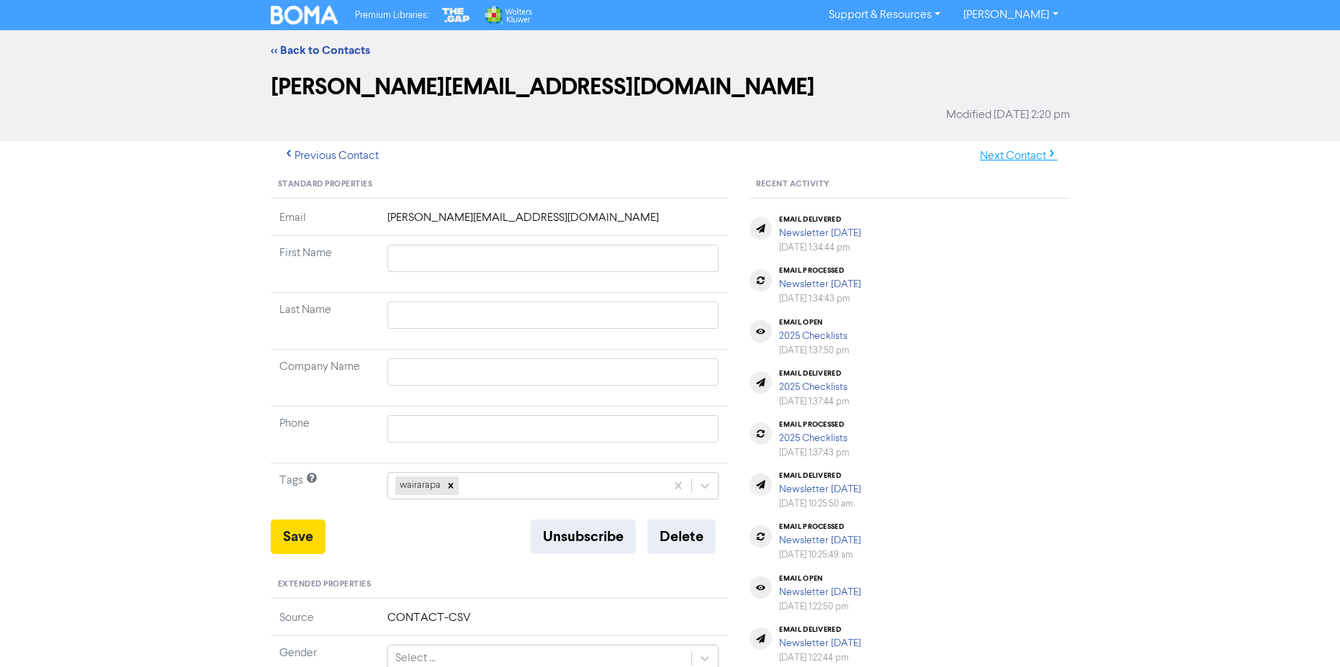
click at [1026, 156] on button "Next Contact" at bounding box center [1019, 156] width 102 height 30
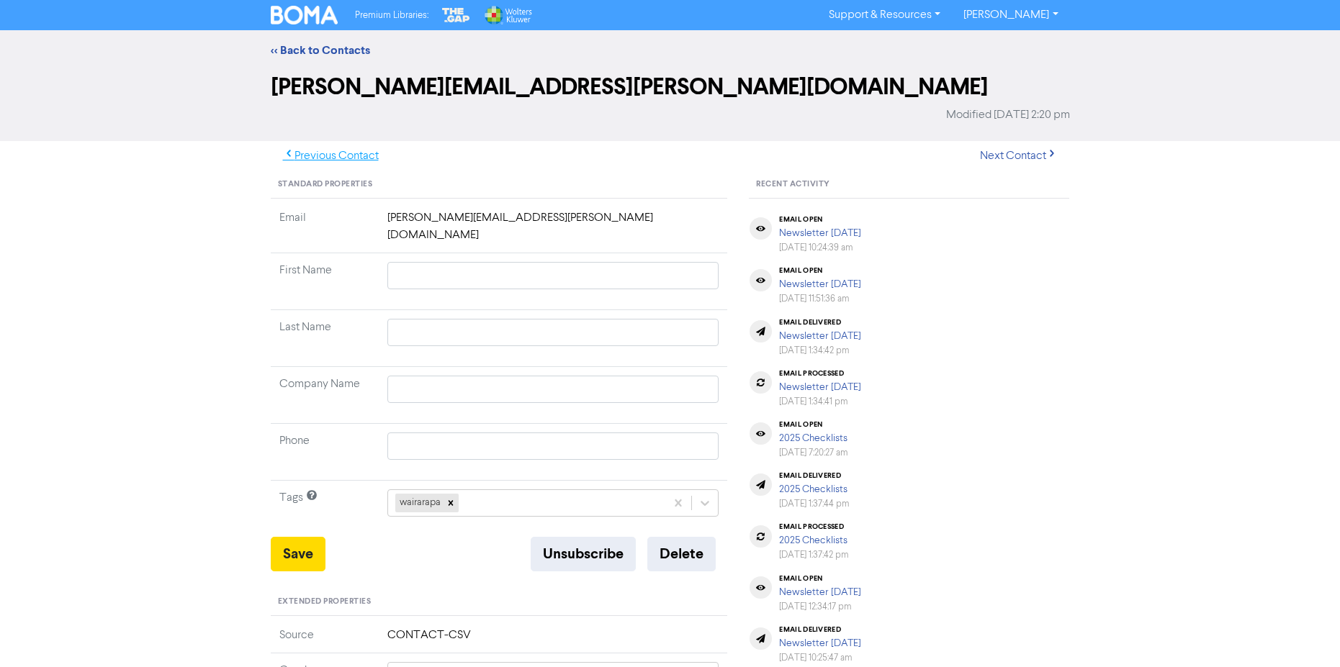
click at [325, 153] on button "Previous Contact" at bounding box center [331, 156] width 120 height 30
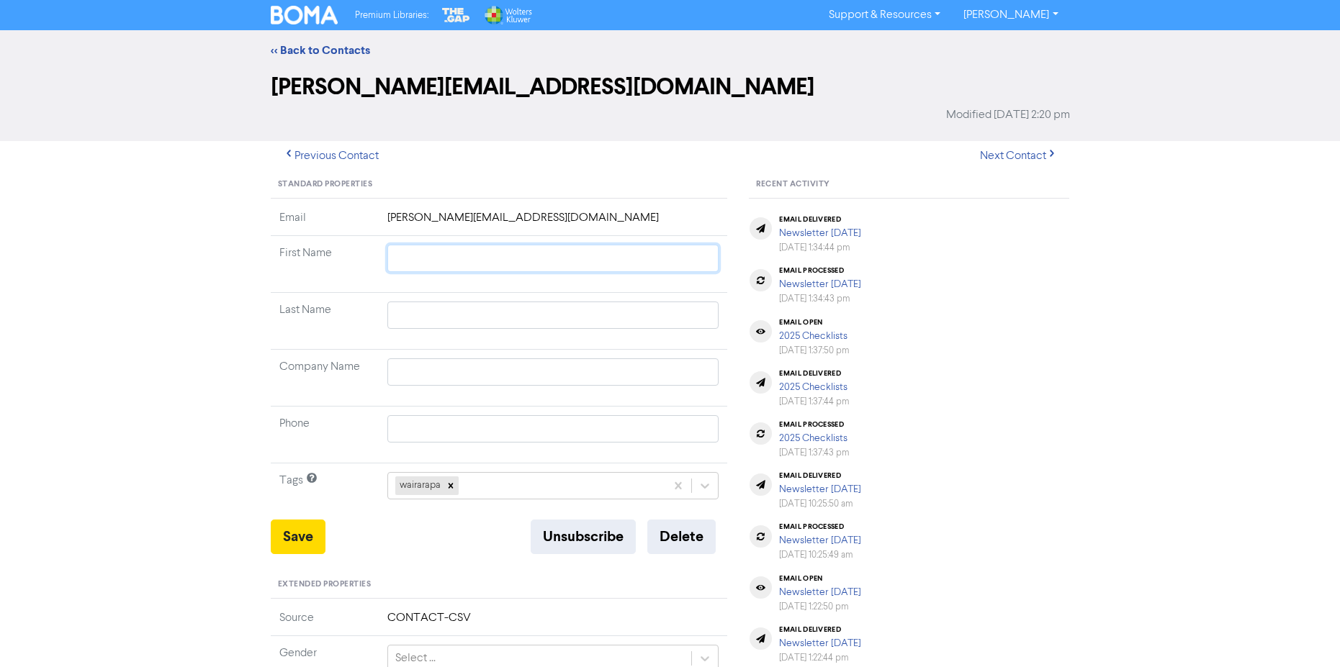
click at [414, 261] on input "text" at bounding box center [553, 258] width 332 height 27
click at [446, 320] on input "text" at bounding box center [553, 315] width 332 height 27
paste input "Karaitiana"
click at [307, 531] on button "Save" at bounding box center [298, 537] width 55 height 35
click at [1027, 152] on button "Next Contact" at bounding box center [1019, 156] width 102 height 30
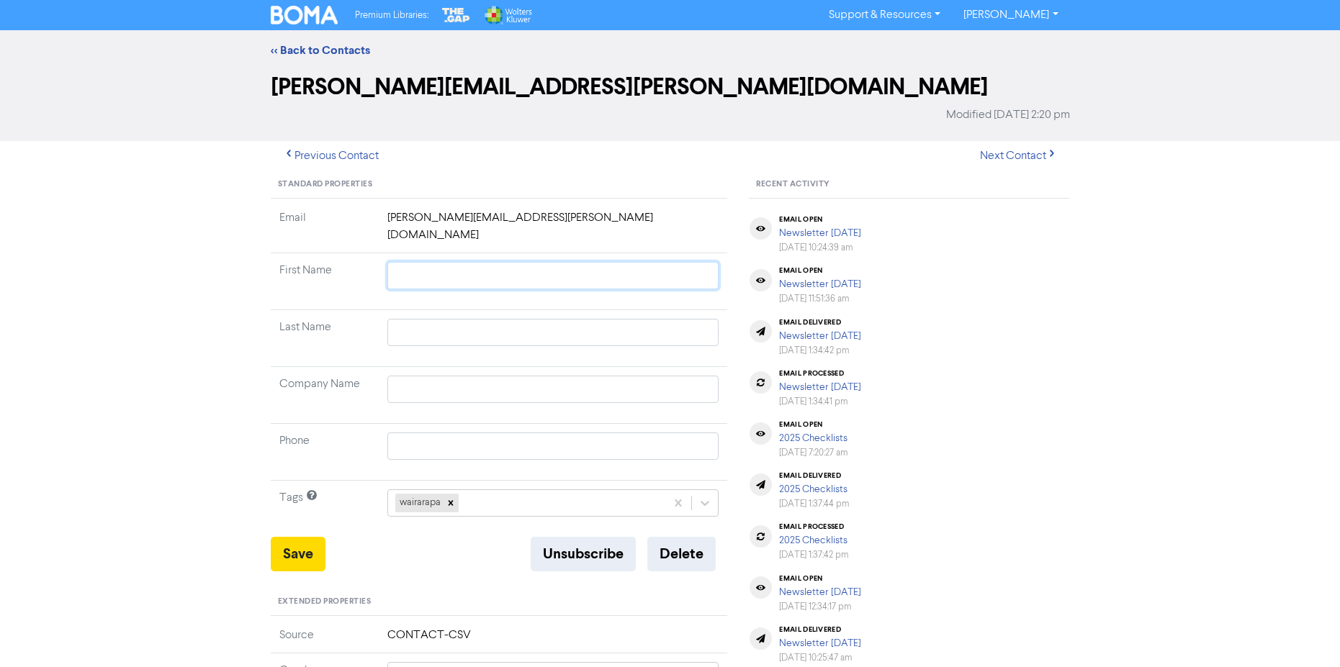
click at [423, 262] on input "text" at bounding box center [553, 275] width 332 height 27
click at [312, 541] on button "Save" at bounding box center [298, 554] width 55 height 35
click at [1012, 153] on button "Next Contact" at bounding box center [1019, 156] width 102 height 30
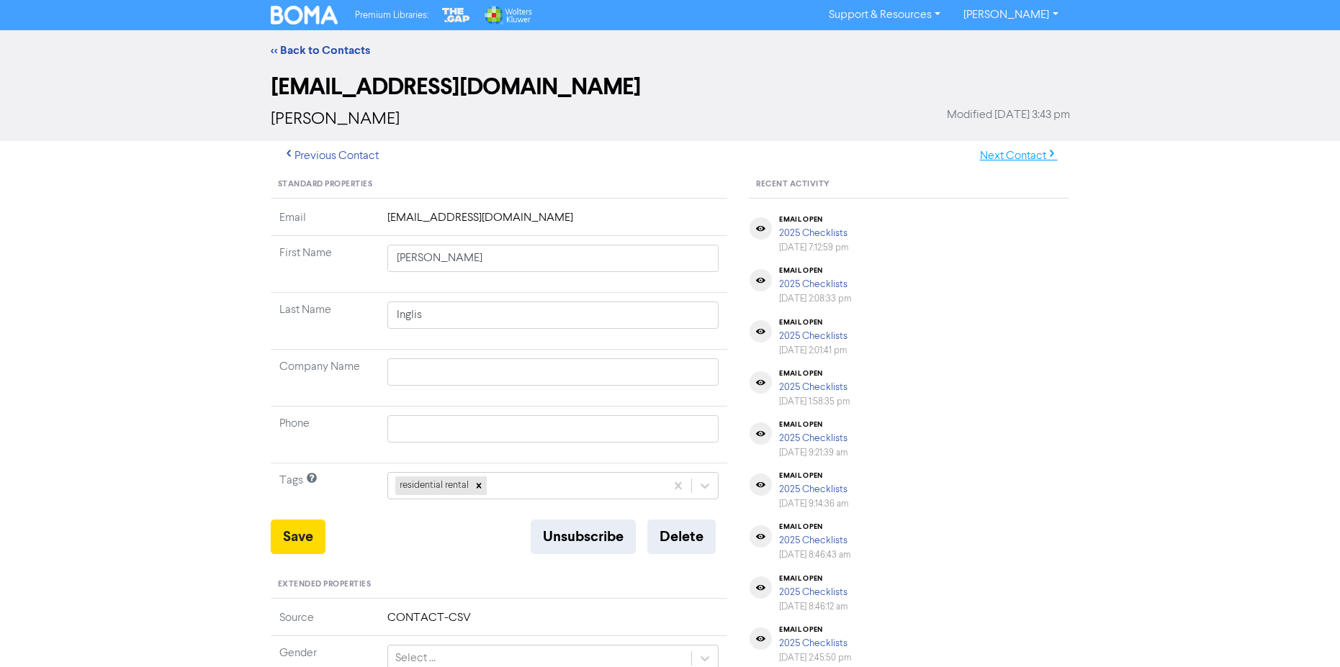
click at [1001, 155] on button "Next Contact" at bounding box center [1019, 156] width 102 height 30
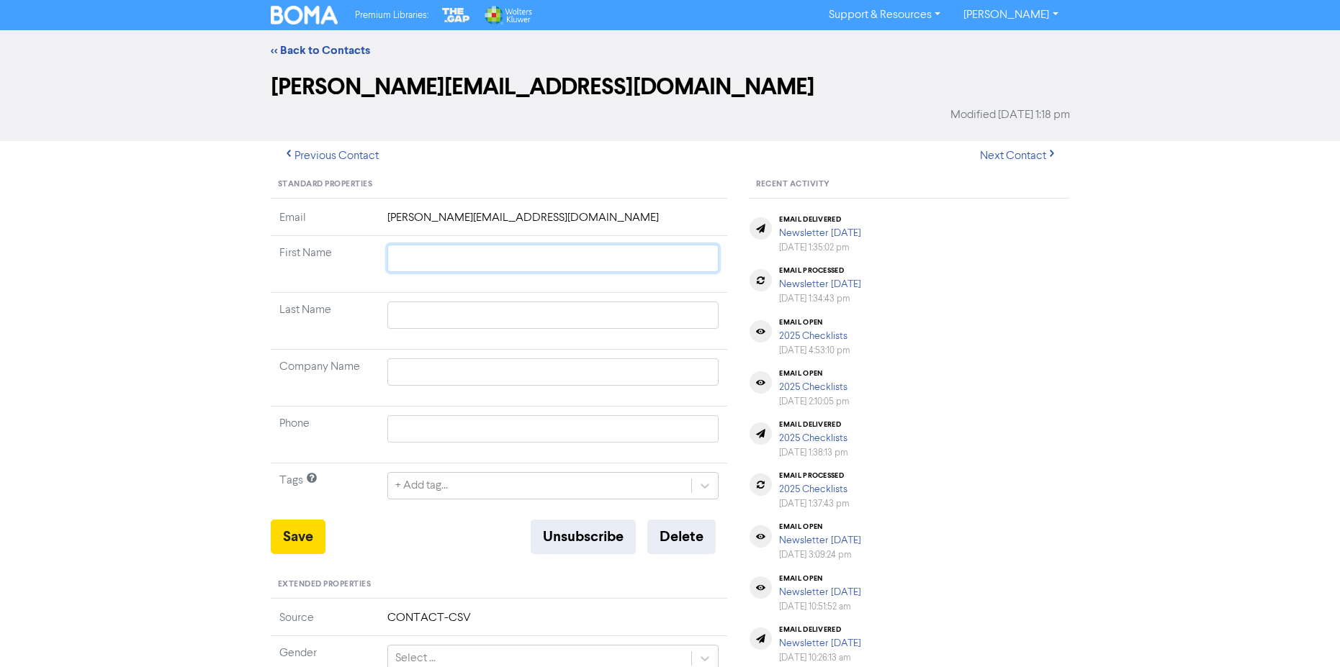
click at [446, 260] on input "text" at bounding box center [553, 258] width 332 height 27
click at [431, 312] on input "text" at bounding box center [553, 315] width 332 height 27
click at [700, 484] on icon at bounding box center [705, 486] width 14 height 14
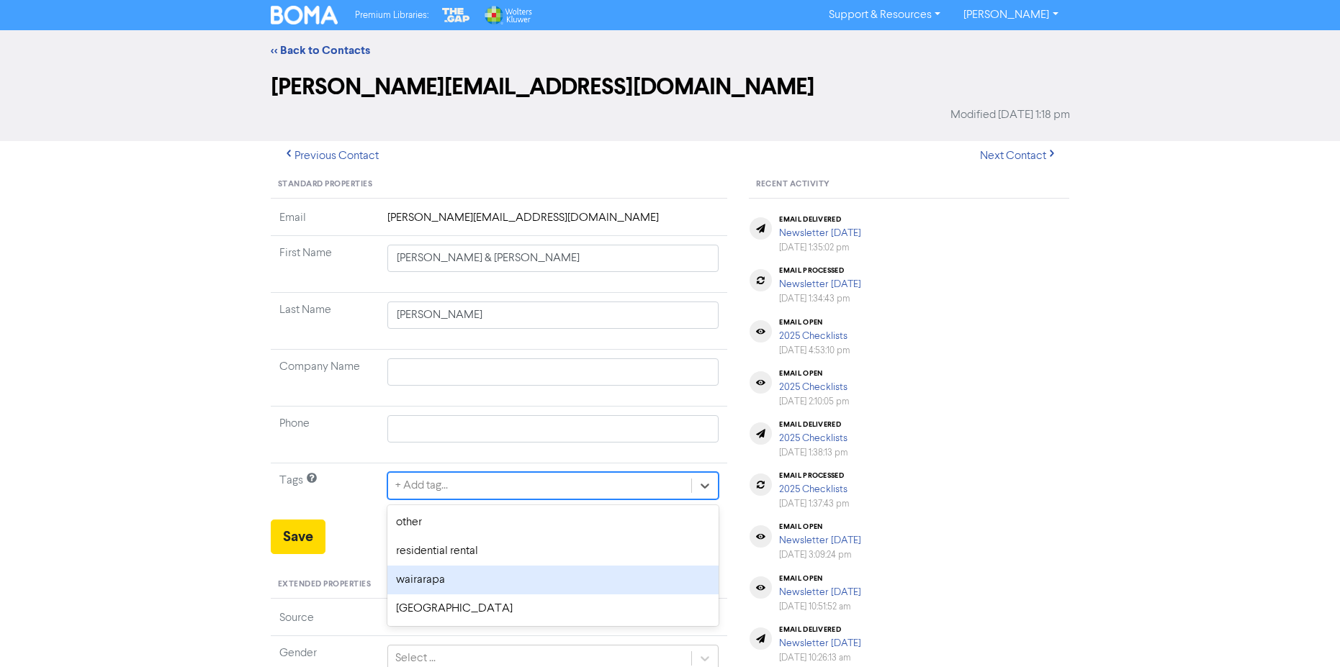
click at [440, 580] on div "wairarapa" at bounding box center [553, 580] width 332 height 29
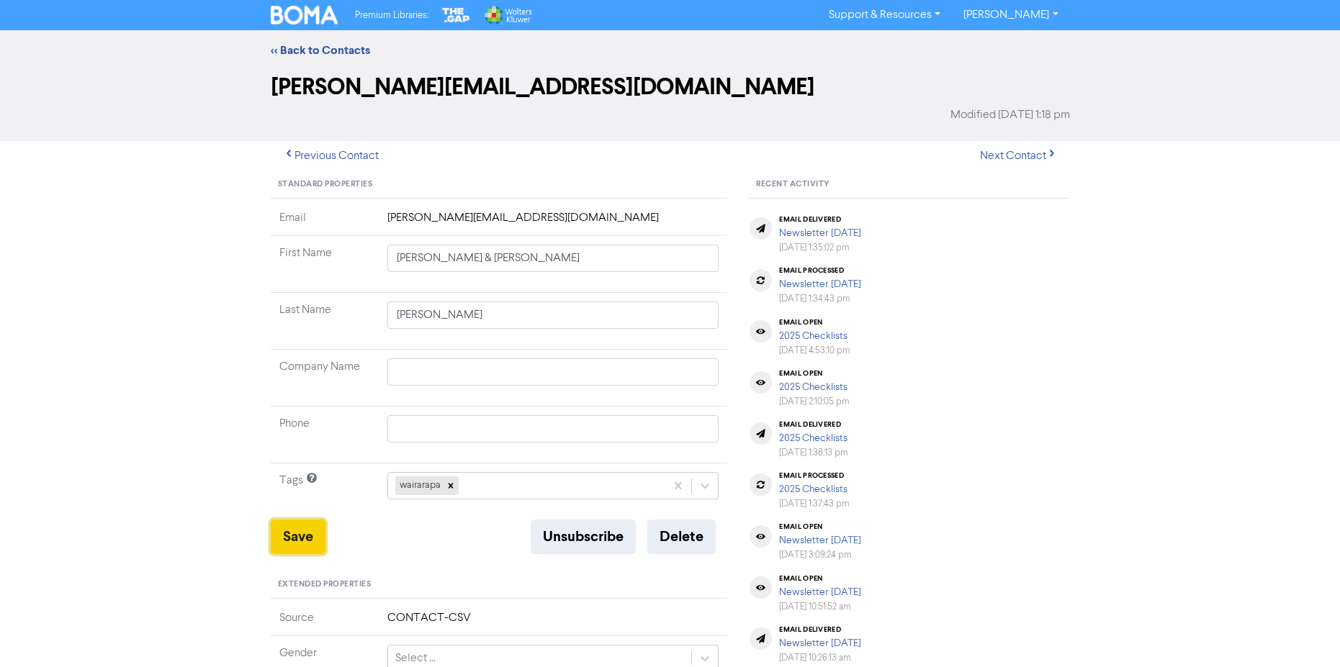
click at [303, 534] on button "Save" at bounding box center [298, 537] width 55 height 35
click at [1030, 156] on button "Next Contact" at bounding box center [1019, 156] width 102 height 30
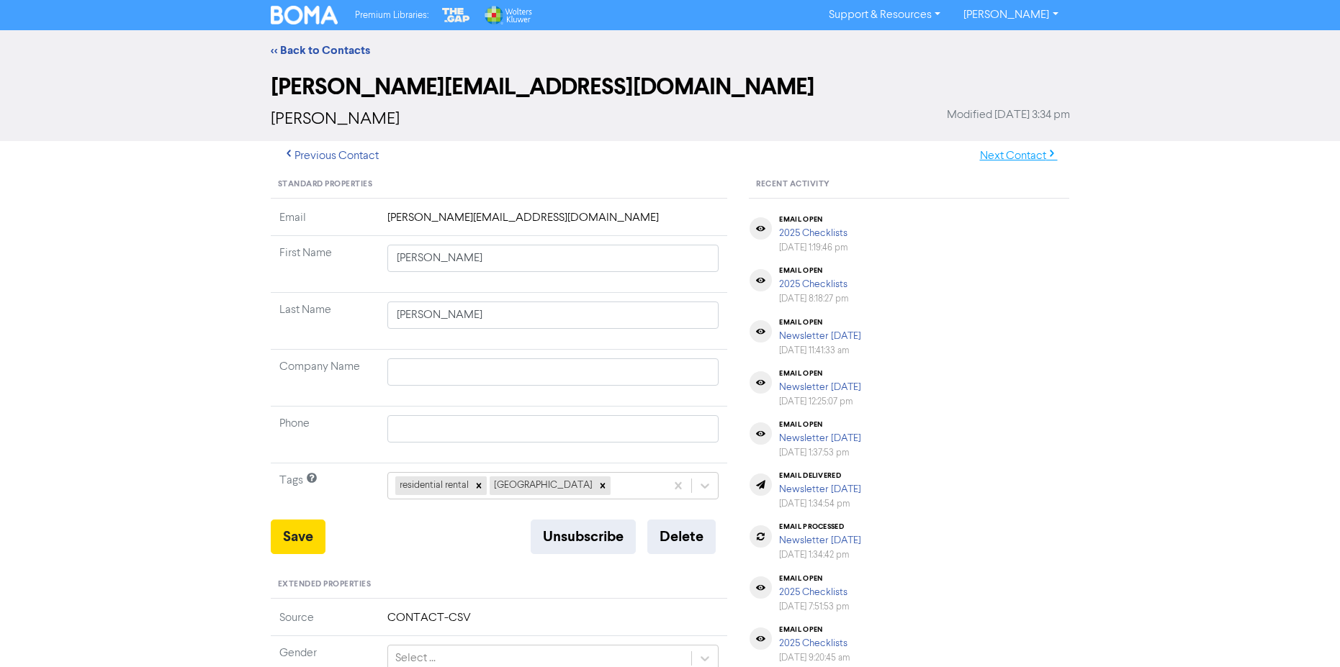
click at [1029, 149] on button "Next Contact" at bounding box center [1019, 156] width 102 height 30
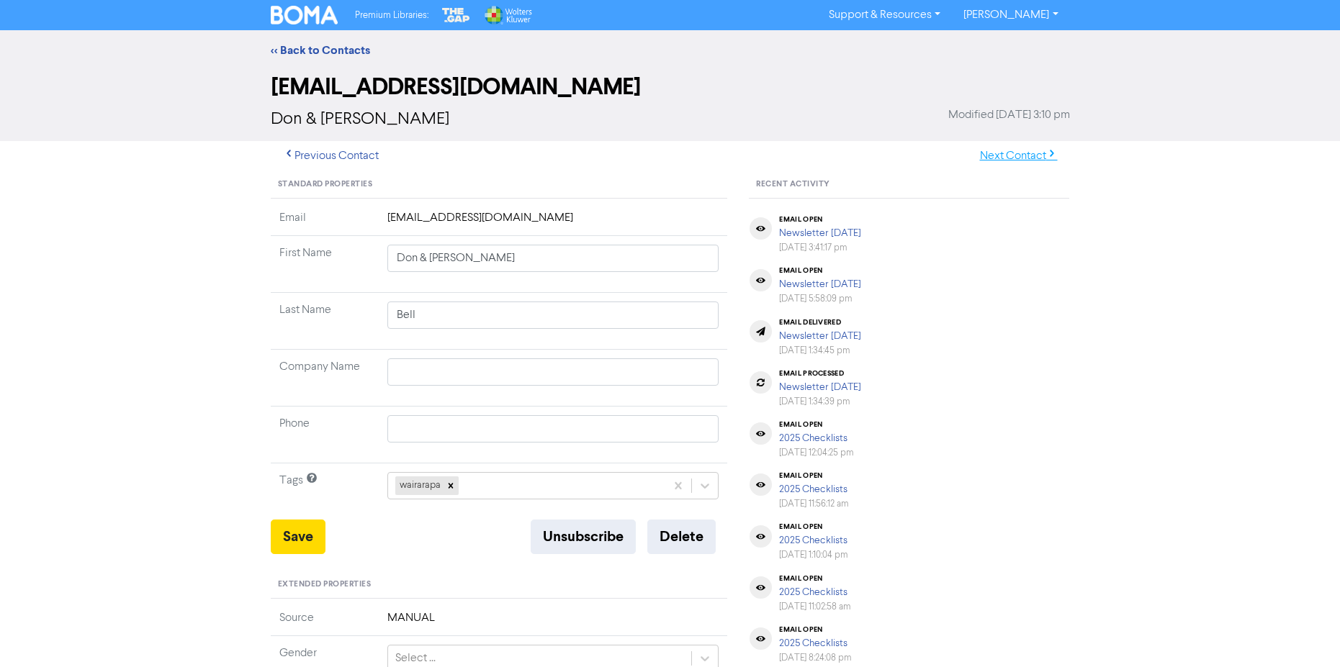
click at [1006, 156] on button "Next Contact" at bounding box center [1019, 156] width 102 height 30
click at [405, 260] on input "text" at bounding box center [553, 258] width 332 height 27
click at [311, 534] on button "Save" at bounding box center [298, 537] width 55 height 35
click at [1021, 159] on button "Next Contact" at bounding box center [1019, 156] width 102 height 30
click at [1025, 157] on button "Next Contact" at bounding box center [1019, 156] width 102 height 30
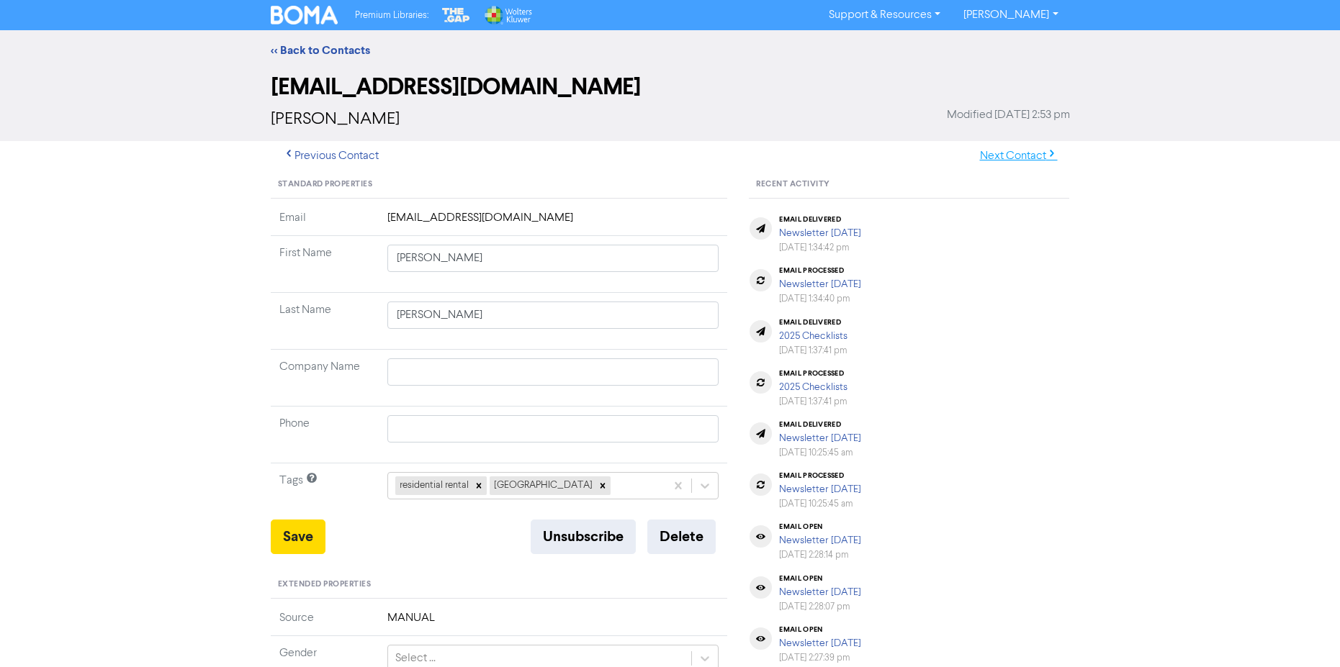
click at [1027, 155] on button "Next Contact" at bounding box center [1019, 156] width 102 height 30
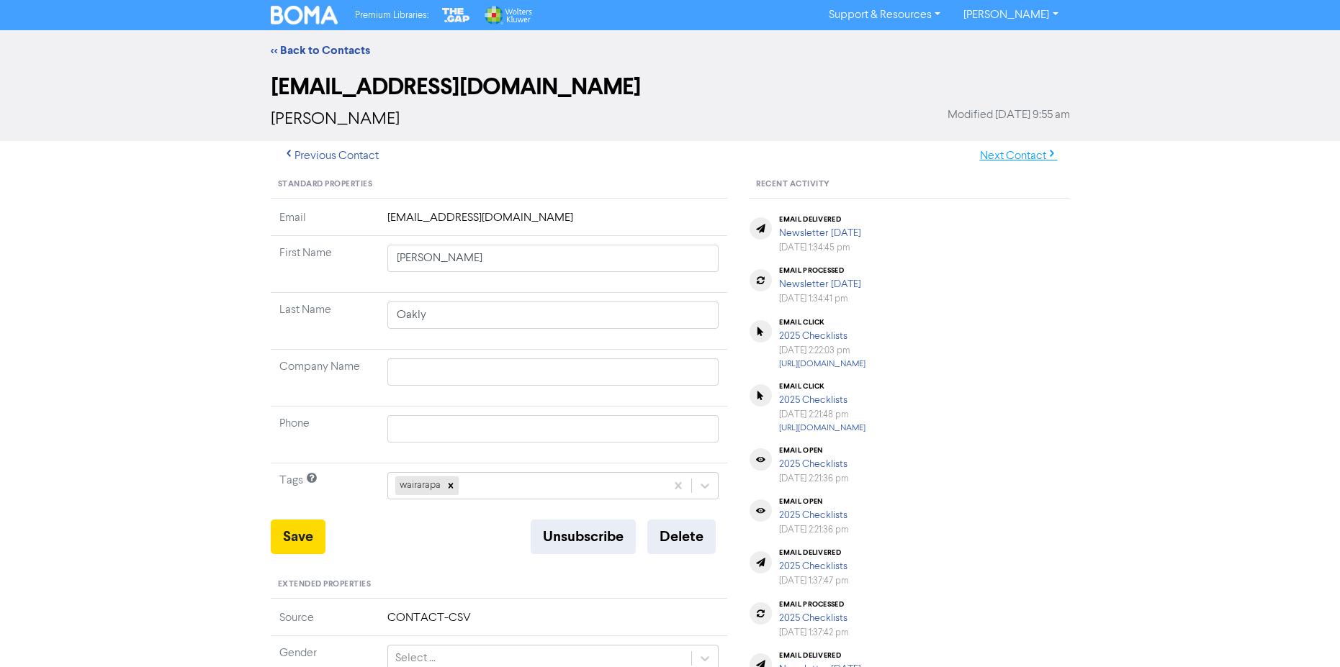
click at [1025, 153] on button "Next Contact" at bounding box center [1019, 156] width 102 height 30
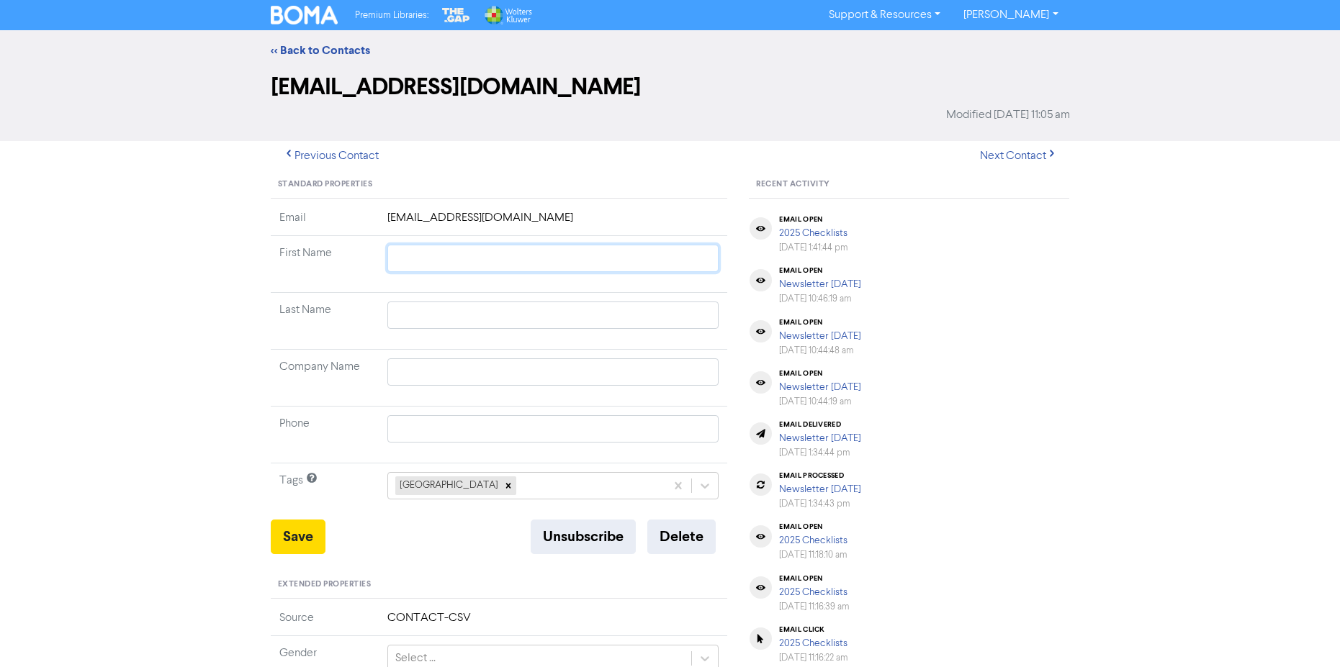
click at [410, 260] on input "text" at bounding box center [553, 258] width 332 height 27
click at [426, 372] on input "text" at bounding box center [553, 372] width 332 height 27
click at [299, 535] on button "Save" at bounding box center [298, 537] width 55 height 35
click at [1007, 156] on button "Next Contact" at bounding box center [1019, 156] width 102 height 30
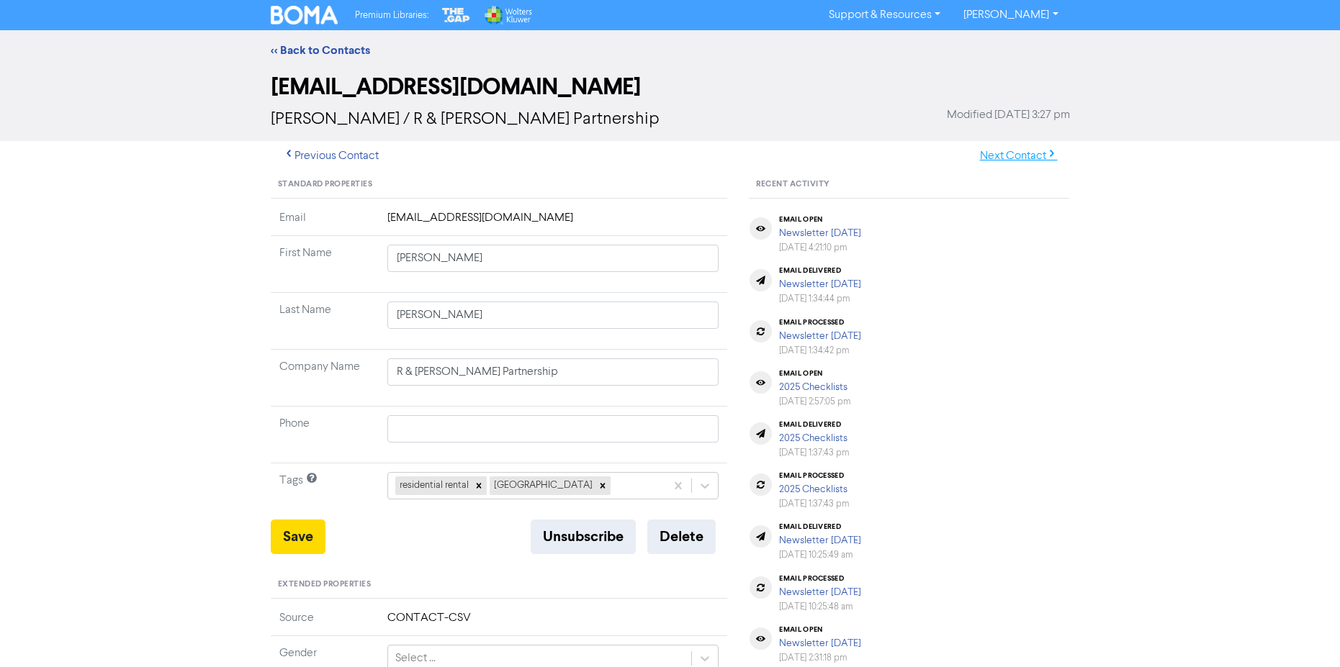
click at [1025, 159] on button "Next Contact" at bounding box center [1019, 156] width 102 height 30
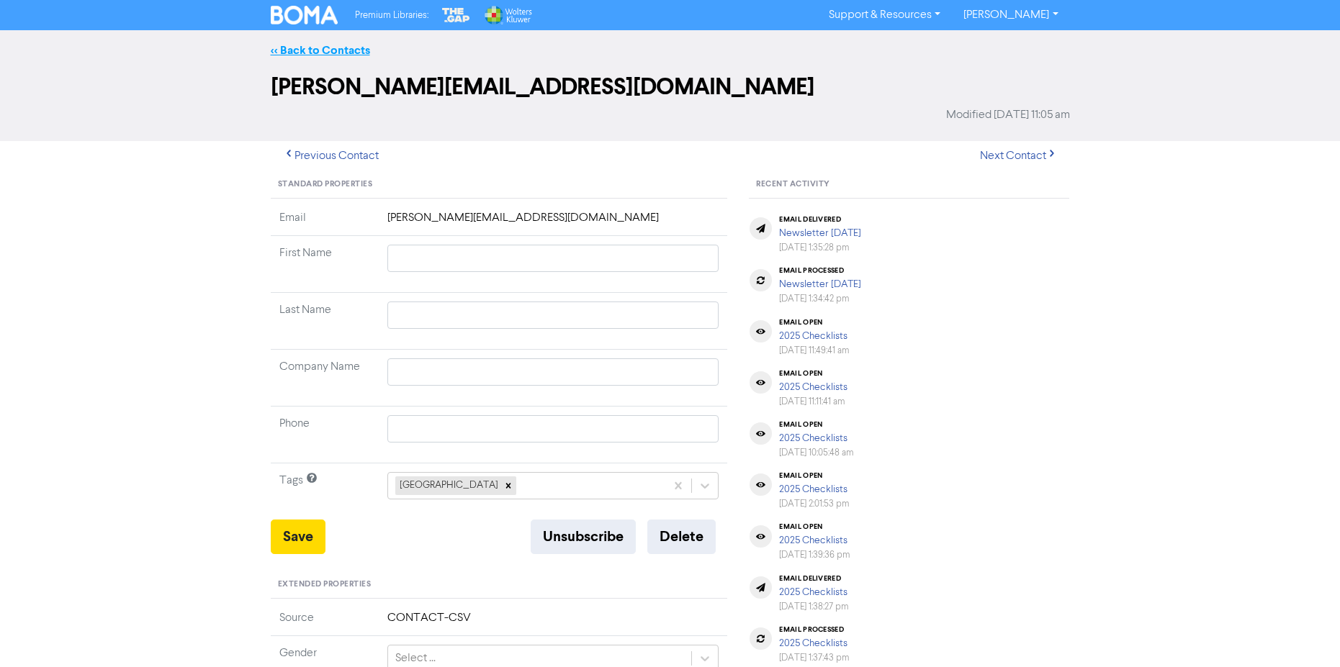
click at [346, 45] on link "<< Back to Contacts" at bounding box center [320, 50] width 99 height 14
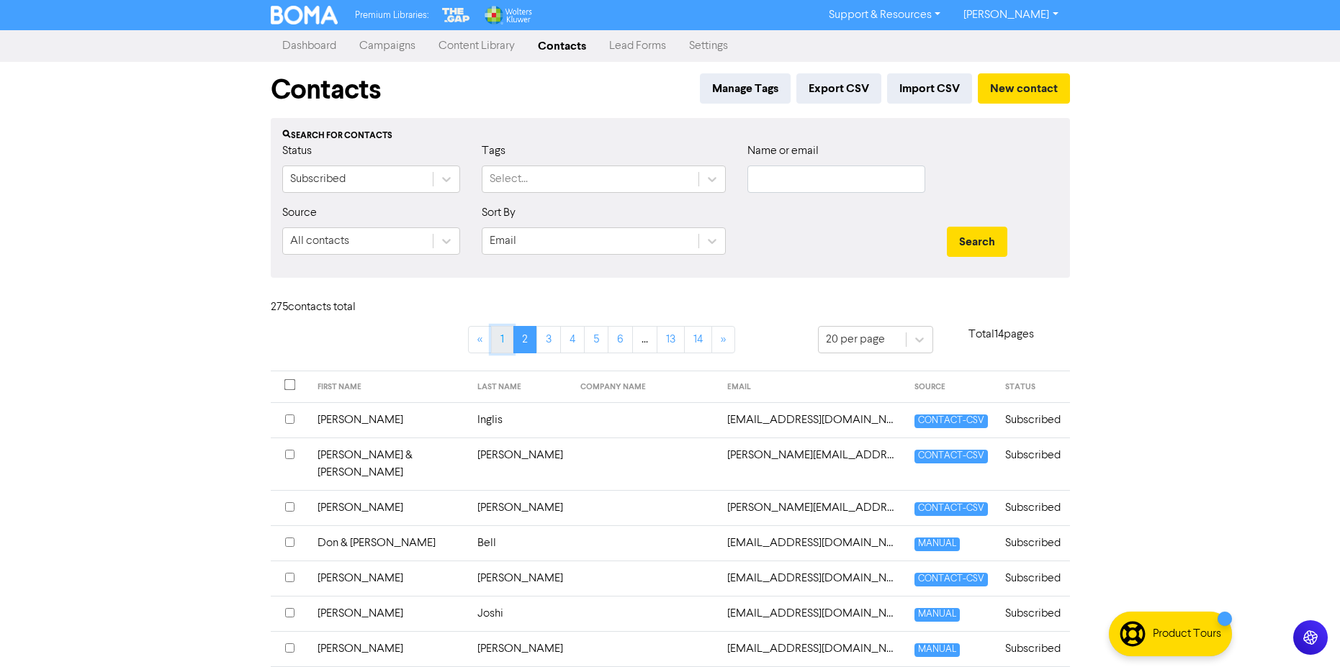
click at [498, 345] on link "1" at bounding box center [502, 339] width 22 height 27
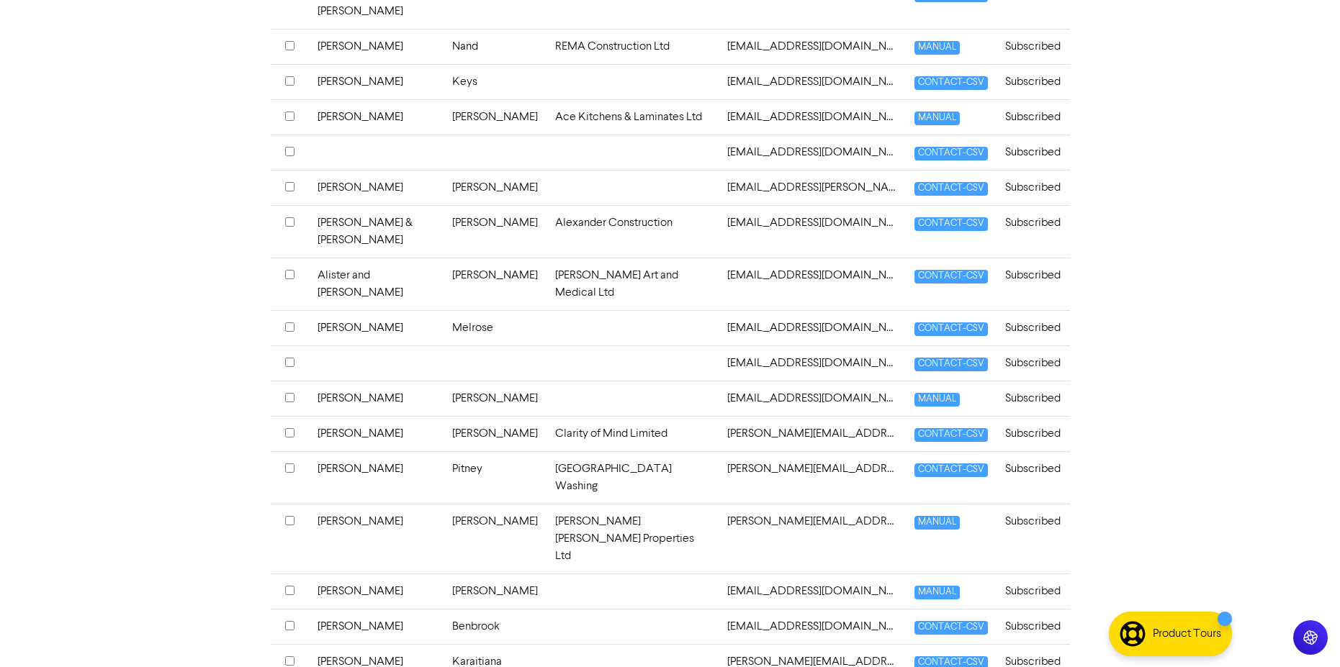
scroll to position [579, 0]
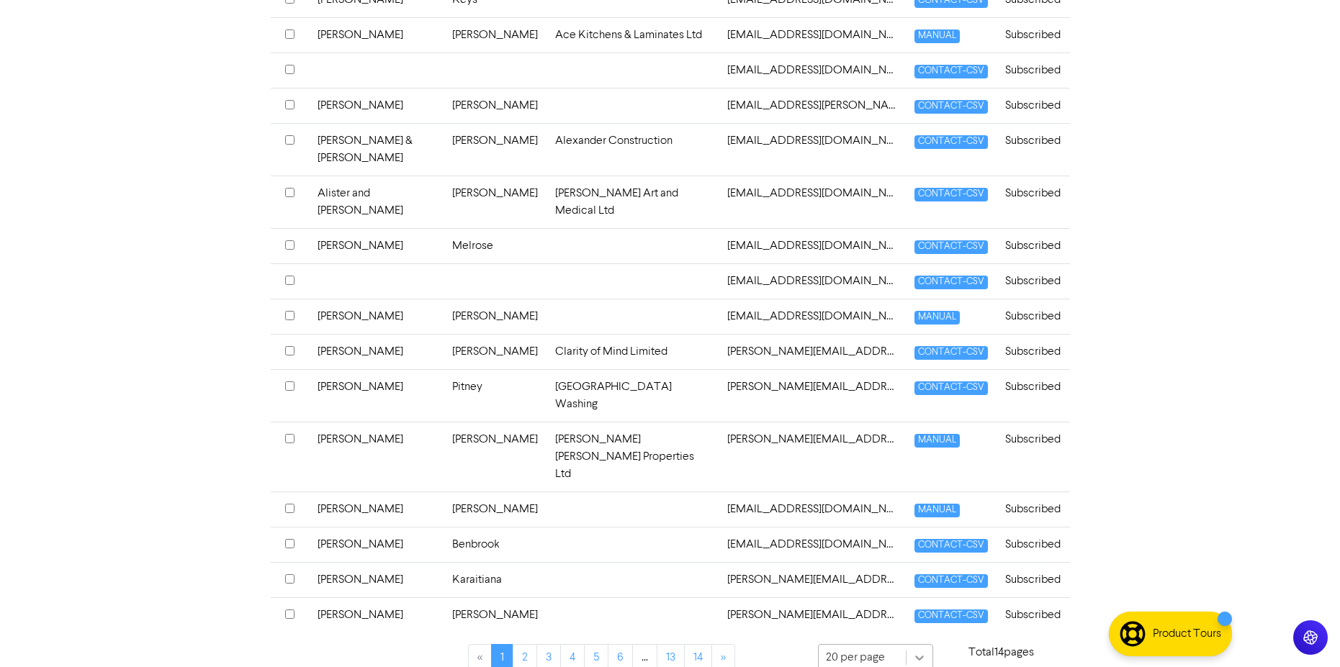
click at [917, 644] on div "20 per page" at bounding box center [875, 658] width 115 height 29
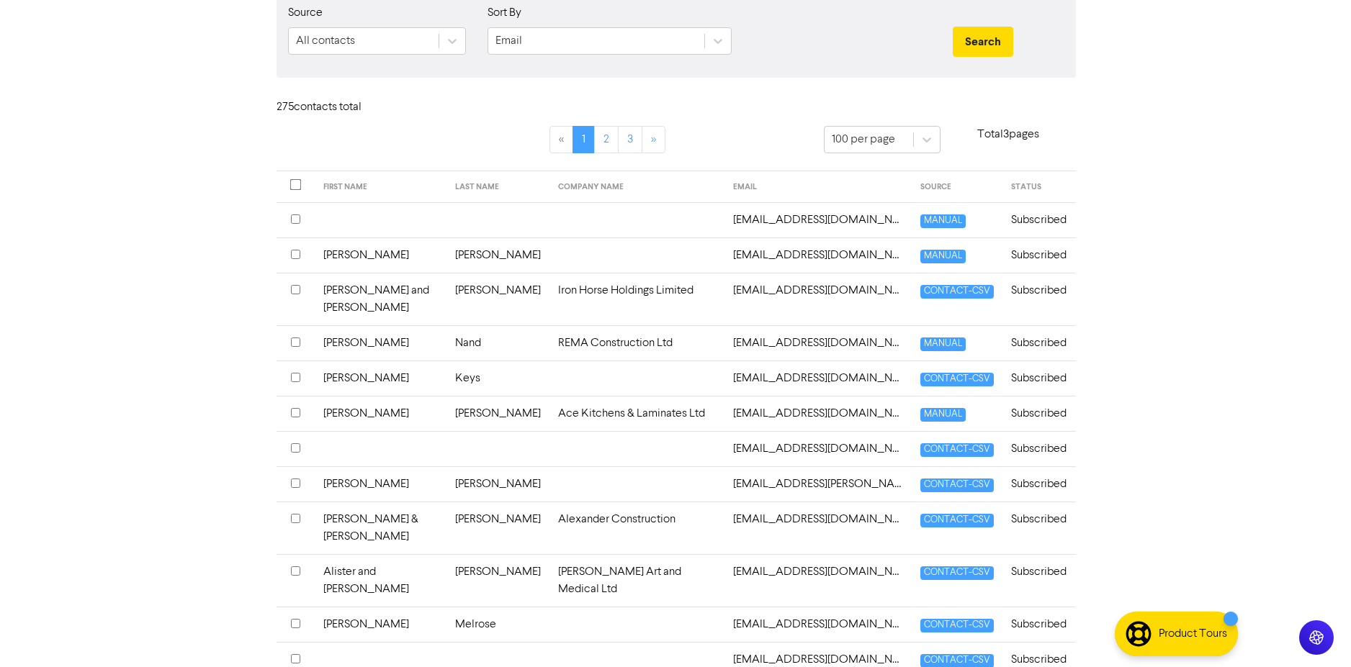
scroll to position [0, 0]
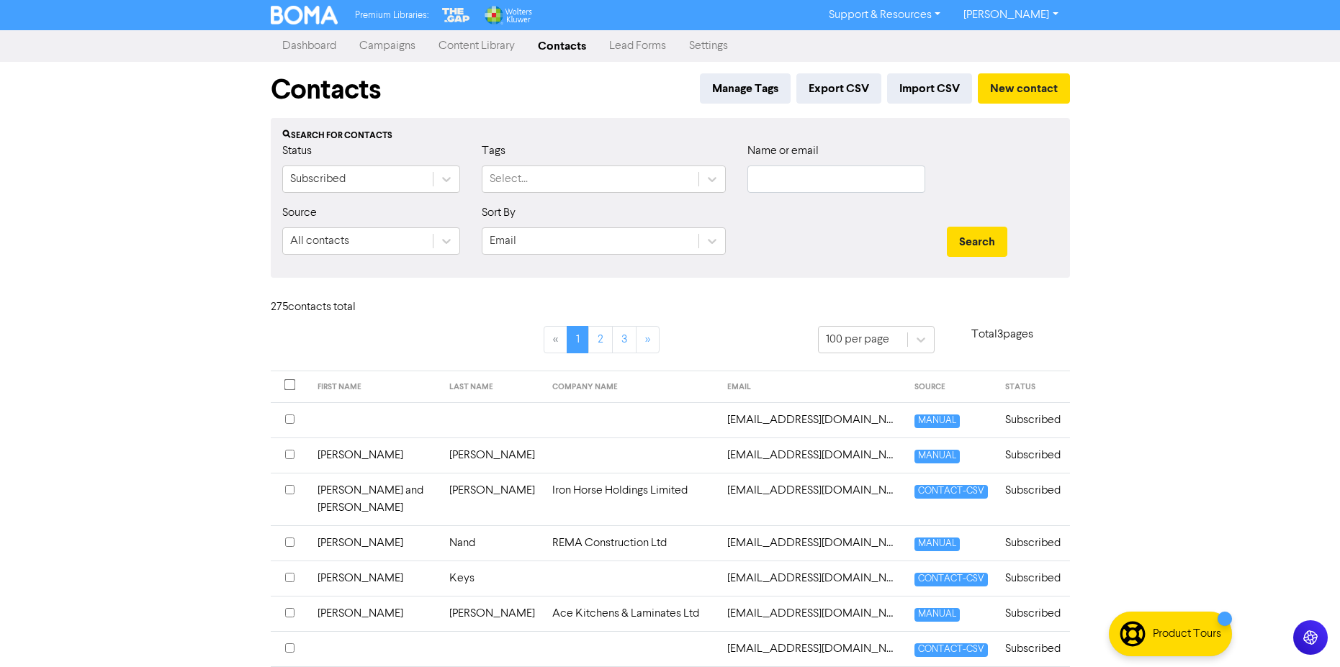
click at [1017, 6] on link "[PERSON_NAME]" at bounding box center [1010, 15] width 117 height 23
click at [1001, 45] on button "Log Out" at bounding box center [1010, 43] width 114 height 17
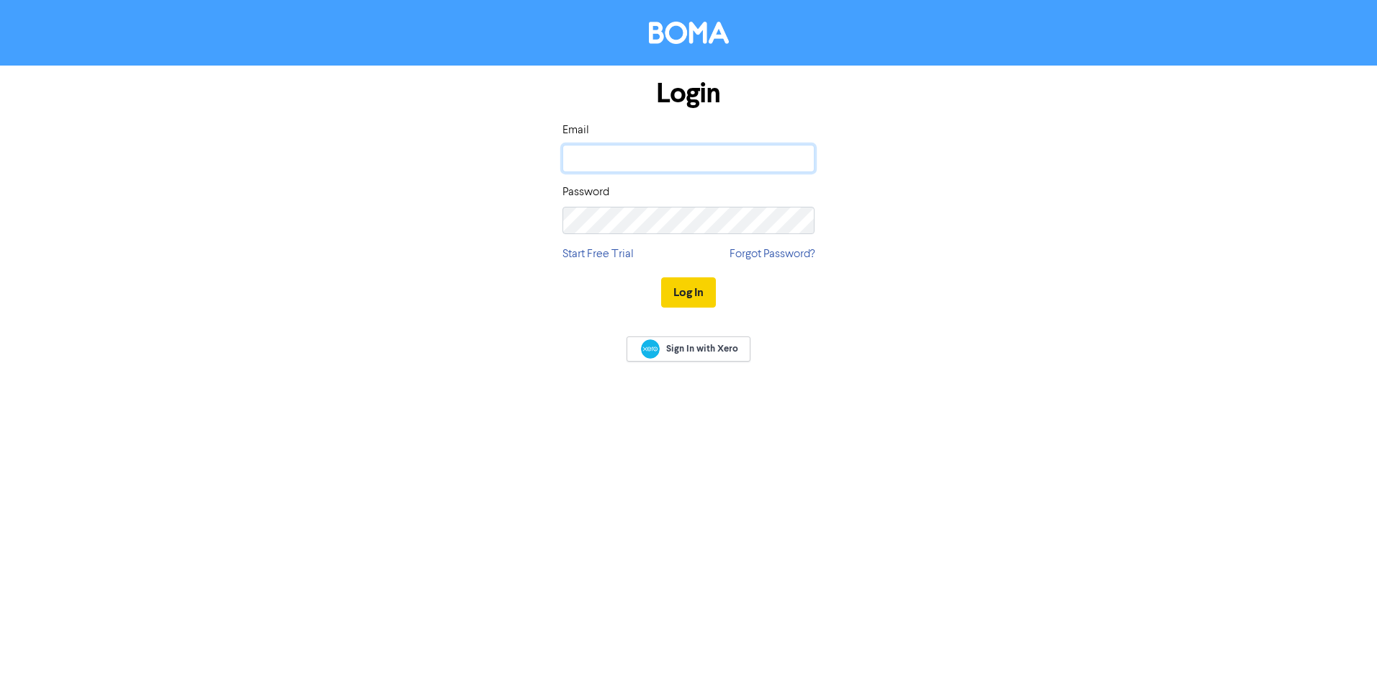
type input "[PERSON_NAME][EMAIL_ADDRESS][DOMAIN_NAME]"
click at [688, 292] on button "Log In" at bounding box center [688, 292] width 55 height 30
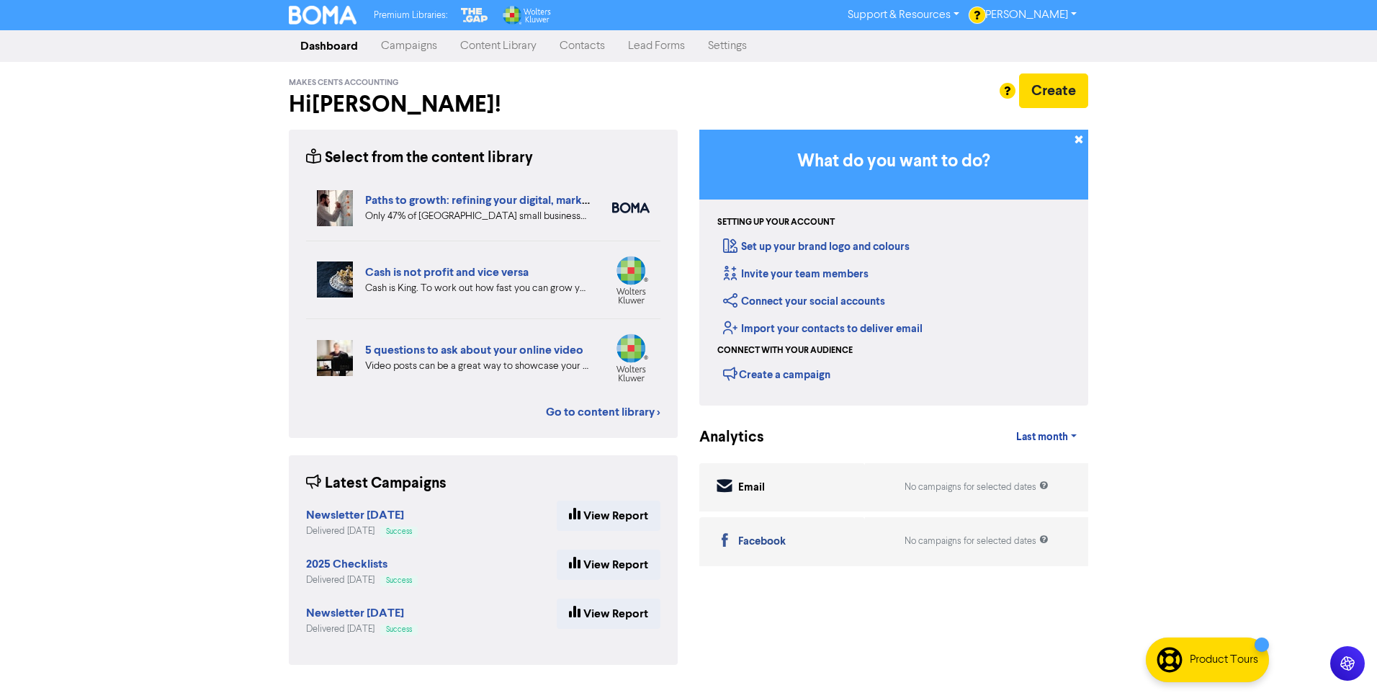
click at [589, 46] on link "Contacts" at bounding box center [582, 46] width 68 height 29
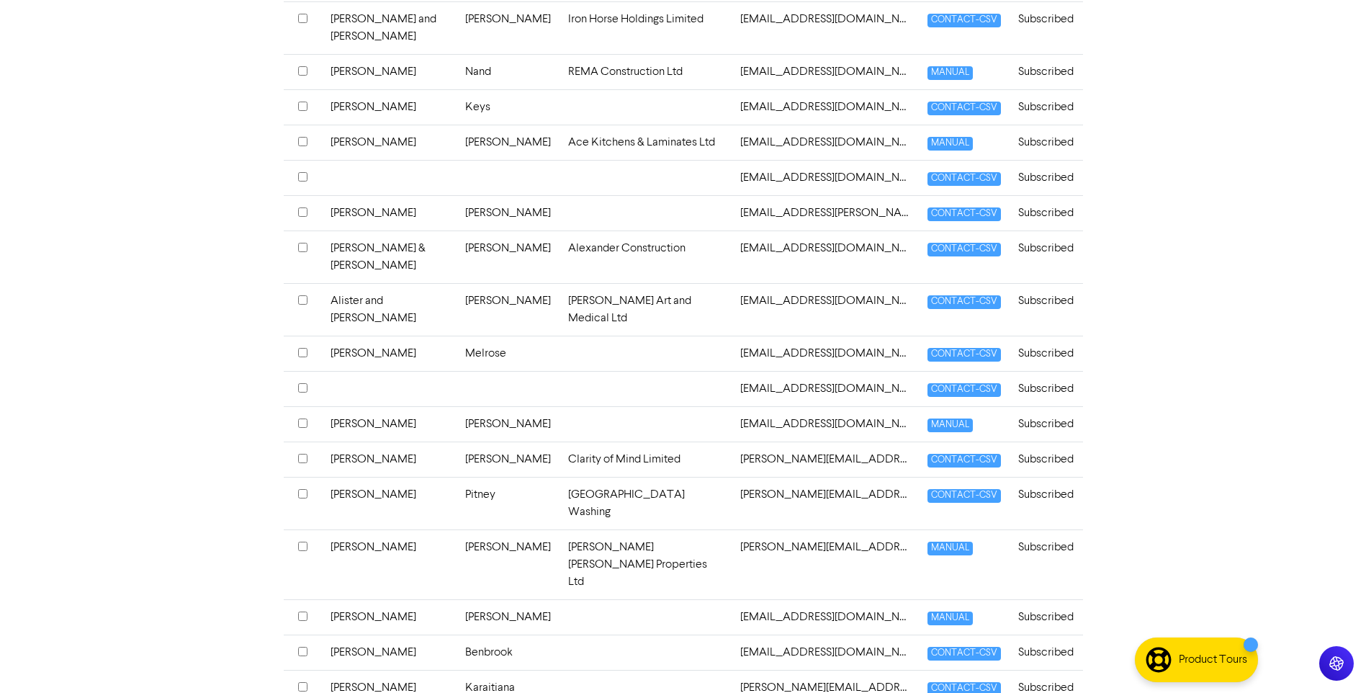
scroll to position [554, 0]
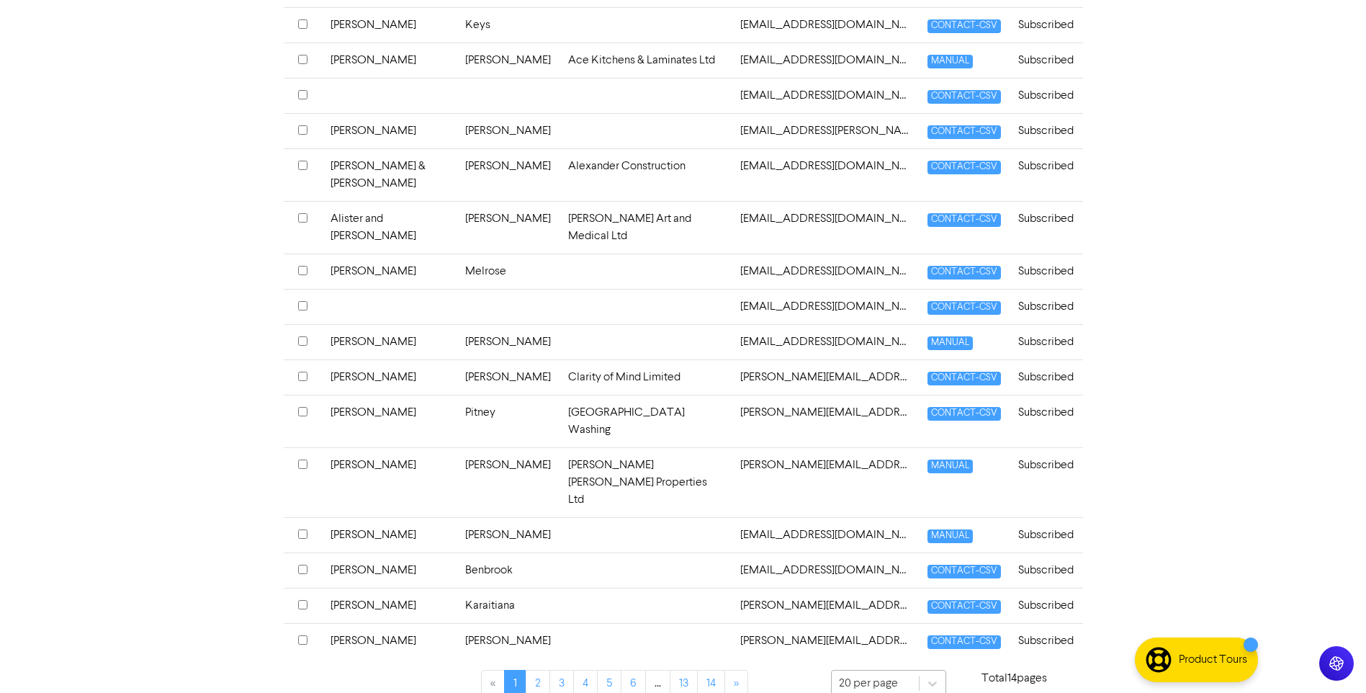
click at [899, 670] on div "20 per page" at bounding box center [888, 684] width 115 height 29
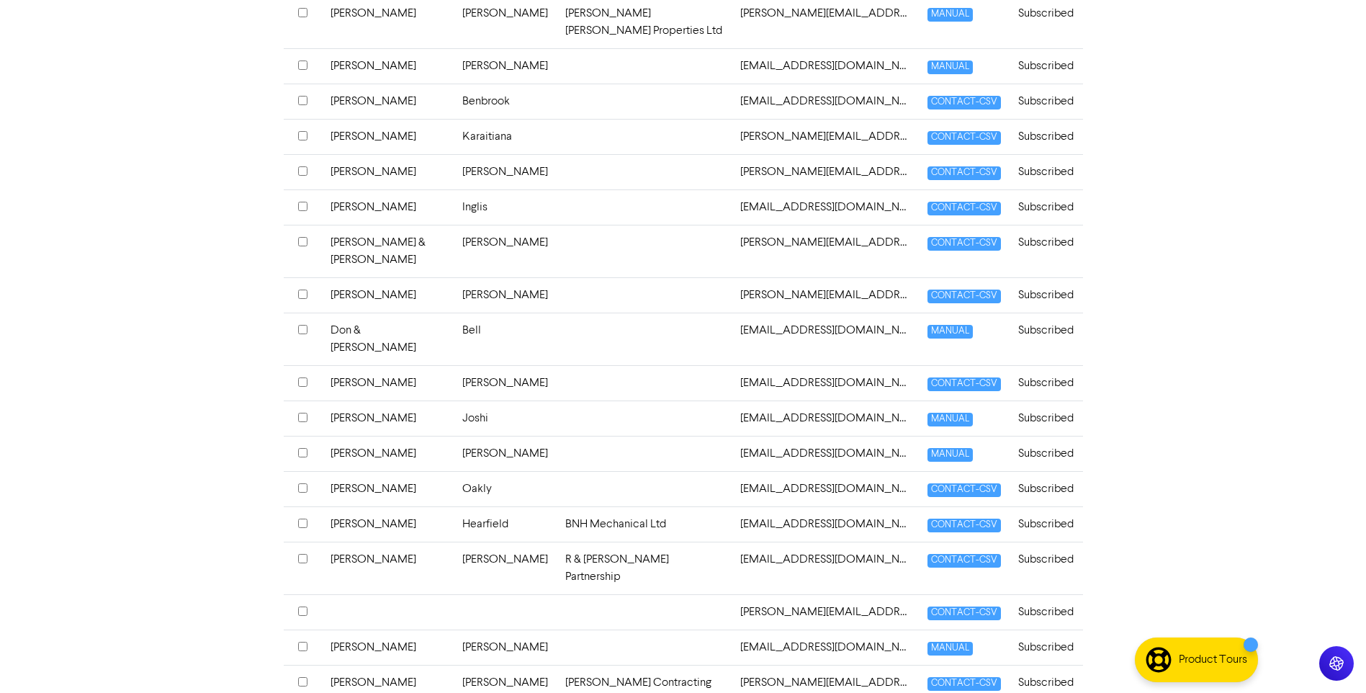
scroll to position [1048, 0]
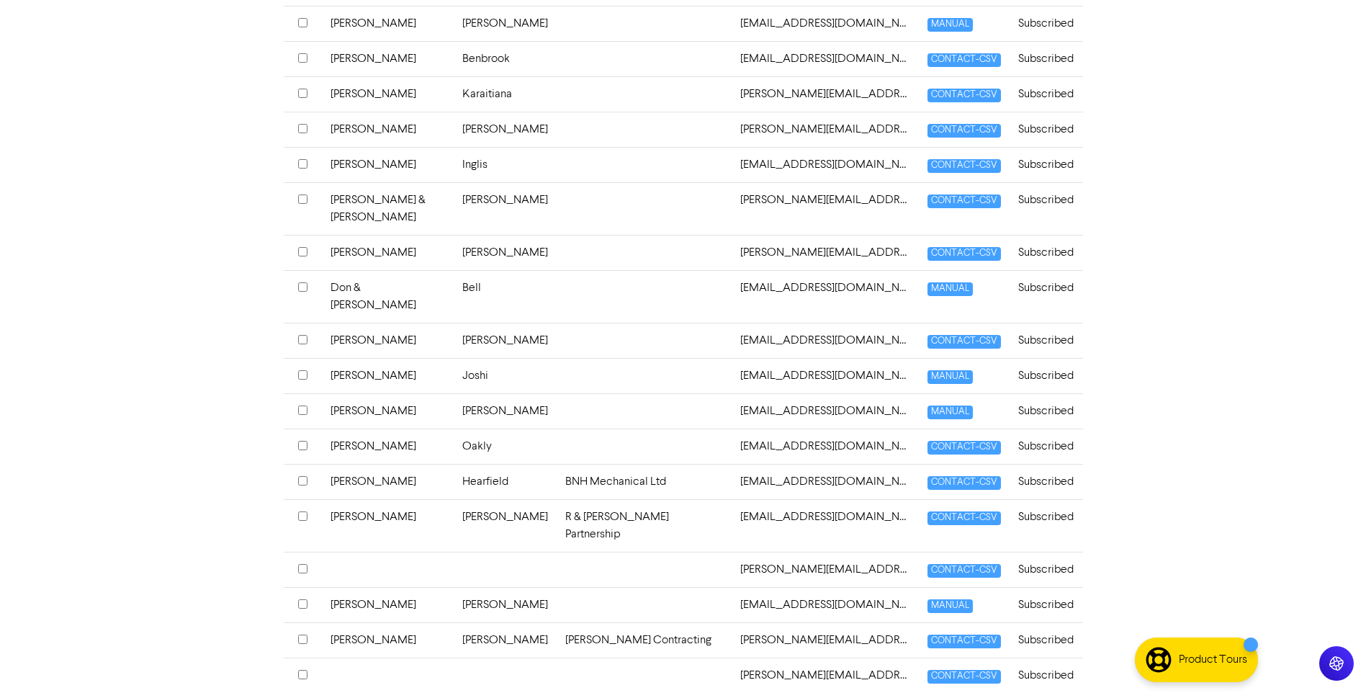
click at [343, 464] on td "[PERSON_NAME]" at bounding box center [388, 481] width 132 height 35
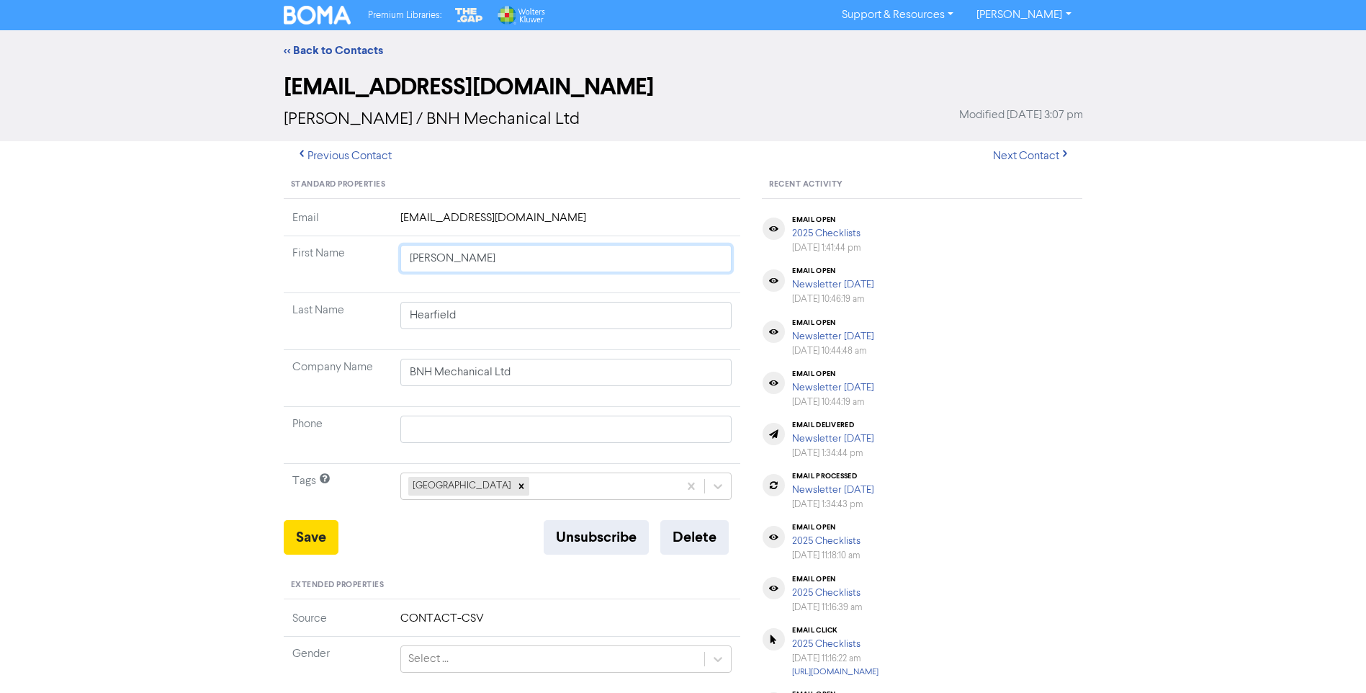
click at [467, 261] on input "[PERSON_NAME]" at bounding box center [566, 258] width 332 height 27
type input "Barry a"
type input "Barry and"
type input "Barry and C"
type input "Barry and Ca"
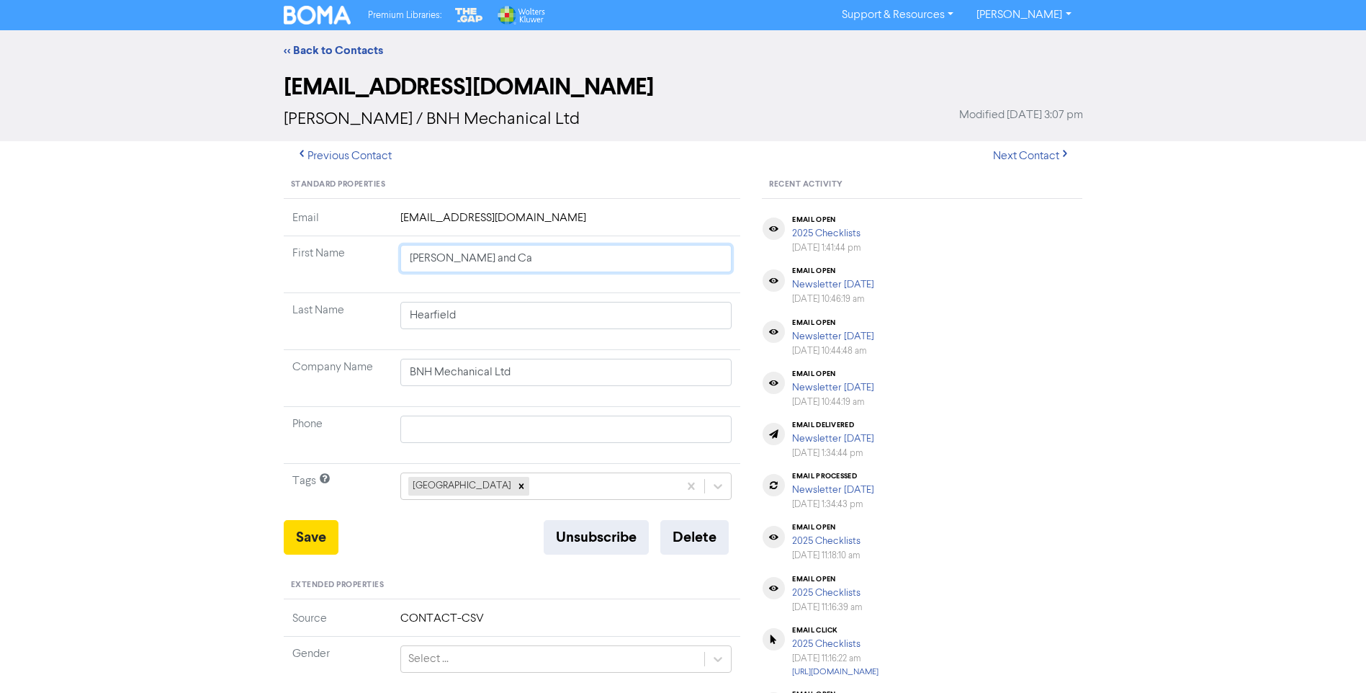
type input "Barry and Car"
type input "Barry and Carol"
click at [311, 539] on button "Save" at bounding box center [311, 537] width 55 height 35
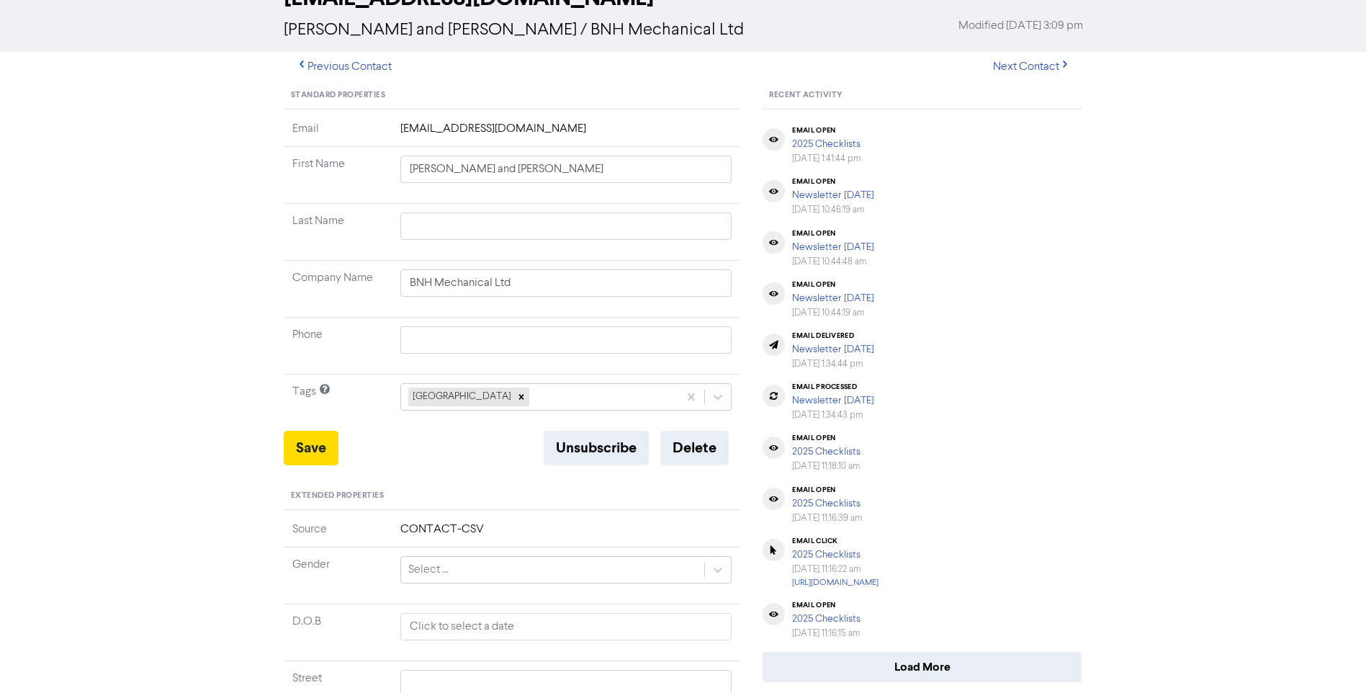
scroll to position [288, 0]
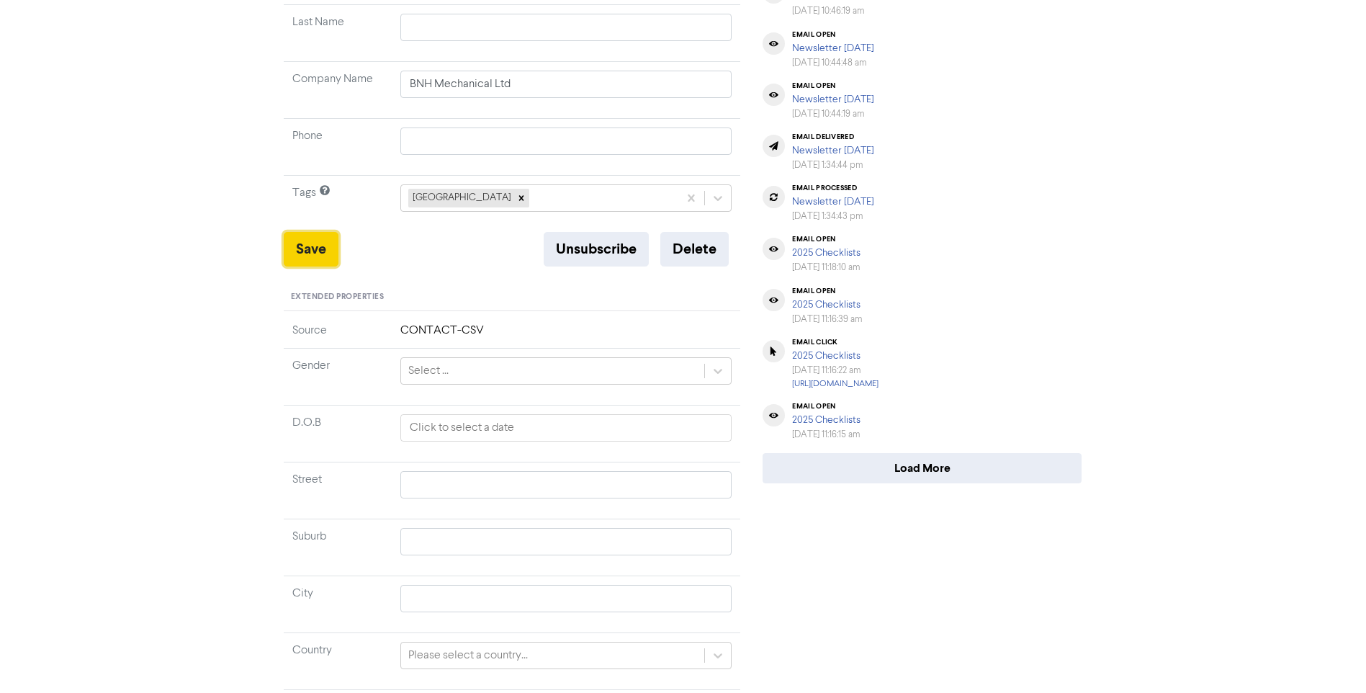
click at [313, 253] on button "Save" at bounding box center [311, 249] width 55 height 35
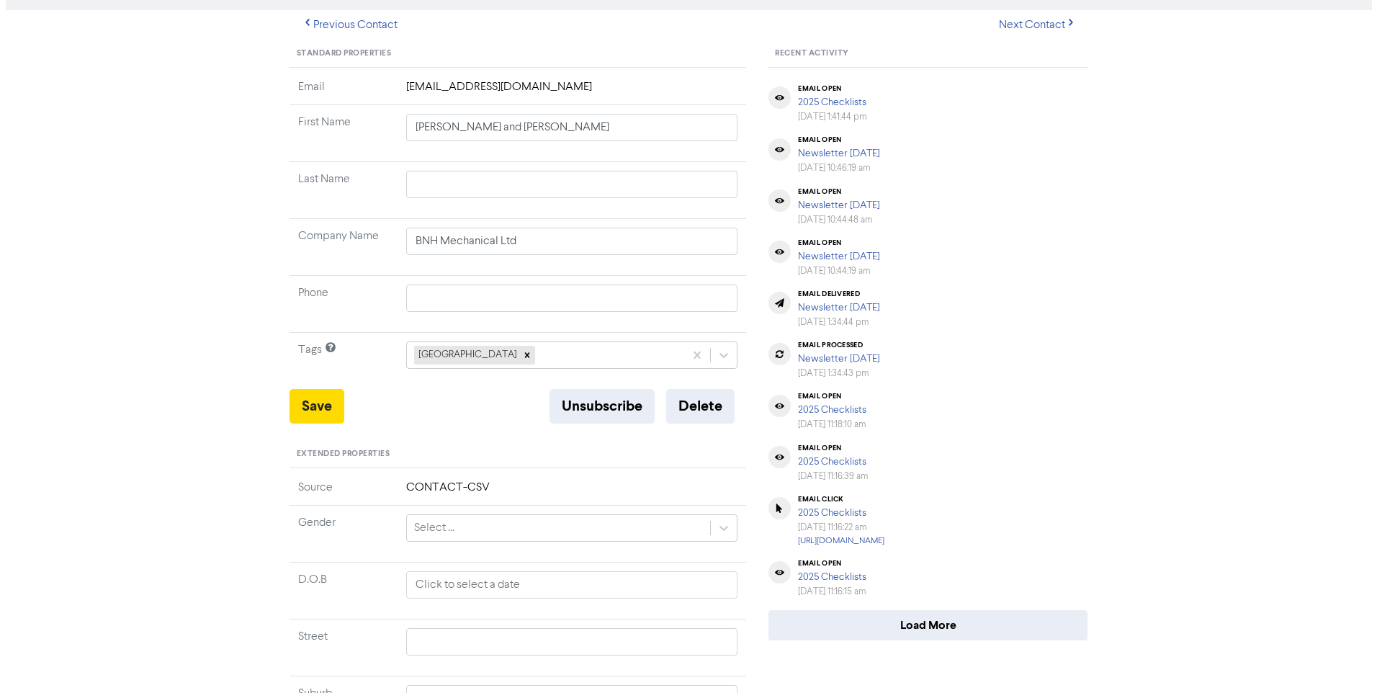
scroll to position [0, 0]
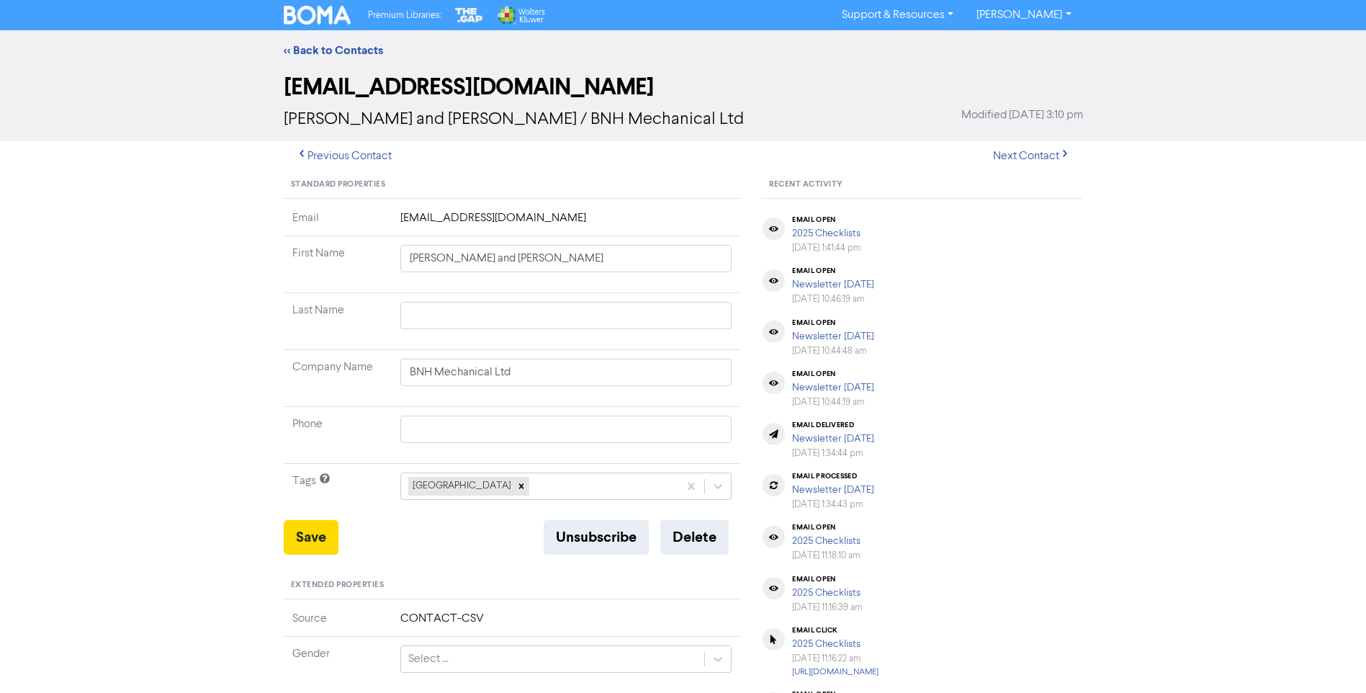
click at [1028, 15] on link "[PERSON_NAME]" at bounding box center [1023, 15] width 117 height 23
click at [1016, 45] on button "Log Out" at bounding box center [1022, 43] width 114 height 17
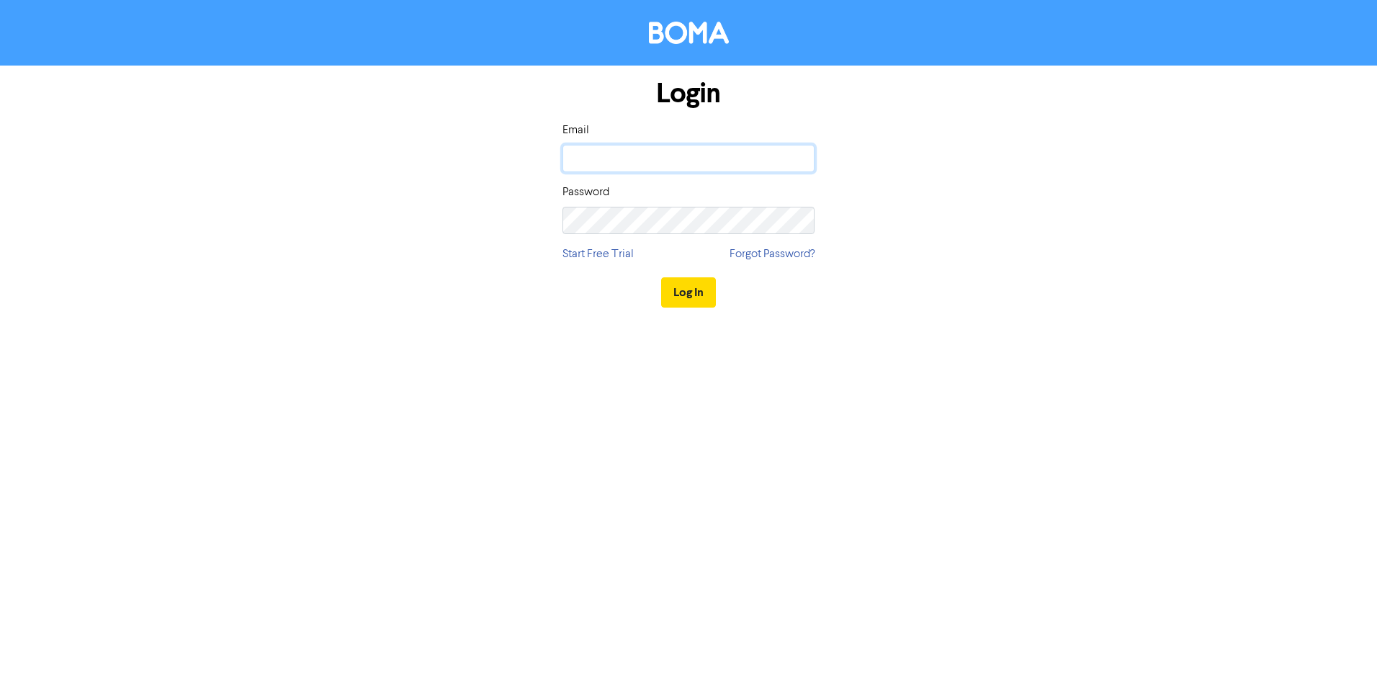
type input "[PERSON_NAME][EMAIL_ADDRESS][DOMAIN_NAME]"
